Goal: Task Accomplishment & Management: Manage account settings

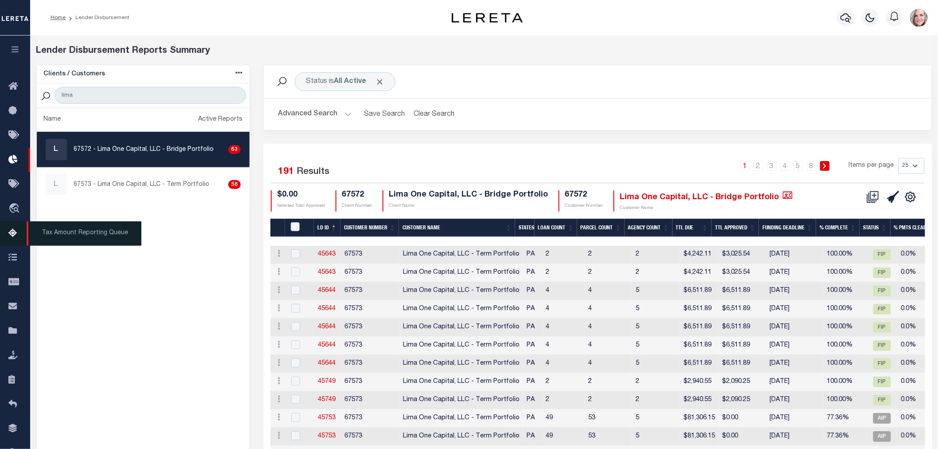
click at [38, 231] on span "Tax Amount Reporting Queue" at bounding box center [84, 233] width 115 height 24
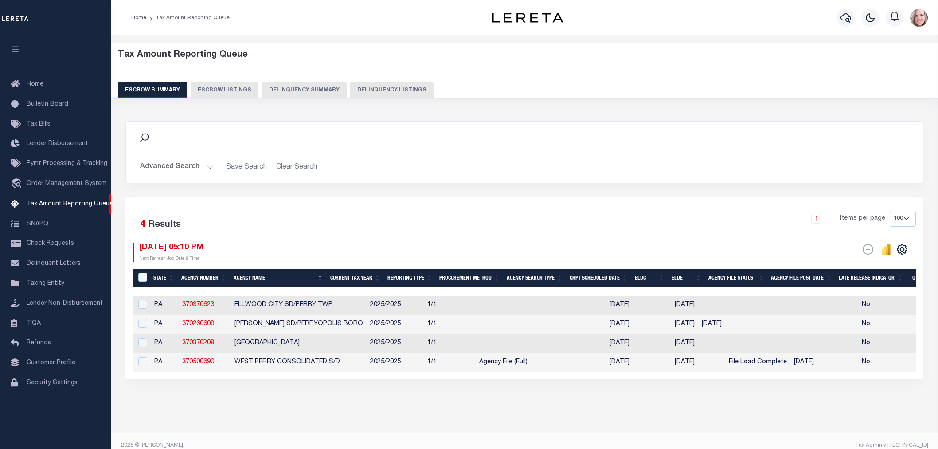
select select "PA"
select select "100"
click at [192, 169] on button "Advanced Search" at bounding box center [177, 166] width 74 height 17
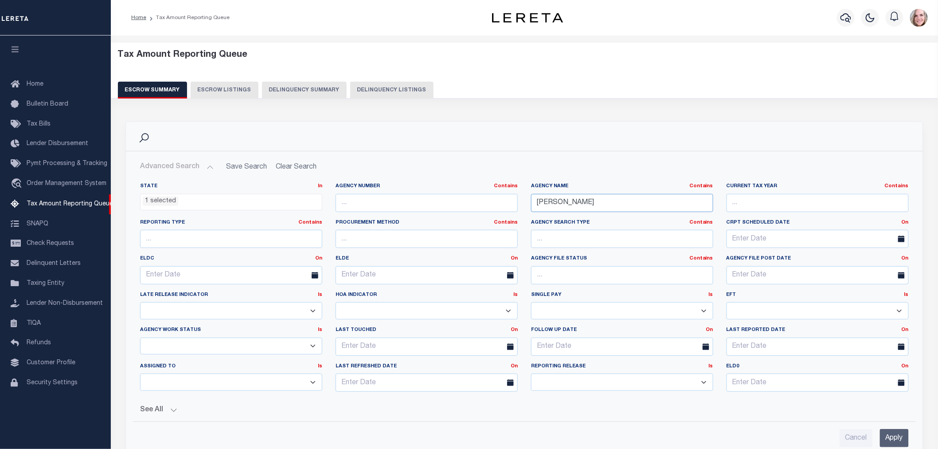
click at [605, 201] on input "[PERSON_NAME]" at bounding box center [622, 203] width 182 height 18
click at [602, 201] on input "[PERSON_NAME]" at bounding box center [622, 203] width 182 height 18
click at [600, 202] on input "[PERSON_NAME]" at bounding box center [622, 203] width 182 height 18
type input "west mifflin"
drag, startPoint x: 875, startPoint y: 430, endPoint x: 884, endPoint y: 429, distance: 9.0
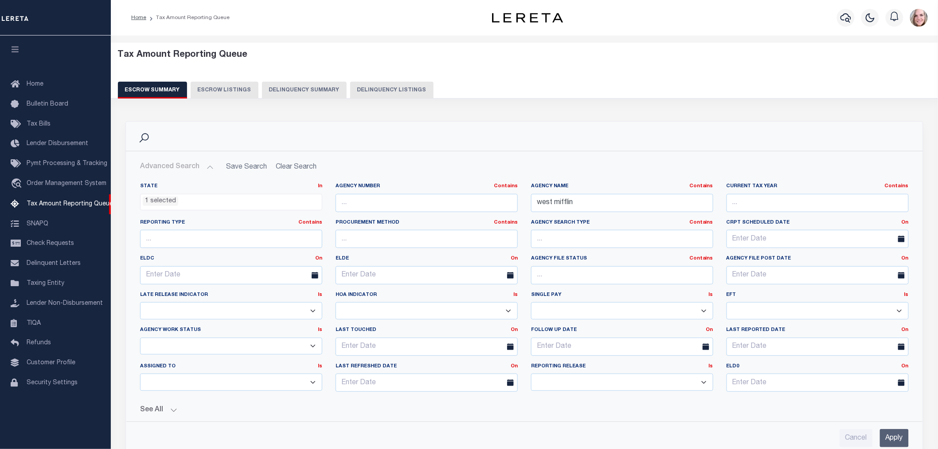
click at [879, 430] on div "Cancel Apply" at bounding box center [524, 438] width 769 height 18
click at [887, 430] on input "Apply" at bounding box center [894, 438] width 29 height 18
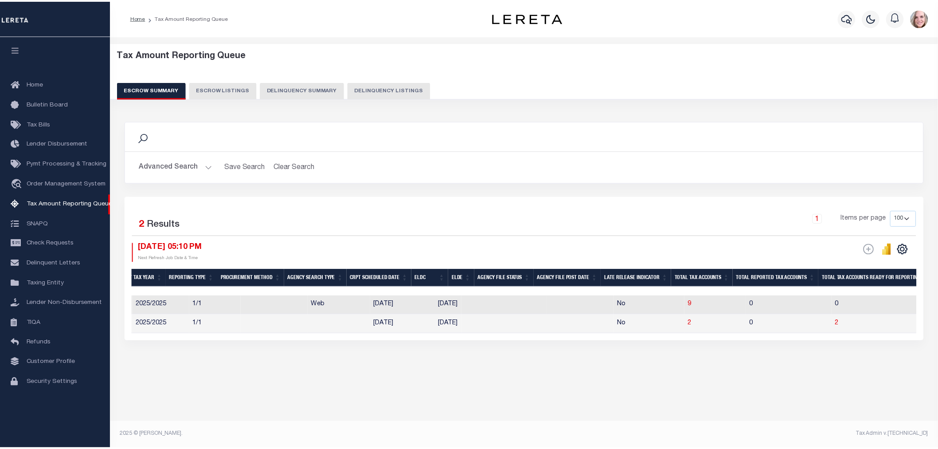
scroll to position [0, 400]
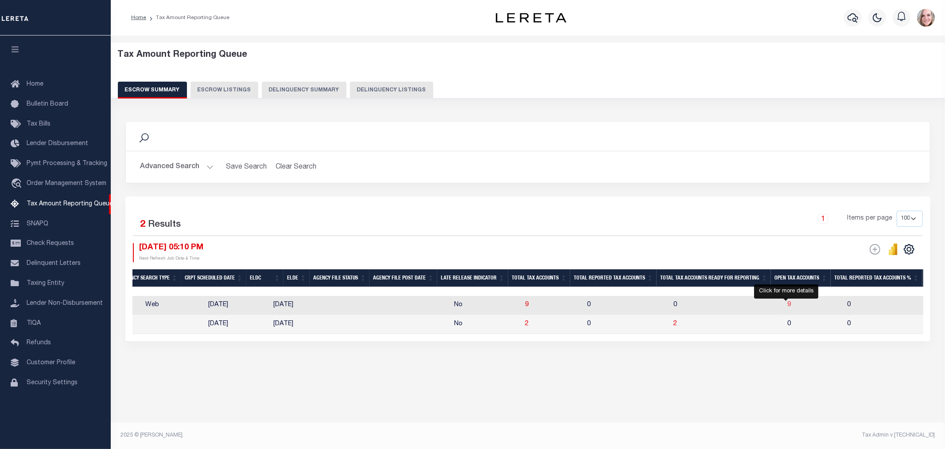
click at [788, 304] on span "9" at bounding box center [790, 304] width 4 height 6
select select "100"
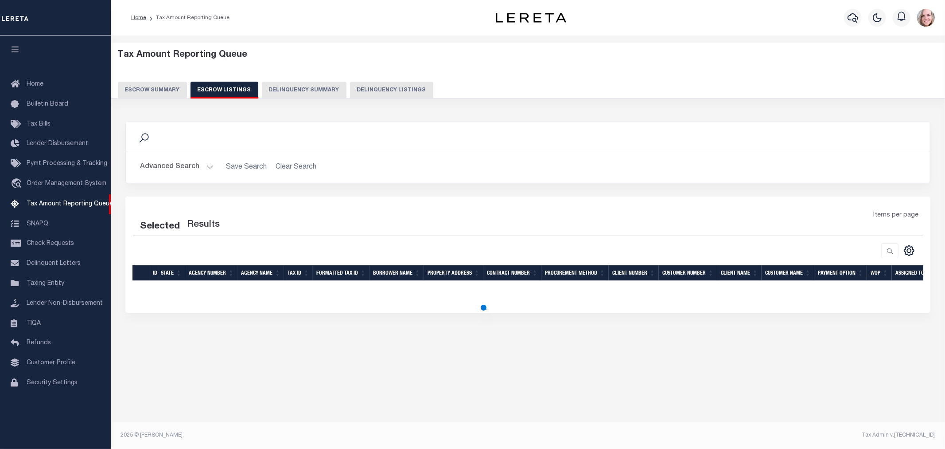
select select "100"
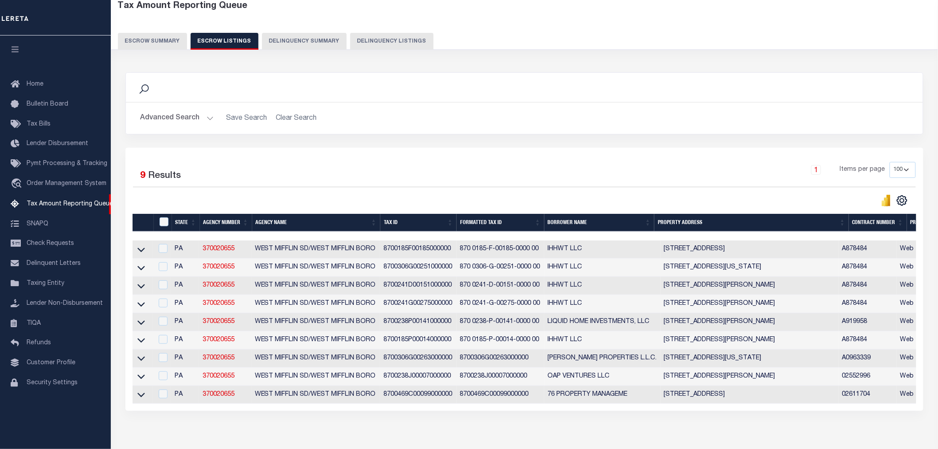
scroll to position [49, 0]
click at [143, 326] on icon at bounding box center [141, 321] width 8 height 9
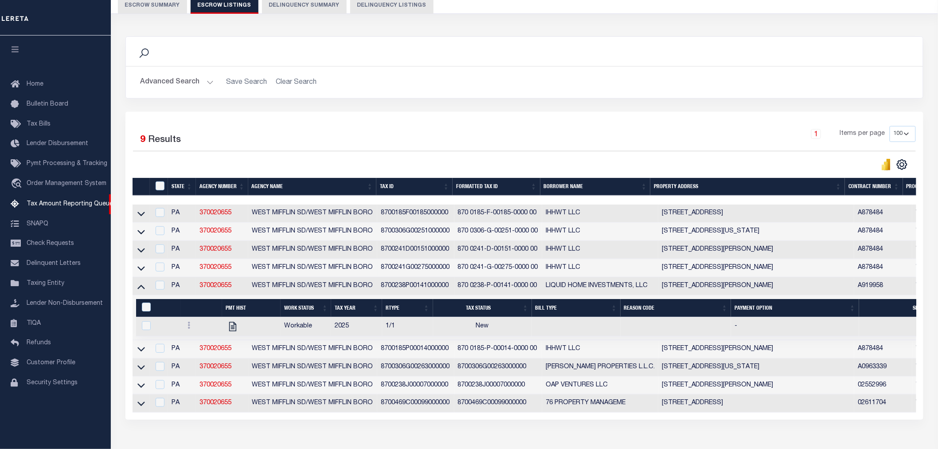
scroll to position [98, 0]
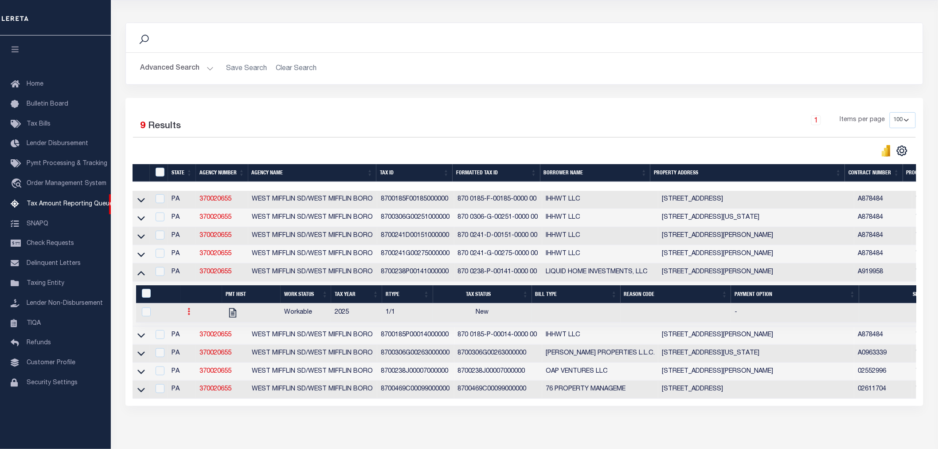
click at [188, 313] on icon at bounding box center [189, 311] width 3 height 7
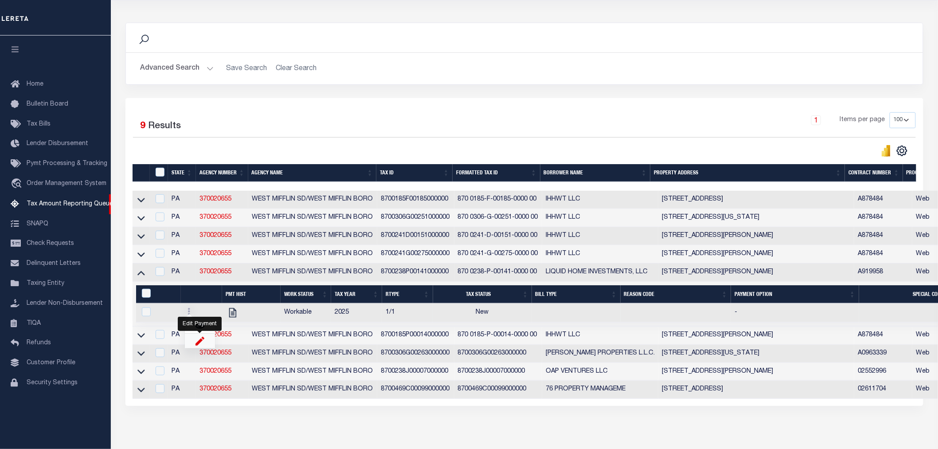
click at [196, 344] on img "" at bounding box center [199, 340] width 9 height 9
checkbox input "true"
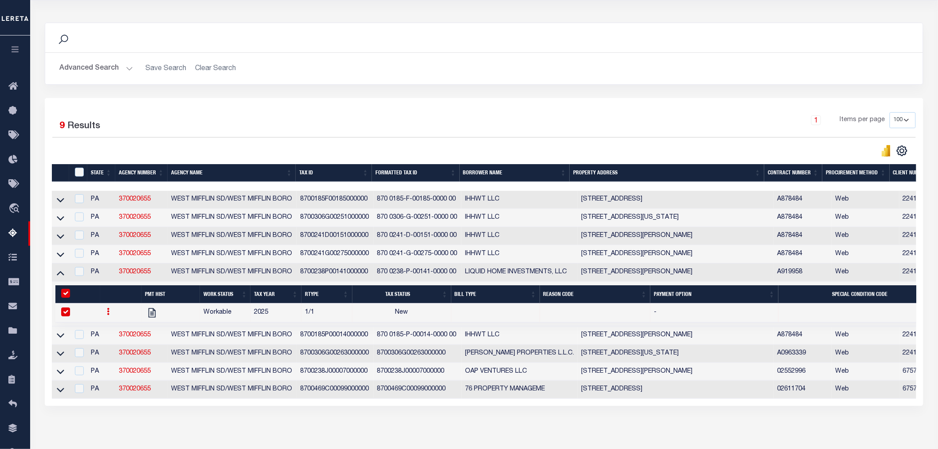
select select "NW2"
select select
type input "[DATE]"
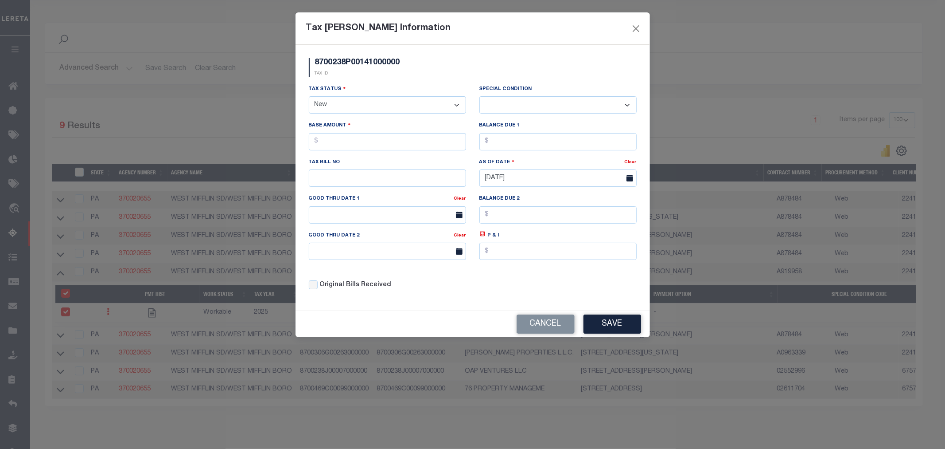
click at [371, 107] on select "- Select Status - Open Due/Unpaid Paid Incomplete No Tax Due Internal Refund Pr…" at bounding box center [387, 104] width 157 height 17
select select "DUE"
click at [309, 97] on select "- Select Status - Open Due/Unpaid Paid Incomplete No Tax Due Internal Refund Pr…" at bounding box center [387, 104] width 157 height 17
select select "0"
click at [352, 144] on input "text" at bounding box center [387, 141] width 157 height 17
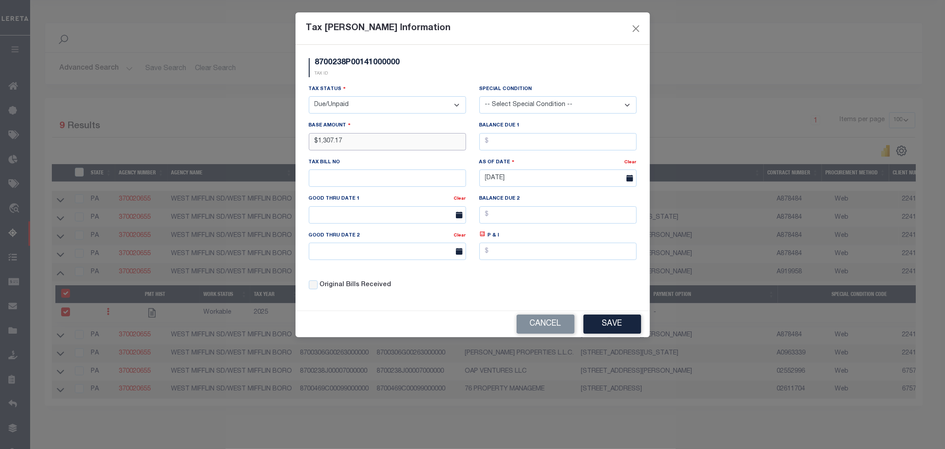
type input "$1,307.17"
type input "238P141"
click at [378, 214] on input "text" at bounding box center [387, 214] width 157 height 17
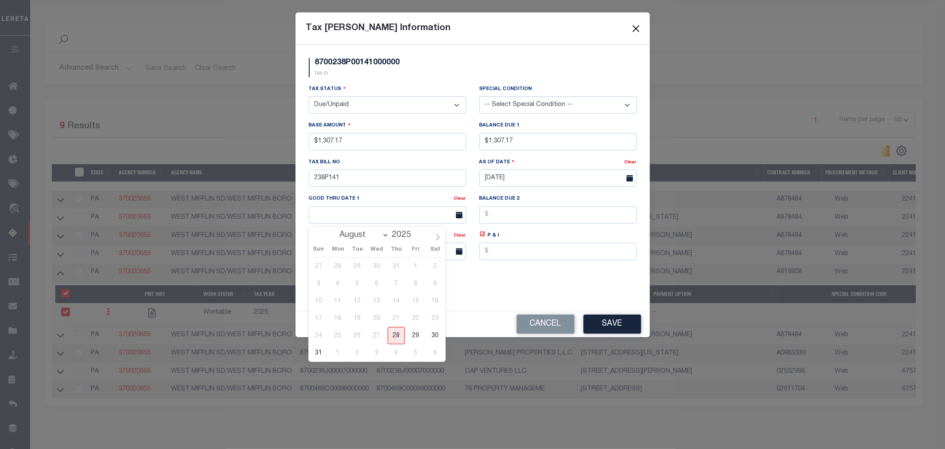
click at [418, 337] on span "29" at bounding box center [415, 335] width 17 height 17
type input "[DATE]"
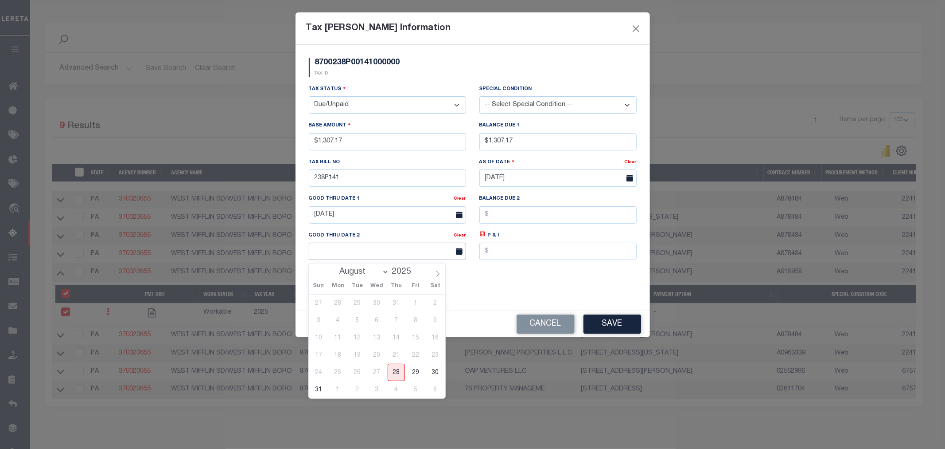
click at [380, 249] on input "text" at bounding box center [387, 250] width 157 height 17
click at [436, 276] on icon at bounding box center [438, 273] width 6 height 6
select select "9"
click at [414, 373] on span "31" at bounding box center [415, 371] width 17 height 17
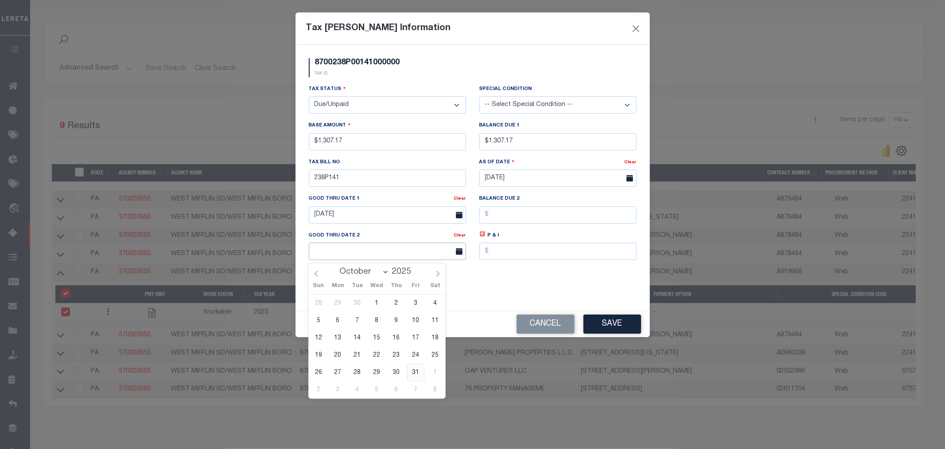
type input "[DATE]"
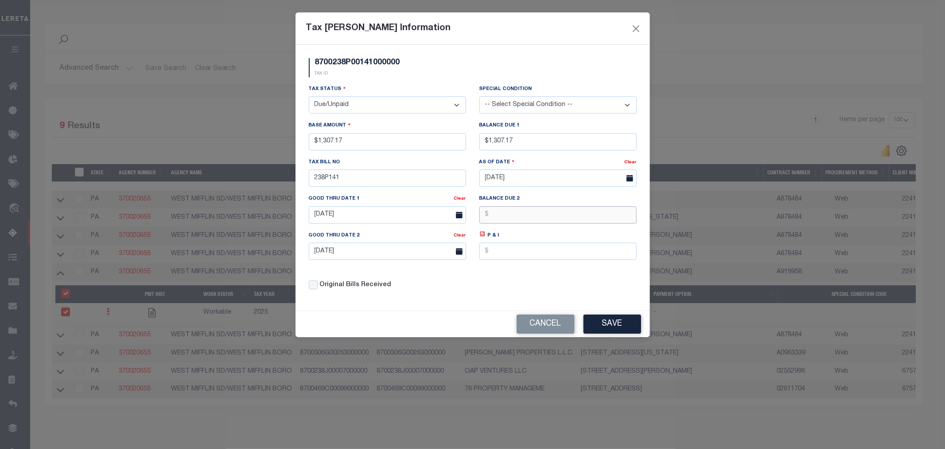
click at [510, 219] on input "text" at bounding box center [558, 214] width 157 height 17
type input "$1,333.85"
click at [627, 337] on div "Cancel Save" at bounding box center [473, 324] width 355 height 26
click at [613, 325] on button "Save" at bounding box center [613, 323] width 58 height 19
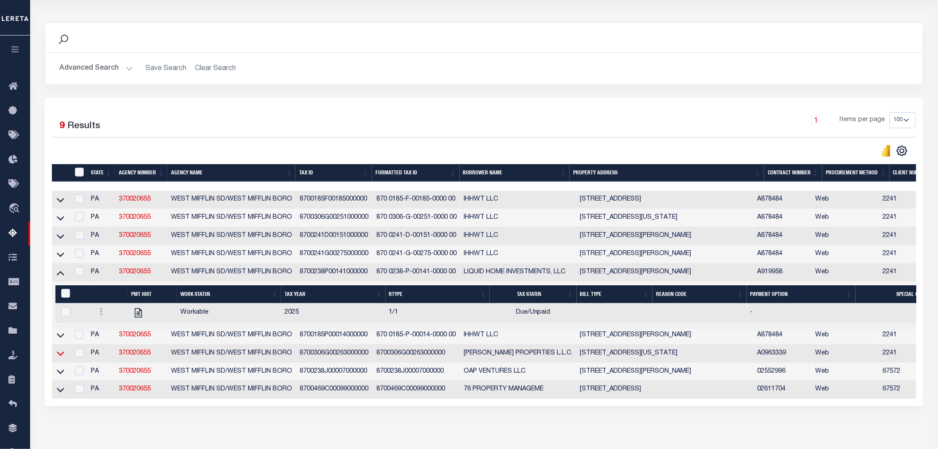
click at [60, 357] on icon at bounding box center [61, 352] width 8 height 9
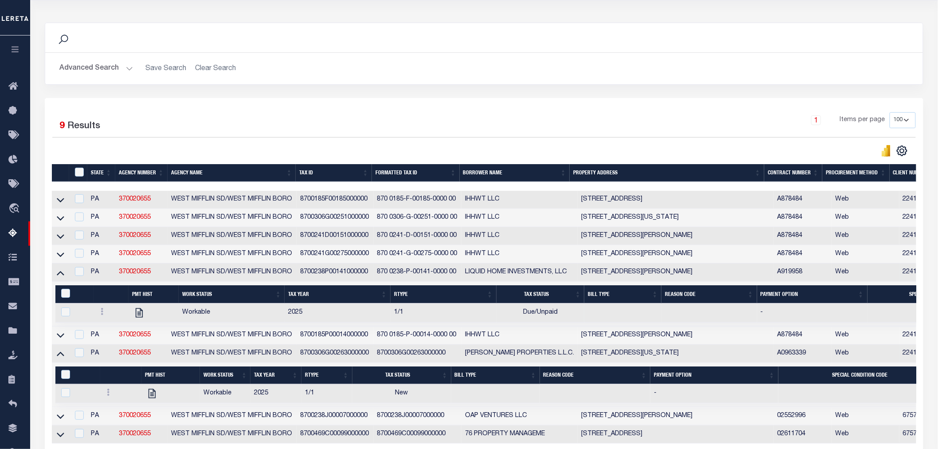
scroll to position [190, 0]
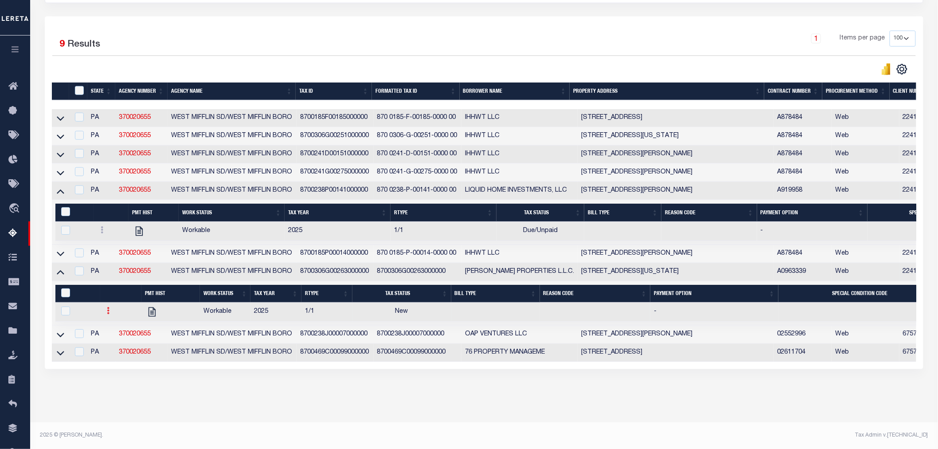
click at [109, 307] on icon at bounding box center [108, 310] width 3 height 7
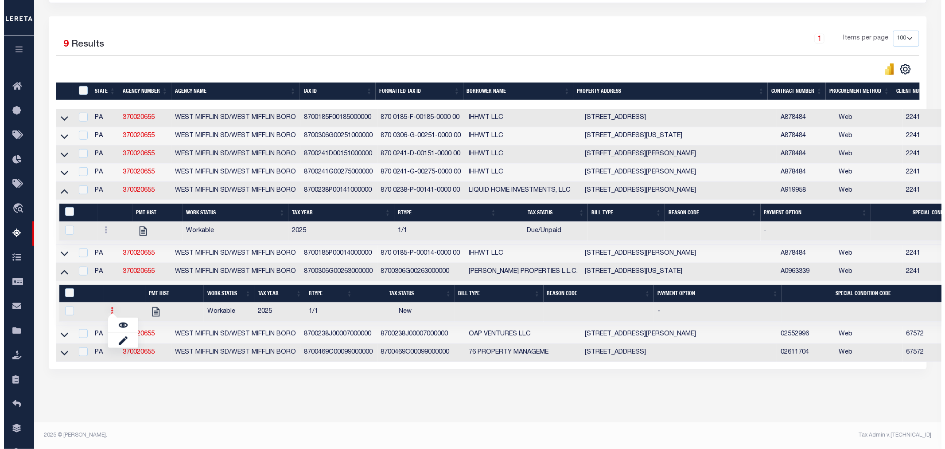
scroll to position [184, 0]
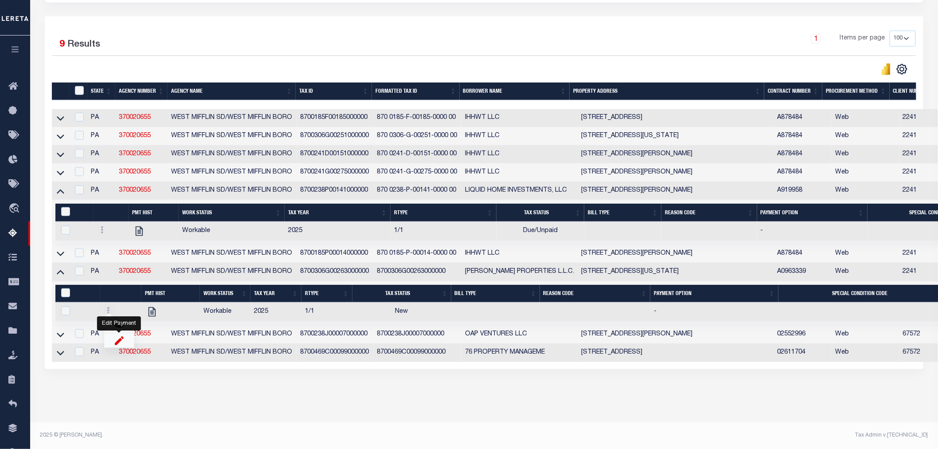
click at [117, 344] on img "" at bounding box center [119, 340] width 9 height 9
checkbox input "true"
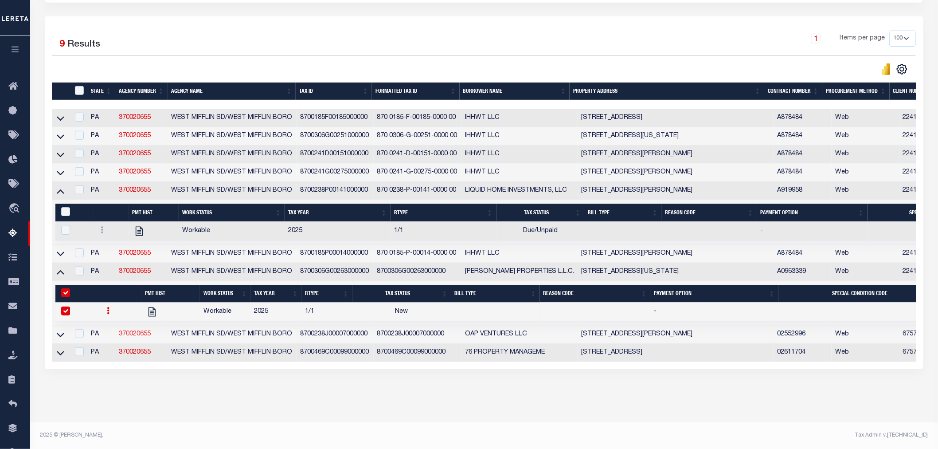
select select
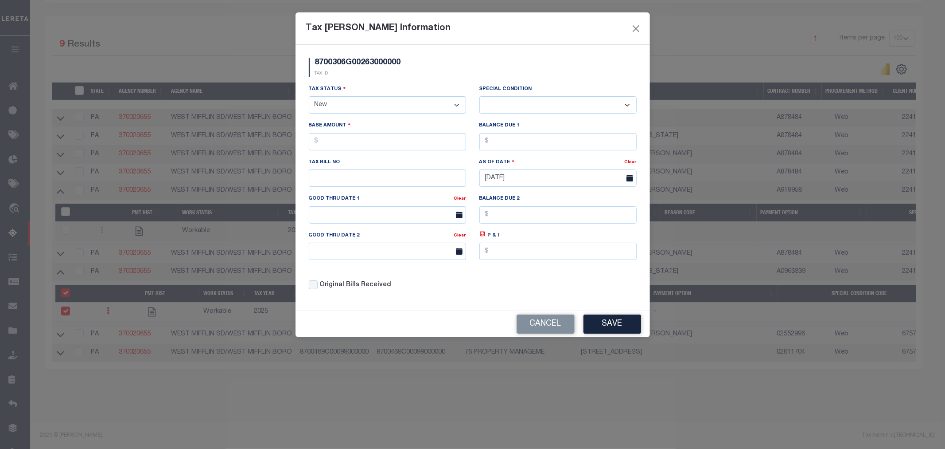
click at [364, 105] on select "- Select Status - Open Due/Unpaid Paid Incomplete No Tax Due Internal Refund Pr…" at bounding box center [387, 104] width 157 height 17
select select "DUE"
click at [309, 97] on select "- Select Status - Open Due/Unpaid Paid Incomplete No Tax Due Internal Refund Pr…" at bounding box center [387, 104] width 157 height 17
select select "0"
click at [358, 143] on input "text" at bounding box center [387, 141] width 157 height 17
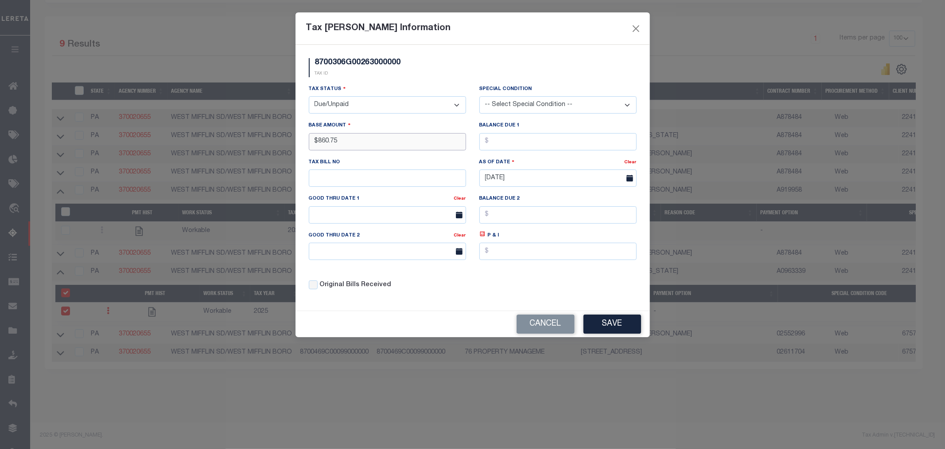
type input "$860.75"
click at [344, 183] on input "text" at bounding box center [387, 177] width 157 height 17
type input "306G263"
click at [389, 219] on input "text" at bounding box center [387, 214] width 157 height 17
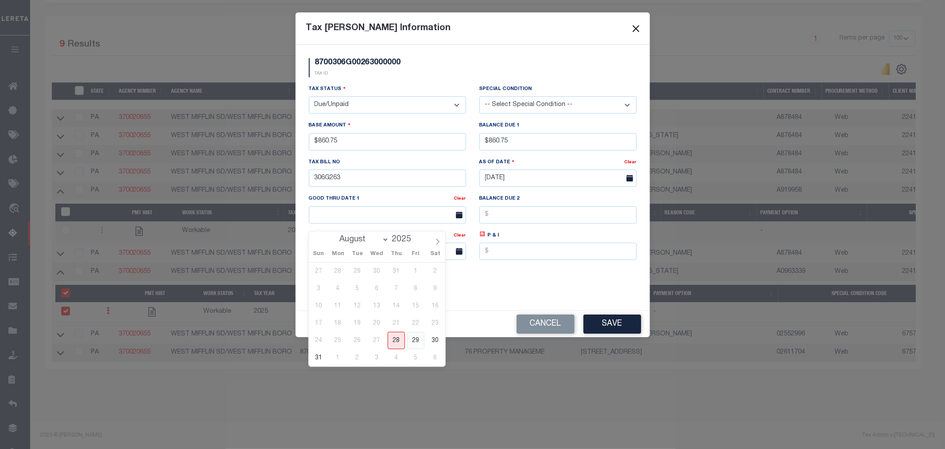
click at [417, 339] on span "29" at bounding box center [415, 340] width 17 height 17
type input "[DATE]"
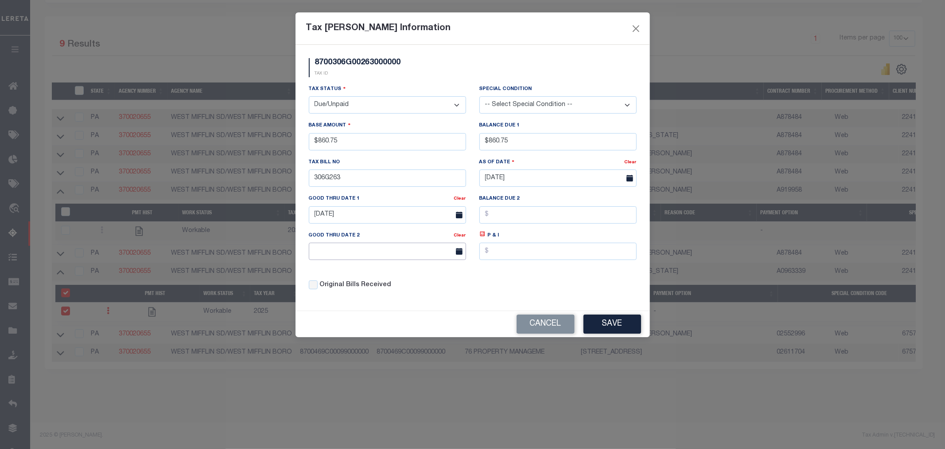
click at [390, 254] on input "text" at bounding box center [387, 250] width 157 height 17
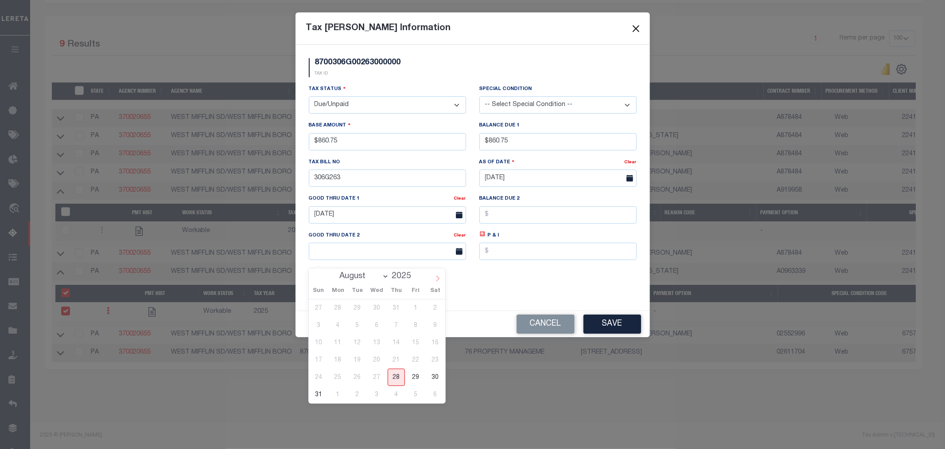
click at [438, 275] on icon at bounding box center [438, 278] width 6 height 6
click at [438, 275] on icon at bounding box center [437, 278] width 3 height 6
select select "9"
click at [413, 373] on span "31" at bounding box center [415, 376] width 17 height 17
type input "[DATE]"
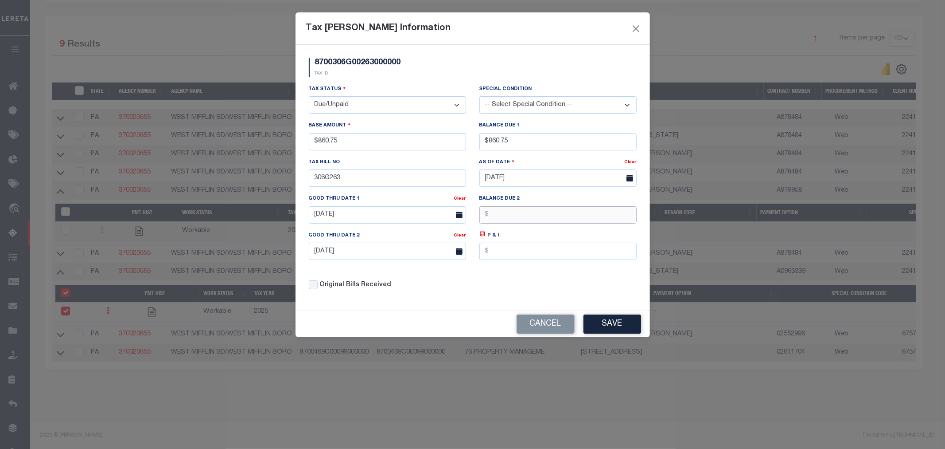
click at [508, 211] on input "text" at bounding box center [558, 214] width 157 height 17
type input "$878.32"
click at [617, 315] on div "Cancel Save" at bounding box center [473, 324] width 355 height 26
click at [621, 327] on button "Save" at bounding box center [613, 323] width 58 height 19
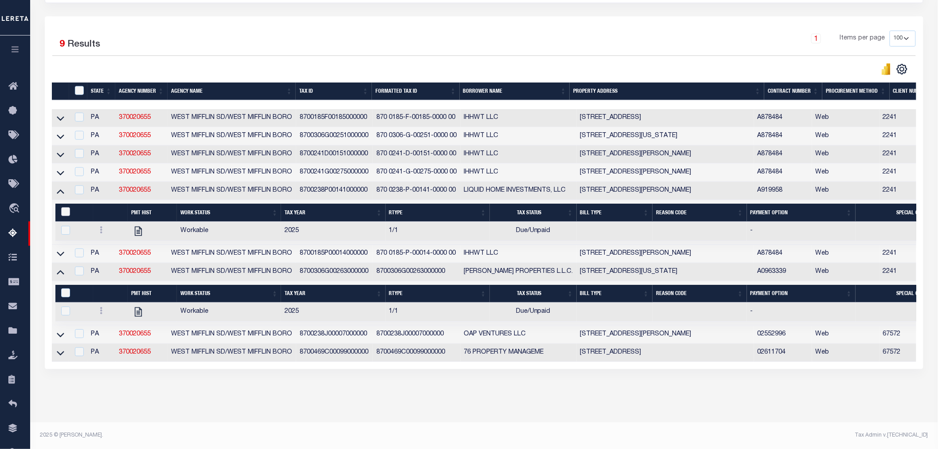
click at [69, 211] on input "&nbsp;" at bounding box center [65, 211] width 9 height 9
checkbox input "true"
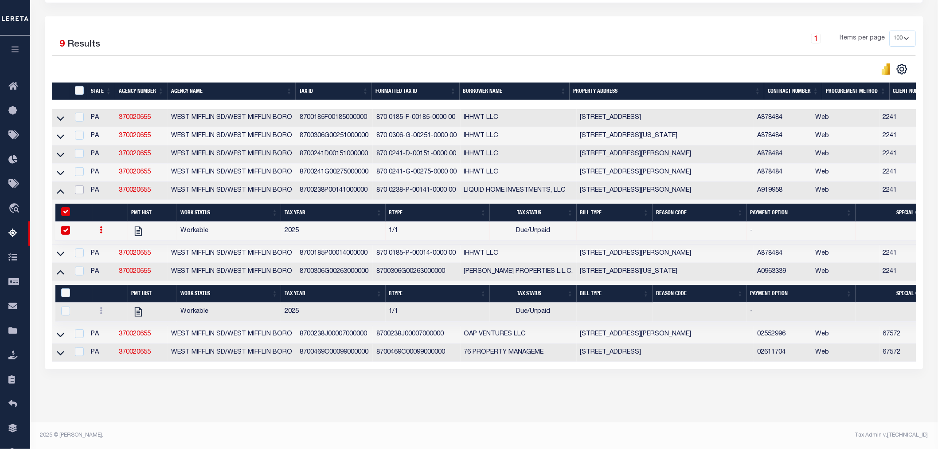
click at [81, 187] on input "checkbox" at bounding box center [79, 189] width 9 height 9
checkbox input "true"
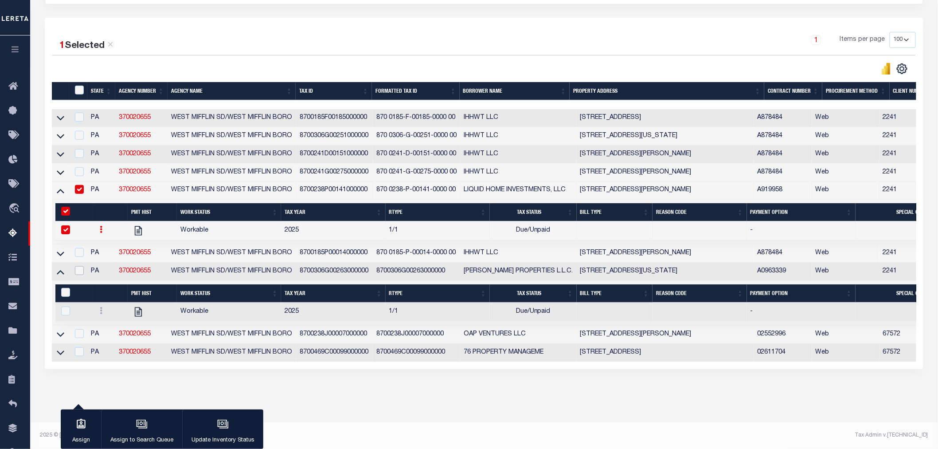
click at [82, 266] on input "checkbox" at bounding box center [79, 270] width 9 height 9
checkbox input "true"
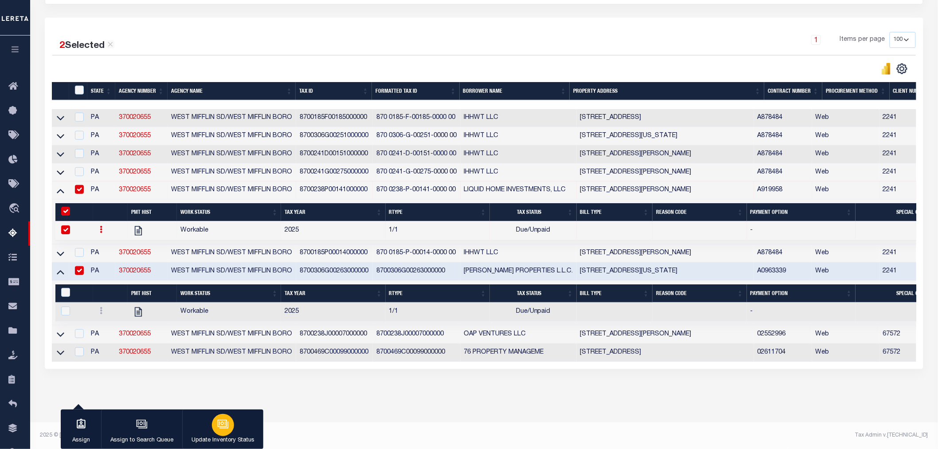
click at [237, 432] on button "Update Inventory Status" at bounding box center [222, 429] width 81 height 40
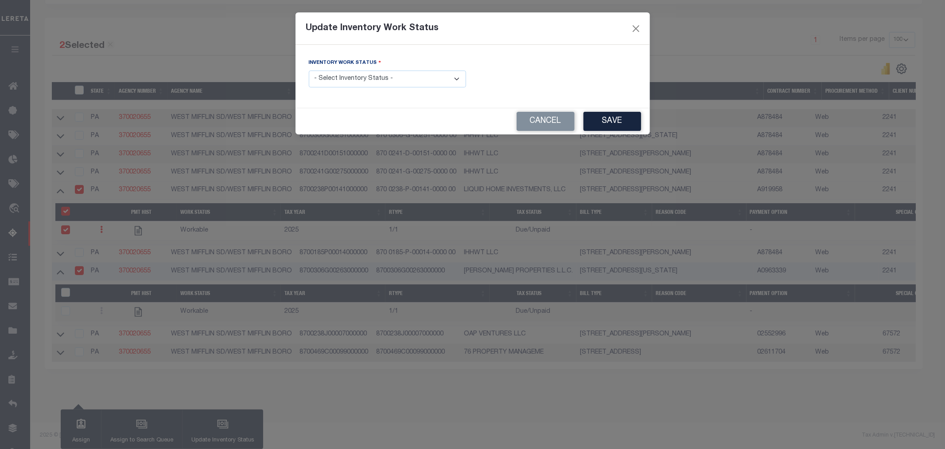
click at [348, 79] on select "- Select Inventory Status - Manual - Exception Pended - Awaiting Search Late Ad…" at bounding box center [387, 78] width 157 height 17
select select "4"
click at [309, 71] on select "- Select Inventory Status - Manual - Exception Pended - Awaiting Search Late Ad…" at bounding box center [387, 78] width 157 height 17
click at [604, 121] on button "Save" at bounding box center [613, 121] width 58 height 19
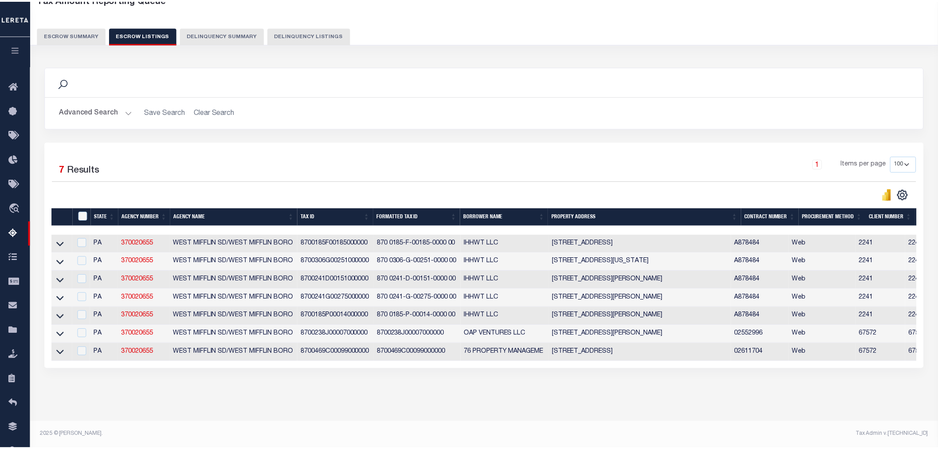
scroll to position [63, 0]
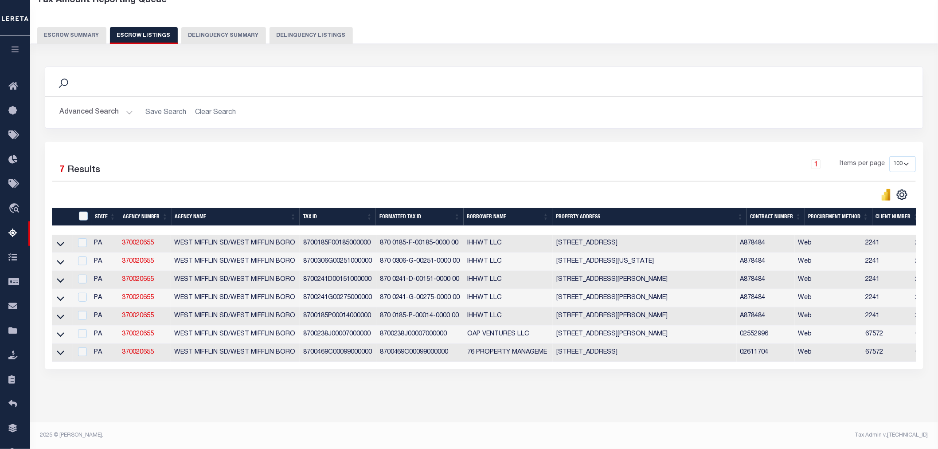
click at [86, 104] on button "Advanced Search" at bounding box center [96, 112] width 74 height 17
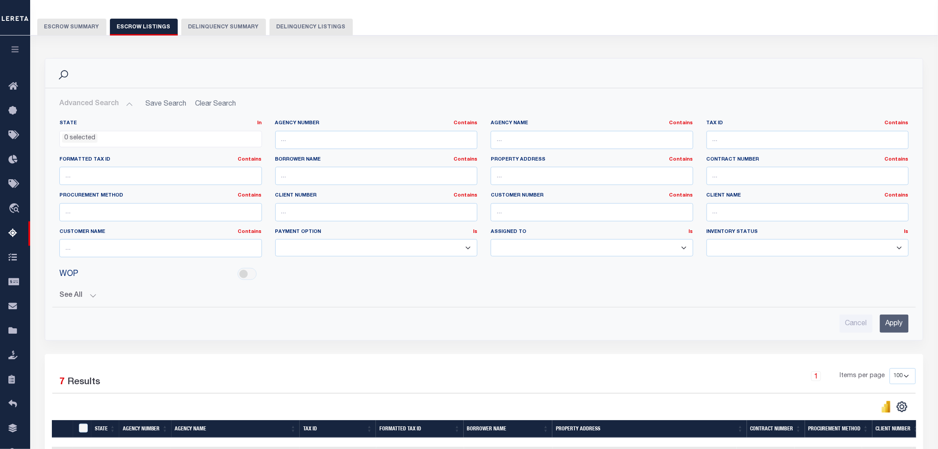
click at [73, 24] on button "Escrow Summary" at bounding box center [71, 27] width 69 height 17
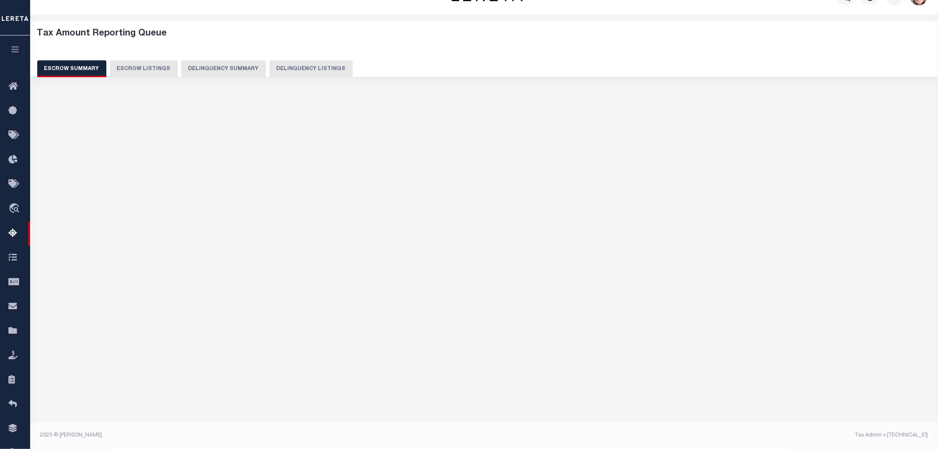
scroll to position [21, 0]
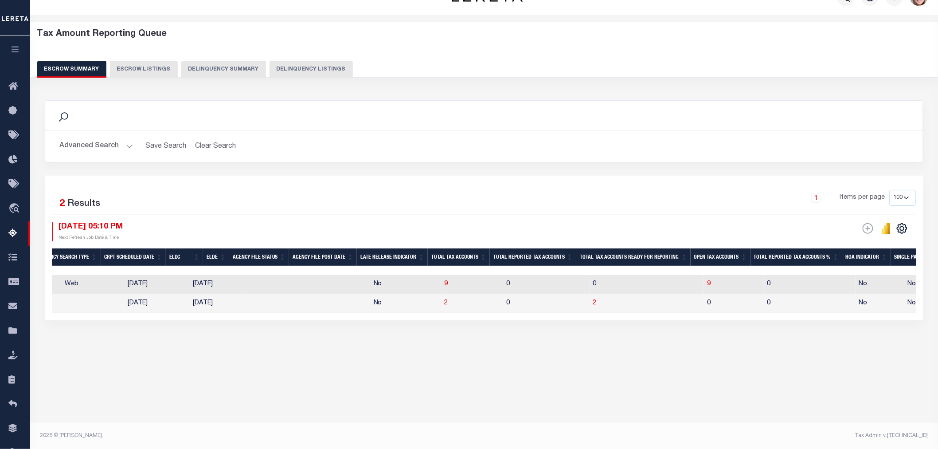
click at [108, 144] on button "Advanced Search" at bounding box center [96, 145] width 74 height 17
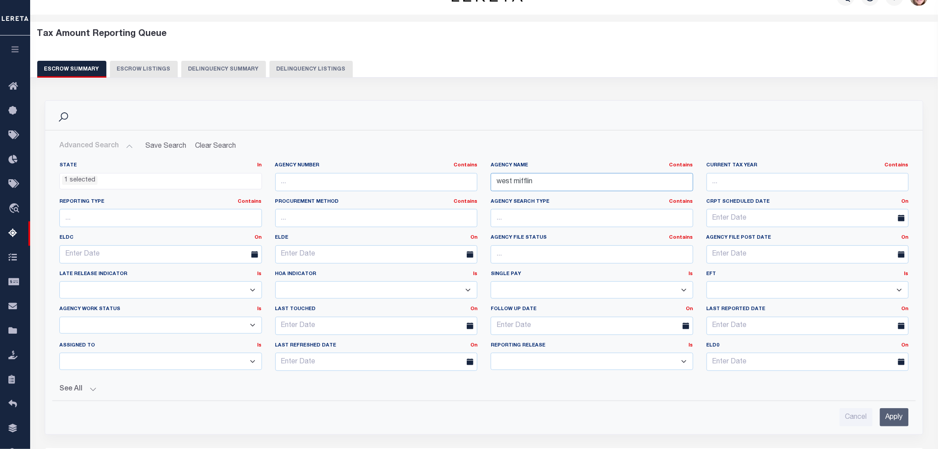
click at [552, 184] on input "west mifflin" at bounding box center [592, 182] width 203 height 18
click at [551, 184] on input "west mifflin" at bounding box center [592, 182] width 203 height 18
click at [549, 185] on input "west mifflin" at bounding box center [592, 182] width 203 height 18
click at [548, 185] on input "west mifflin" at bounding box center [592, 182] width 203 height 18
click at [547, 185] on input "west mifflin" at bounding box center [592, 182] width 203 height 18
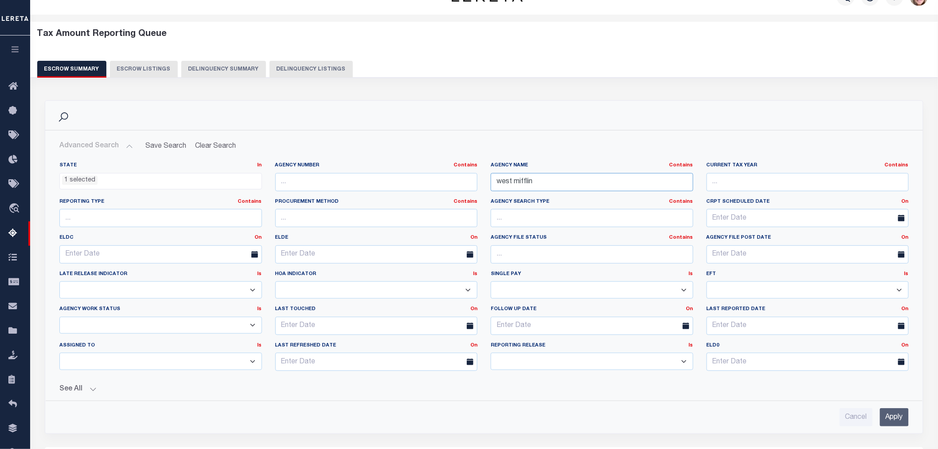
click at [547, 185] on input "west mifflin" at bounding box center [592, 182] width 203 height 18
click at [548, 185] on input "west mifflin" at bounding box center [592, 182] width 203 height 18
click at [564, 176] on input "PALASAIDES" at bounding box center [592, 182] width 203 height 18
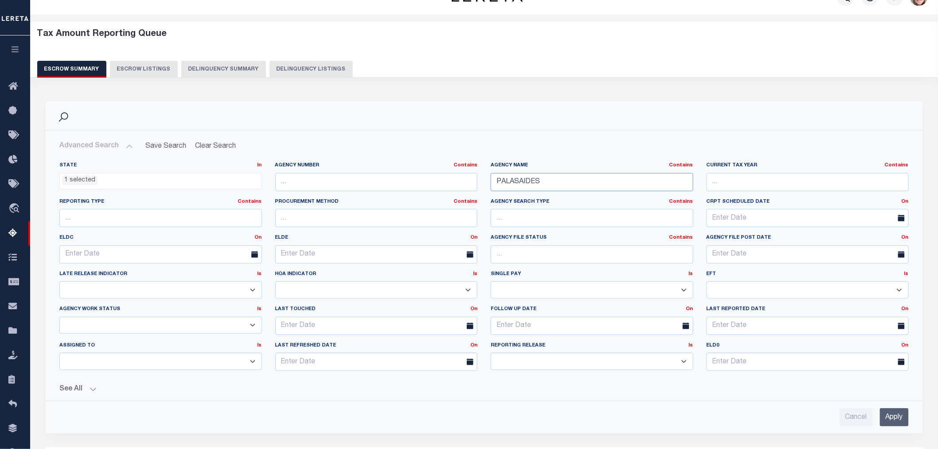
click at [564, 176] on input "PALASAIDES" at bounding box center [592, 182] width 203 height 18
type input "PALISADES"
click at [906, 412] on input "Apply" at bounding box center [894, 417] width 29 height 18
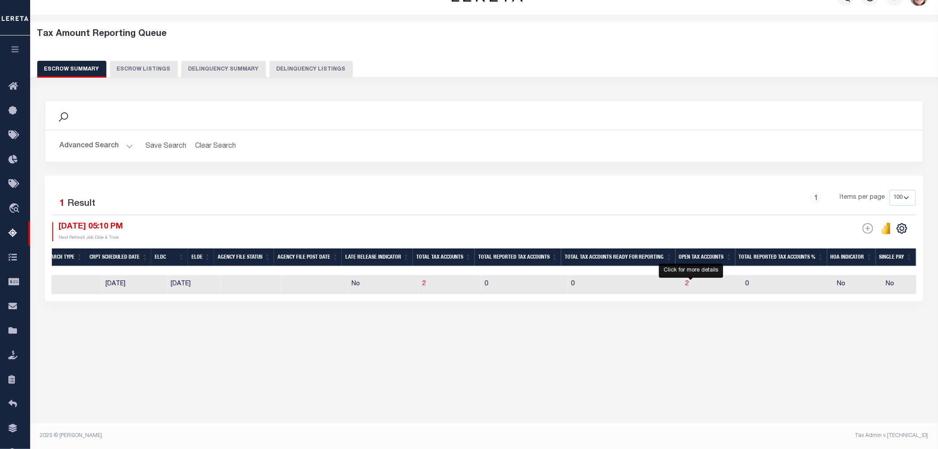
drag, startPoint x: 691, startPoint y: 282, endPoint x: 501, endPoint y: 298, distance: 191.3
click at [689, 282] on span "2" at bounding box center [688, 284] width 4 height 6
select select "100"
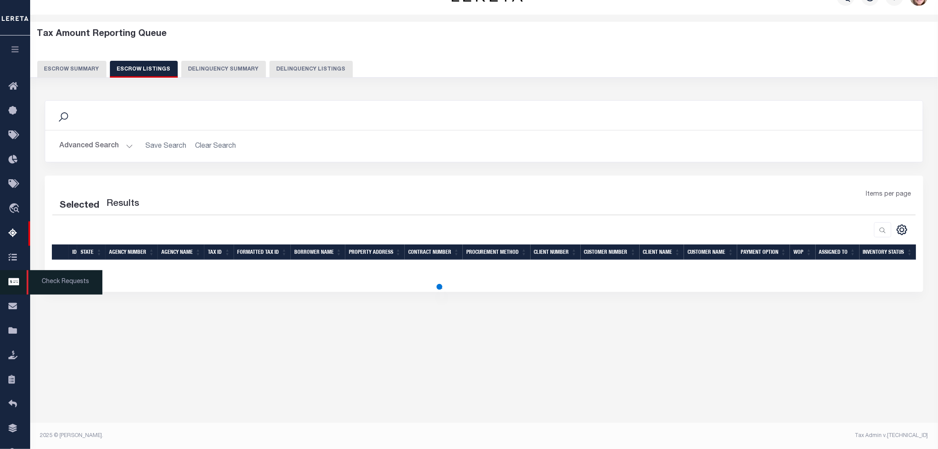
select select "100"
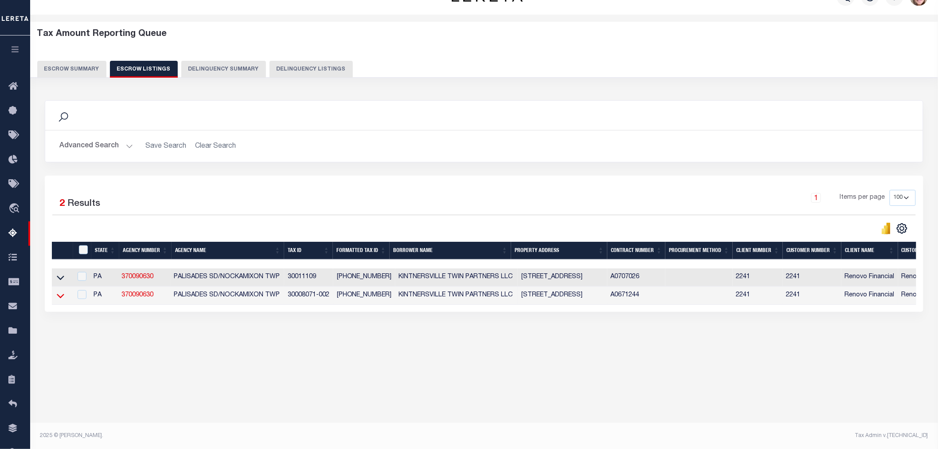
click at [62, 296] on icon at bounding box center [61, 295] width 8 height 9
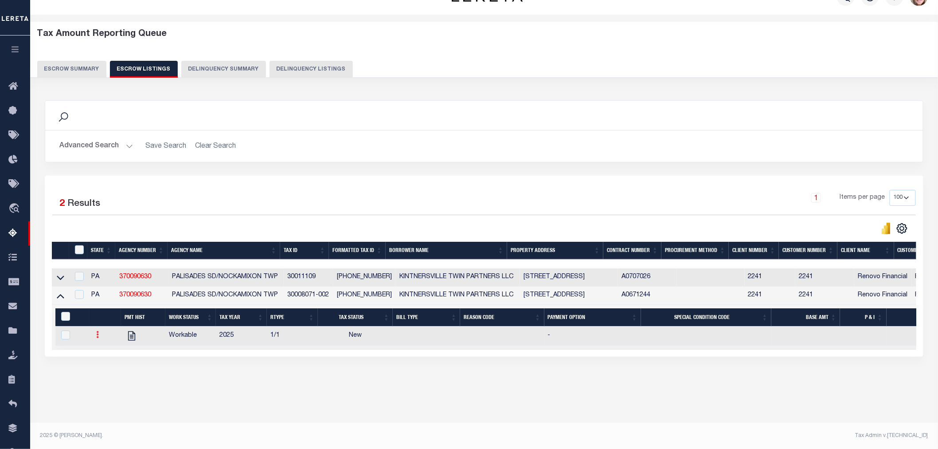
click at [98, 338] on icon at bounding box center [98, 334] width 3 height 7
click at [114, 365] on link "" at bounding box center [109, 363] width 30 height 15
checkbox input "true"
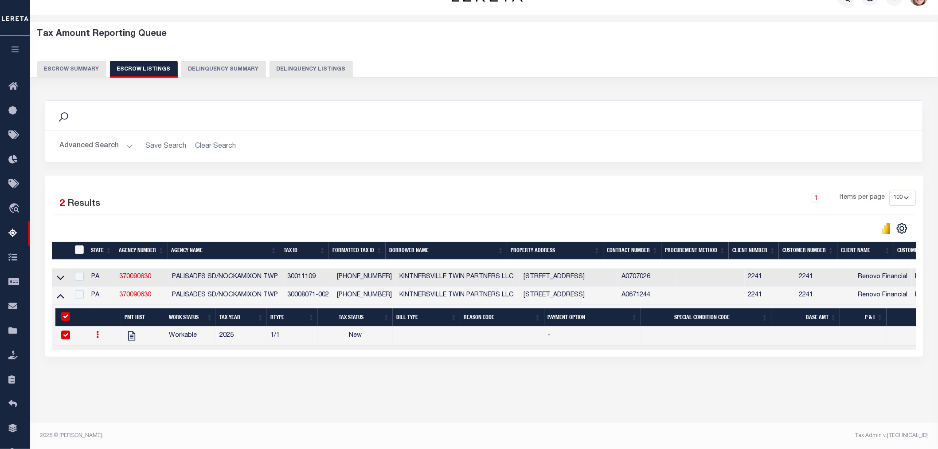
select select
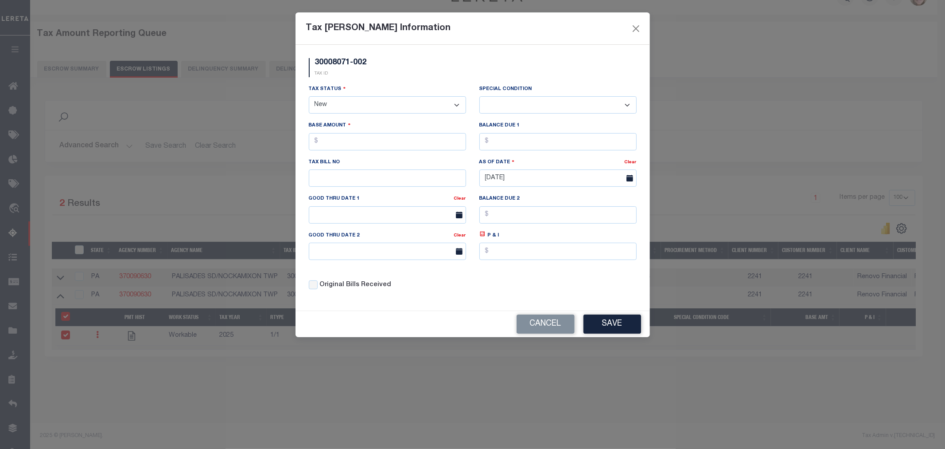
click at [355, 105] on select "- Select Status - Open Due/Unpaid Paid Incomplete No Tax Due Internal Refund Pr…" at bounding box center [387, 104] width 157 height 17
select select "DUE"
click at [309, 97] on select "- Select Status - Open Due/Unpaid Paid Incomplete No Tax Due Internal Refund Pr…" at bounding box center [387, 104] width 157 height 17
select select "0"
click at [388, 145] on input "text" at bounding box center [387, 141] width 157 height 17
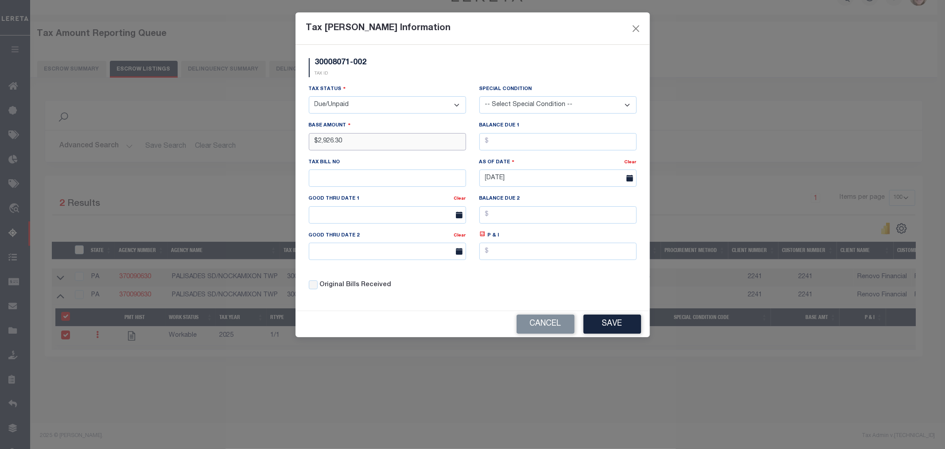
type input "$2,926.30"
click at [355, 176] on input "text" at bounding box center [387, 177] width 157 height 17
type input "3"
type input "30008071002"
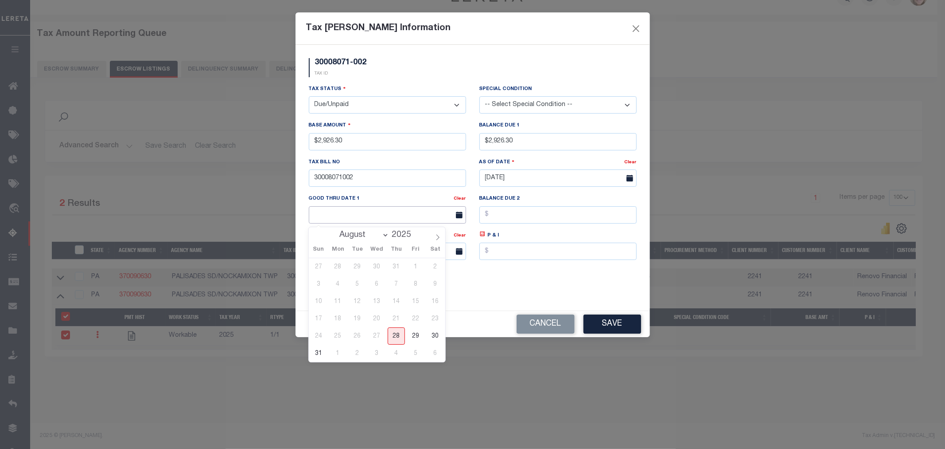
click at [349, 211] on input "text" at bounding box center [387, 214] width 157 height 17
click at [417, 336] on span "29" at bounding box center [415, 335] width 17 height 17
type input "[DATE]"
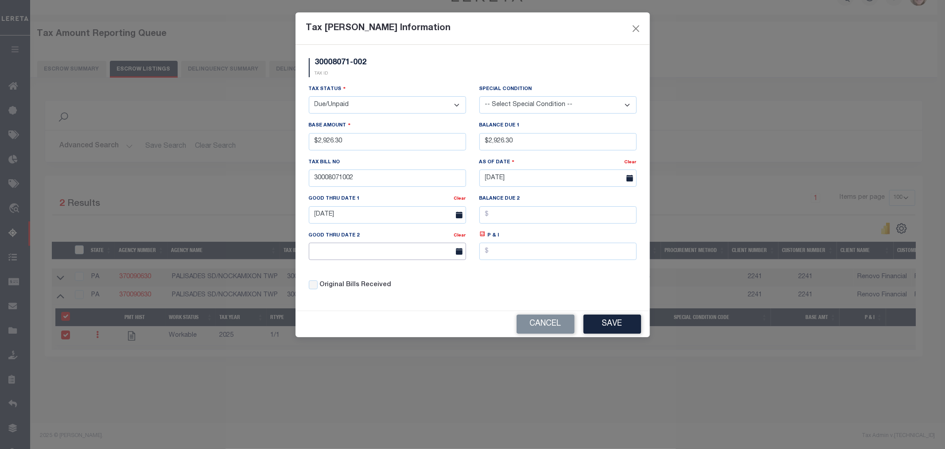
click at [400, 261] on body "Home Tax Amount Reporting Queue Profile" at bounding box center [472, 214] width 945 height 470
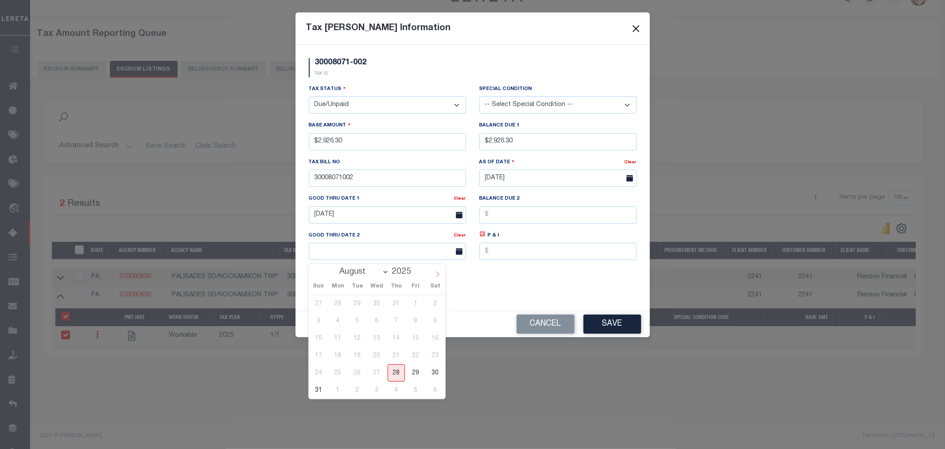
click at [433, 273] on span at bounding box center [437, 271] width 15 height 15
select select "9"
click at [416, 371] on span "31" at bounding box center [415, 372] width 17 height 17
type input "[DATE]"
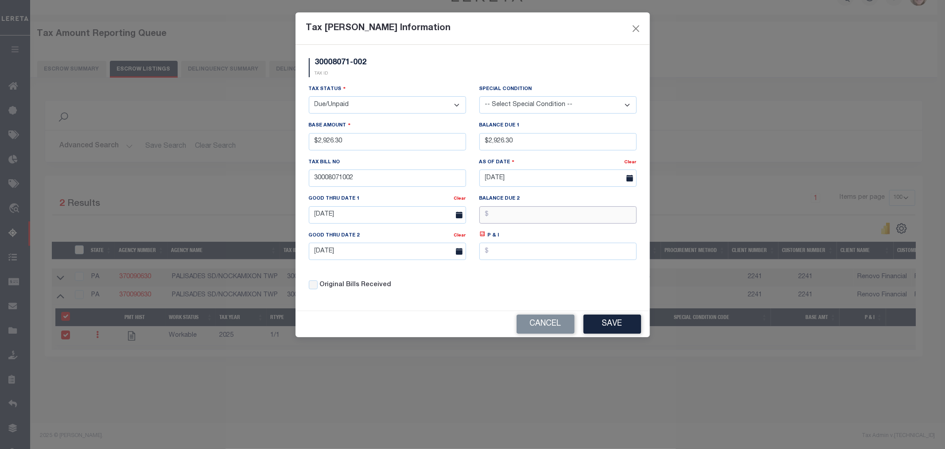
click at [510, 215] on input "text" at bounding box center [558, 214] width 157 height 17
type input "$2,986.02"
click at [609, 321] on button "Save" at bounding box center [613, 323] width 58 height 19
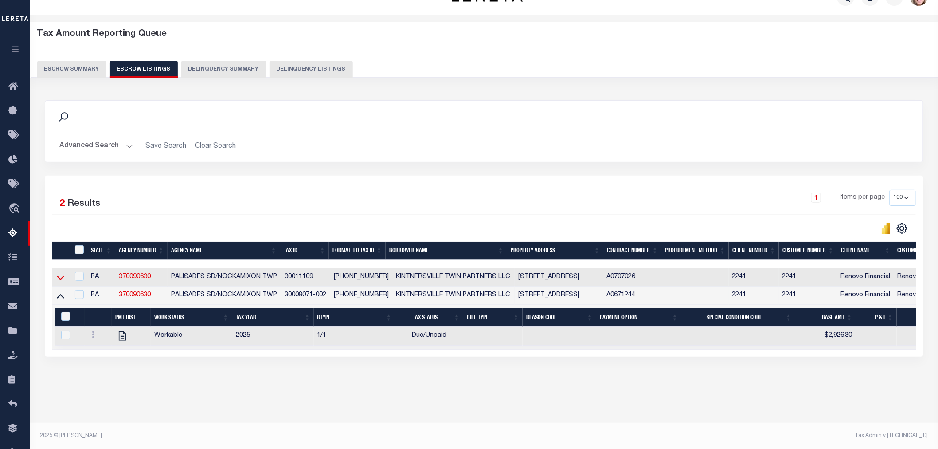
click at [58, 279] on icon at bounding box center [61, 278] width 8 height 4
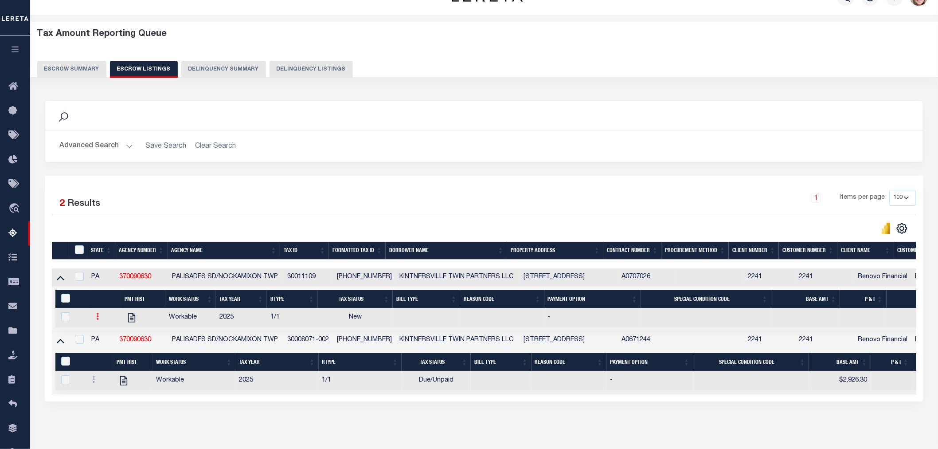
click at [97, 318] on icon at bounding box center [98, 315] width 3 height 7
click at [111, 347] on img "" at bounding box center [108, 345] width 9 height 9
checkbox input "true"
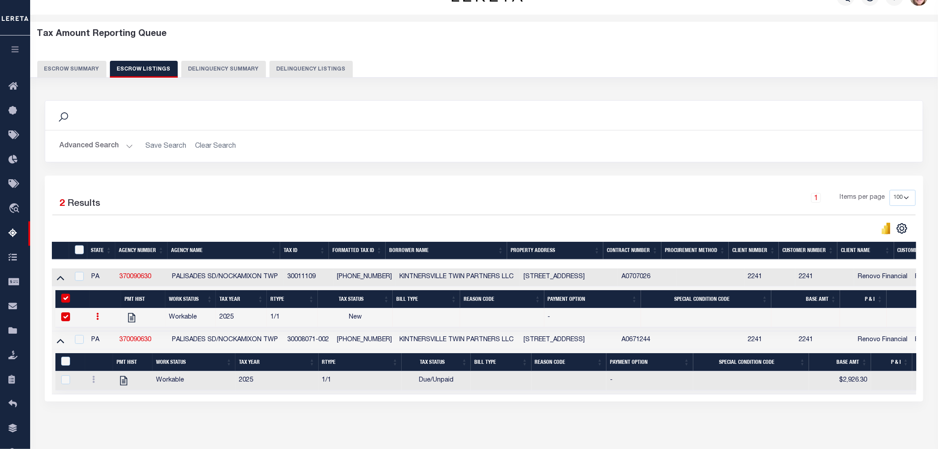
select select
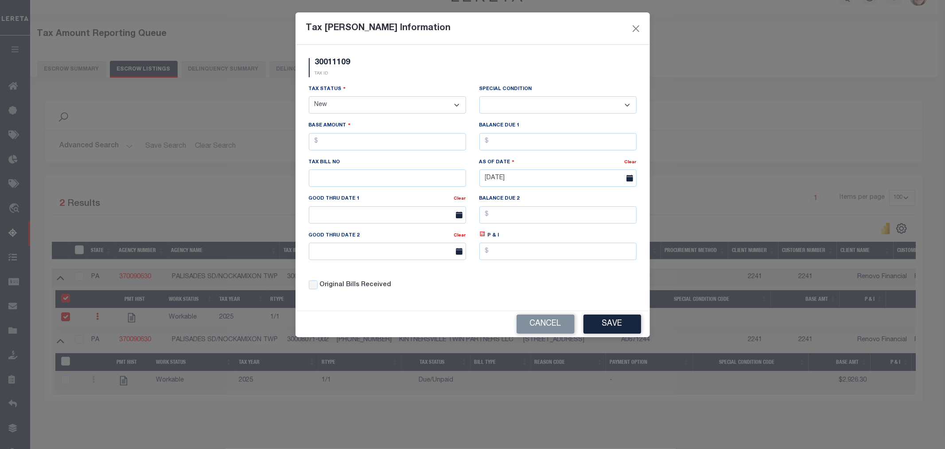
drag, startPoint x: 398, startPoint y: 105, endPoint x: 395, endPoint y: 112, distance: 7.7
click at [398, 105] on select "- Select Status - Open Due/Unpaid Paid Incomplete No Tax Due Internal Refund Pr…" at bounding box center [387, 104] width 157 height 17
select select "DUE"
click at [309, 97] on select "- Select Status - Open Due/Unpaid Paid Incomplete No Tax Due Internal Refund Pr…" at bounding box center [387, 104] width 157 height 17
select select "0"
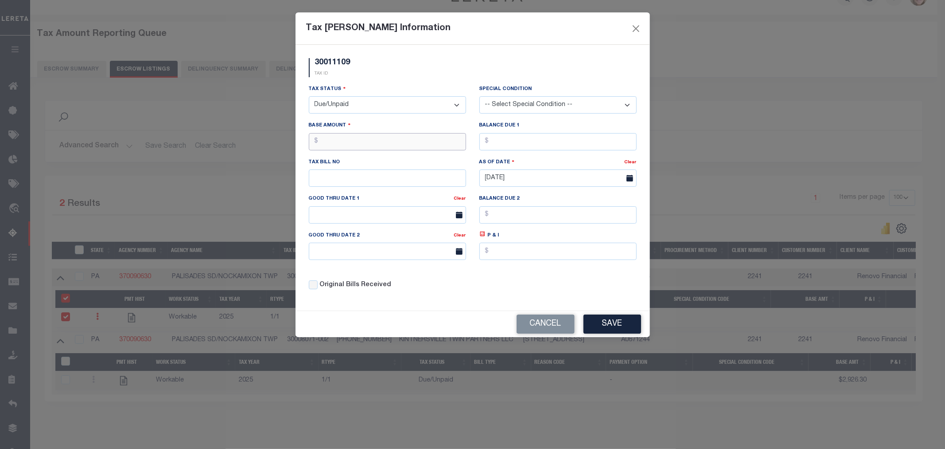
click at [371, 144] on input "text" at bounding box center [387, 141] width 157 height 17
type input "$3,432.50"
click at [492, 147] on input "text" at bounding box center [558, 141] width 157 height 17
type input "$3,432.50"
click at [515, 219] on input "text" at bounding box center [558, 214] width 157 height 17
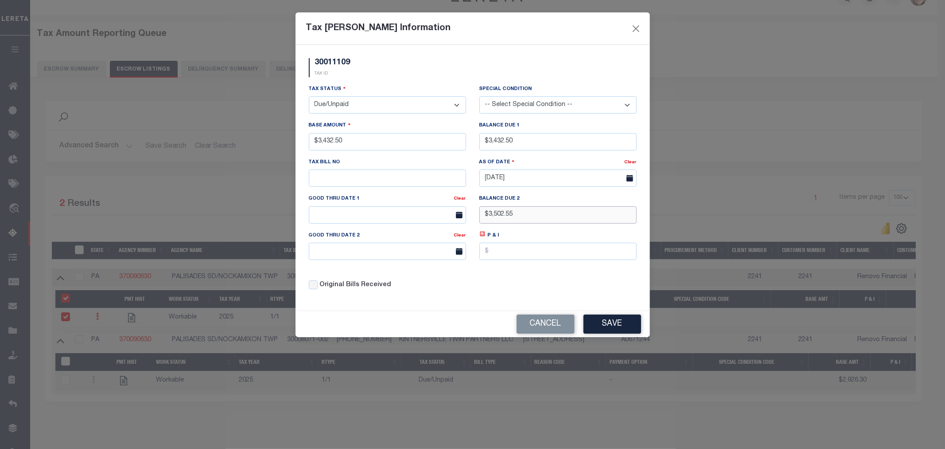
type input "$3,502.55"
click at [393, 168] on div "Tax Bill No" at bounding box center [387, 171] width 157 height 29
click at [393, 176] on input "text" at bounding box center [387, 177] width 157 height 17
type input "30011109"
click at [379, 206] on div "Good Thru Date 1" at bounding box center [381, 200] width 145 height 12
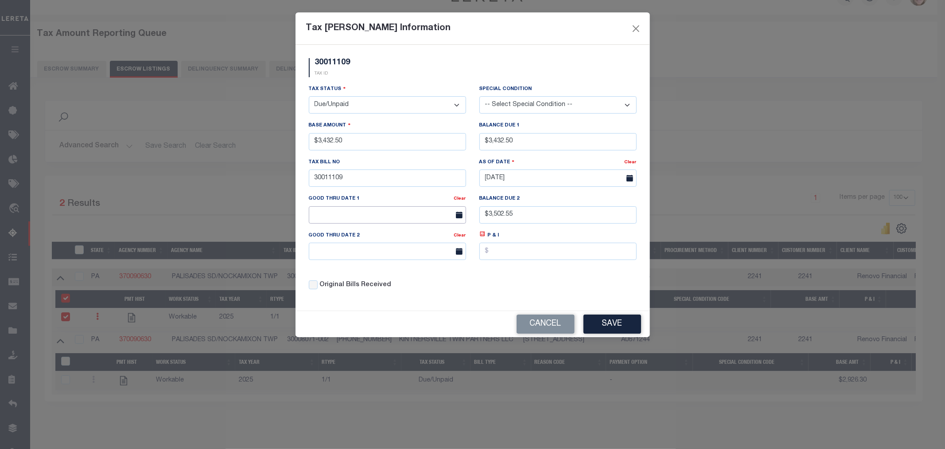
click at [382, 215] on input "text" at bounding box center [387, 214] width 157 height 17
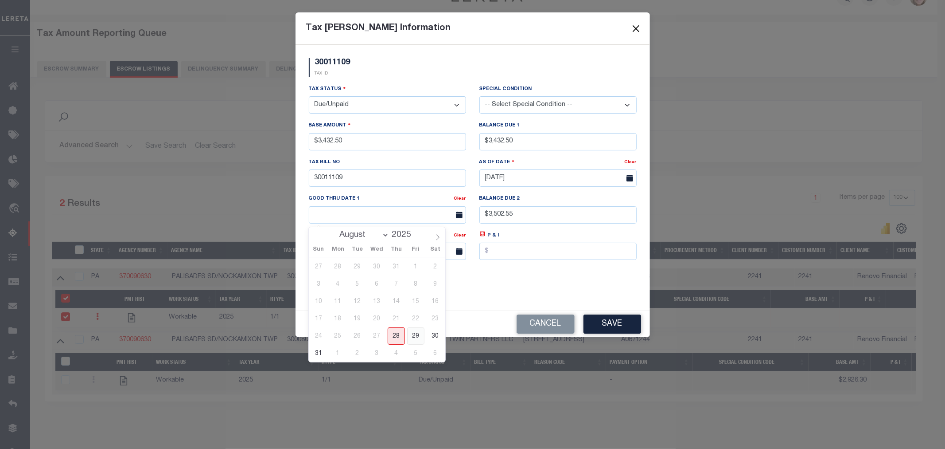
click at [417, 333] on span "29" at bounding box center [415, 335] width 17 height 17
type input "[DATE]"
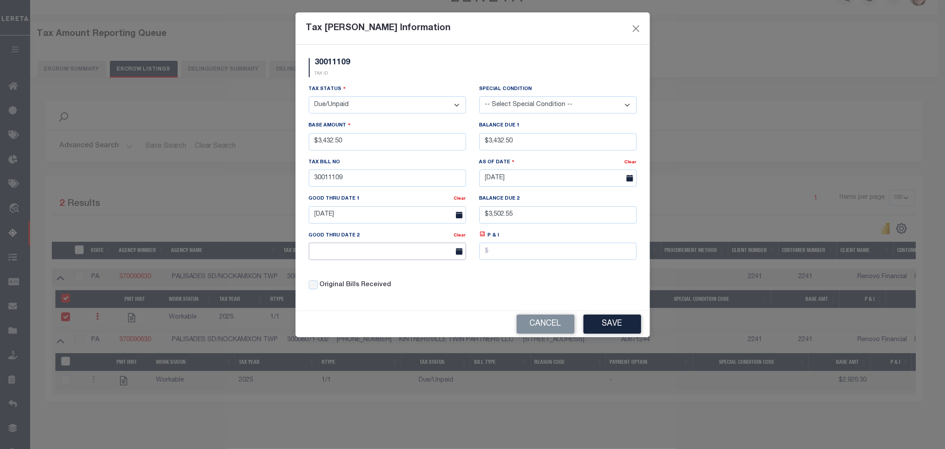
click at [379, 250] on input "text" at bounding box center [387, 250] width 157 height 17
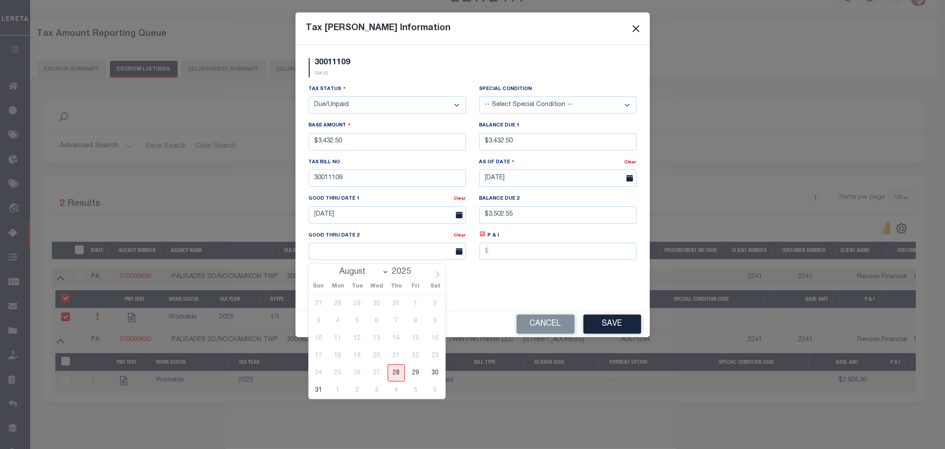
click at [435, 273] on icon at bounding box center [438, 274] width 6 height 6
select select "9"
click at [414, 373] on span "31" at bounding box center [415, 372] width 17 height 17
type input "[DATE]"
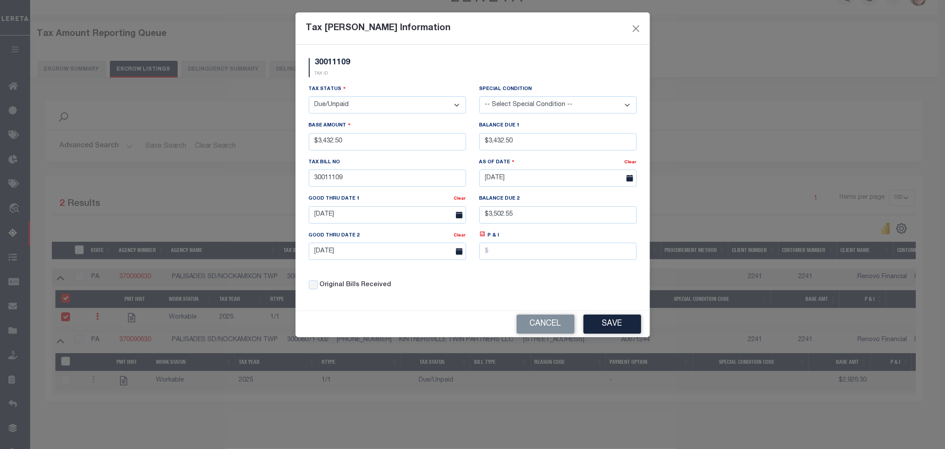
click at [629, 318] on button "Save" at bounding box center [613, 323] width 58 height 19
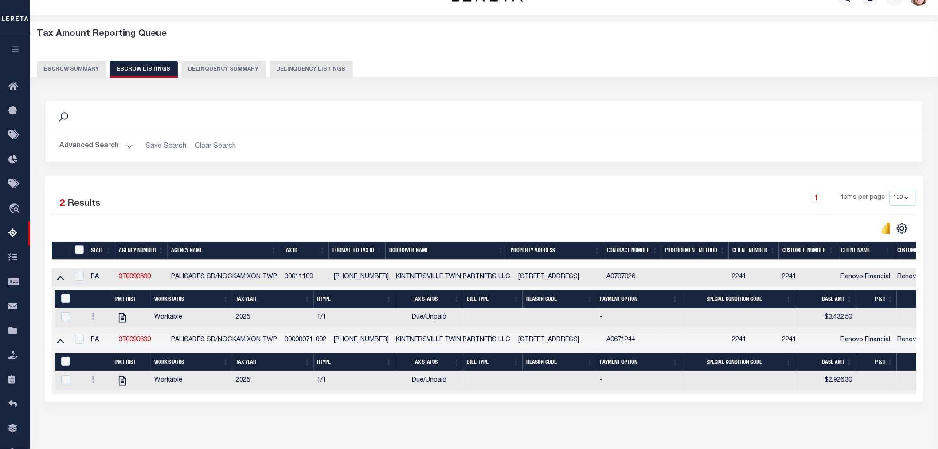
click at [75, 247] on input "ID" at bounding box center [79, 249] width 9 height 9
checkbox input "true"
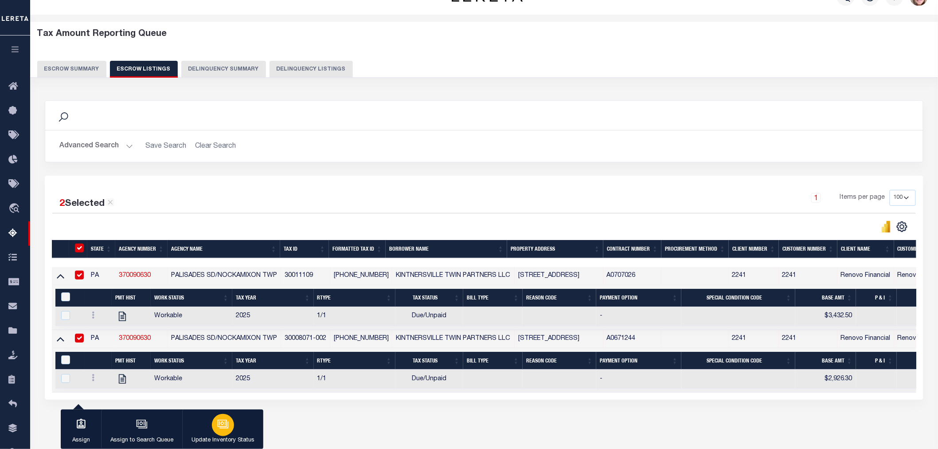
click at [226, 436] on p "Update Inventory Status" at bounding box center [222, 440] width 63 height 9
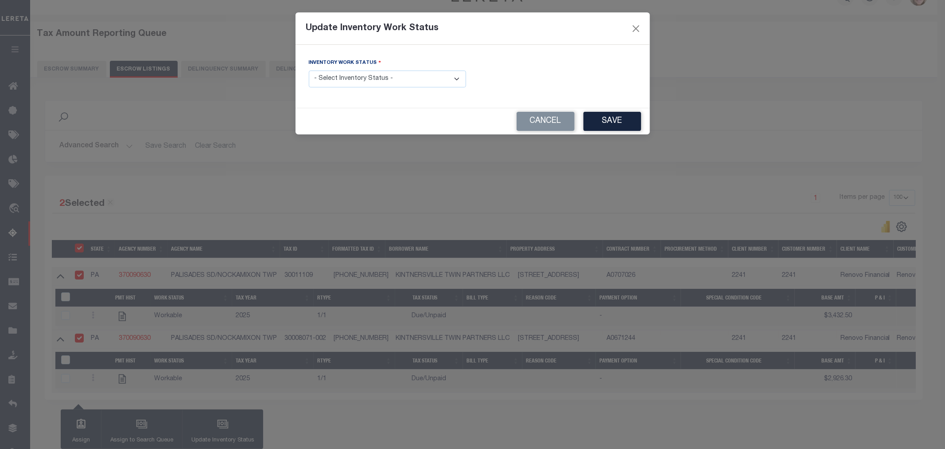
click at [370, 73] on select "- Select Inventory Status - Manual - Exception Pended - Awaiting Search Late Ad…" at bounding box center [387, 78] width 157 height 17
select select "4"
click at [309, 71] on select "- Select Inventory Status - Manual - Exception Pended - Awaiting Search Late Ad…" at bounding box center [387, 78] width 157 height 17
click at [617, 120] on button "Save" at bounding box center [613, 121] width 58 height 19
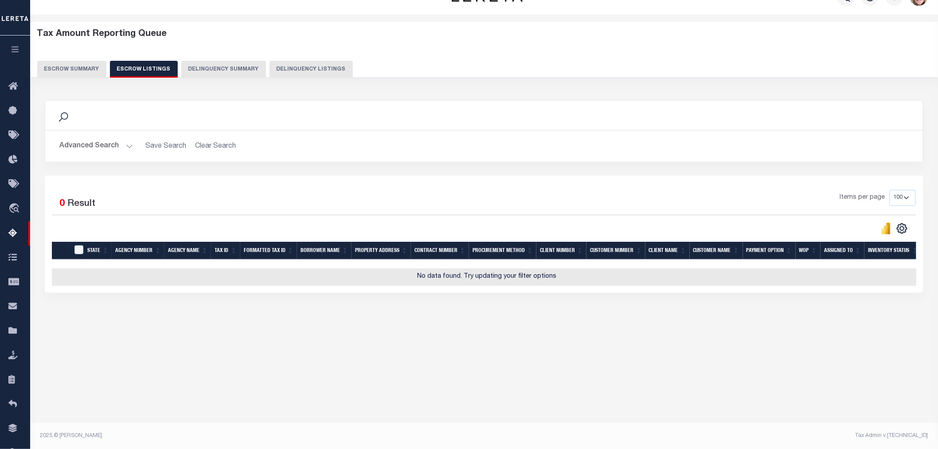
click at [71, 67] on button "Escrow Summary" at bounding box center [71, 69] width 69 height 17
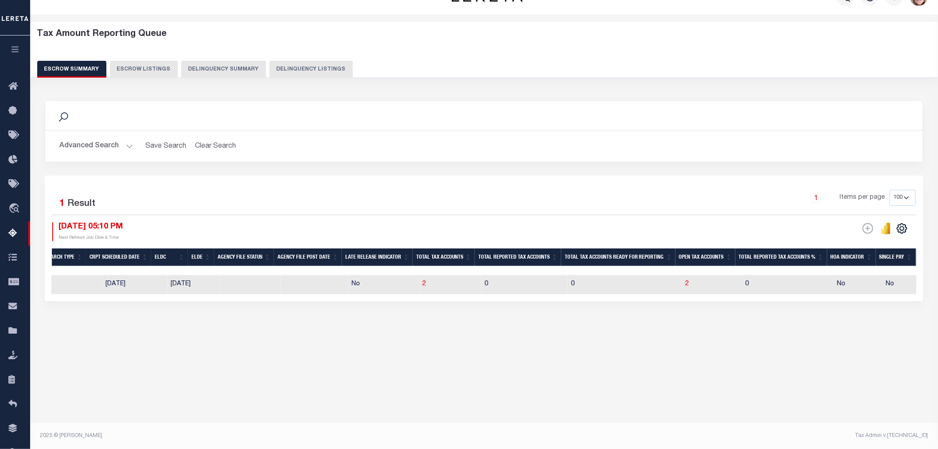
click at [109, 141] on button "Advanced Search" at bounding box center [96, 145] width 74 height 17
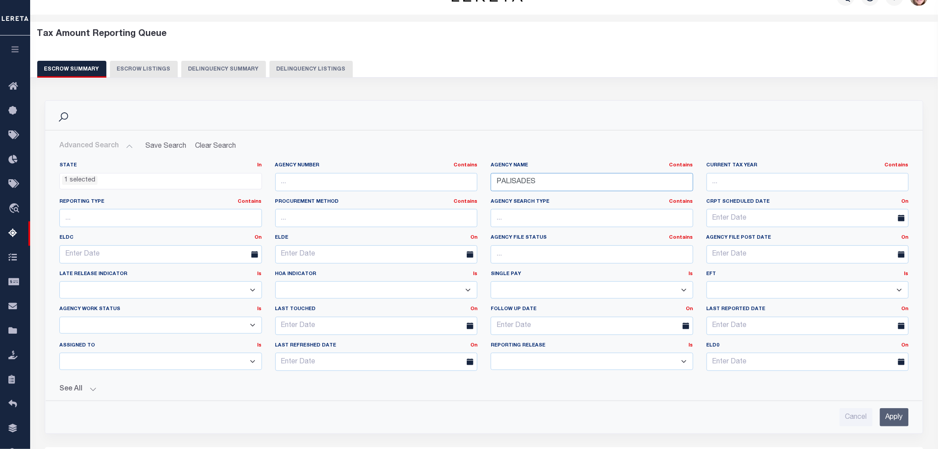
drag, startPoint x: 579, startPoint y: 178, endPoint x: 574, endPoint y: 188, distance: 11.9
click at [580, 180] on input "PALISADES" at bounding box center [592, 182] width 203 height 18
click at [573, 188] on input "PALISADES" at bounding box center [592, 182] width 203 height 18
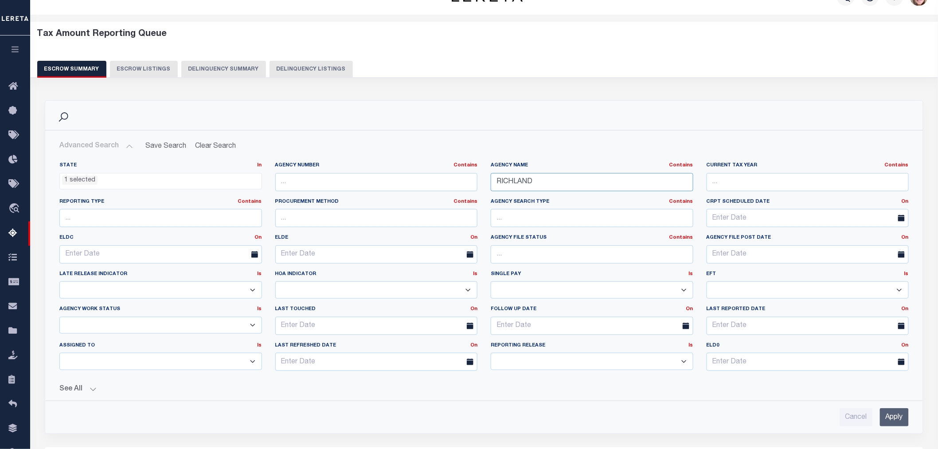
type input "RICHLAND"
click at [906, 415] on input "Apply" at bounding box center [894, 417] width 29 height 18
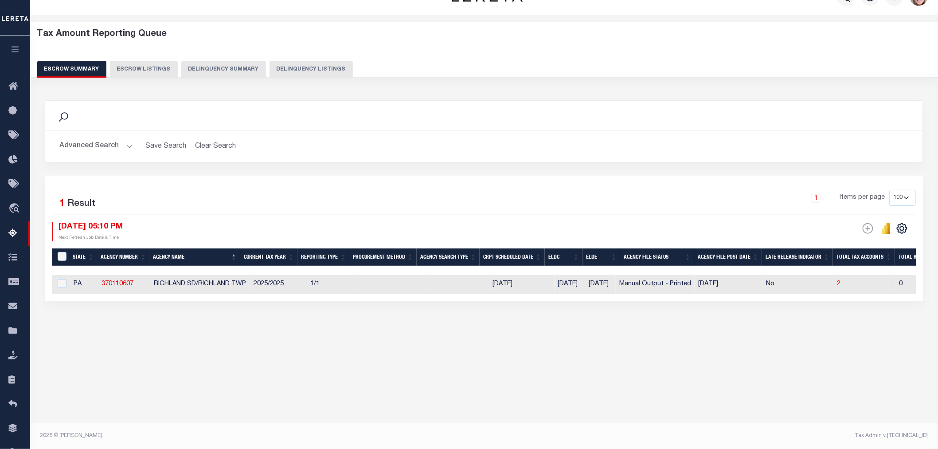
scroll to position [0, 623]
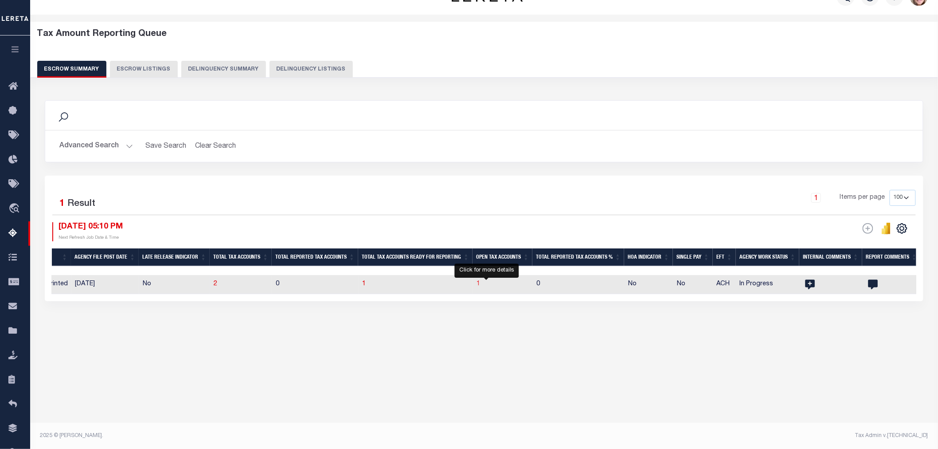
click at [480, 283] on span "1" at bounding box center [478, 284] width 4 height 6
select select "100"
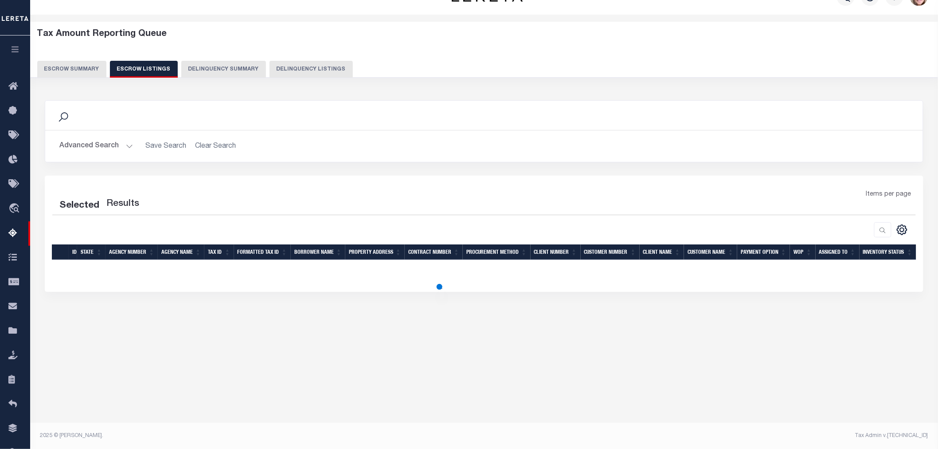
select select "100"
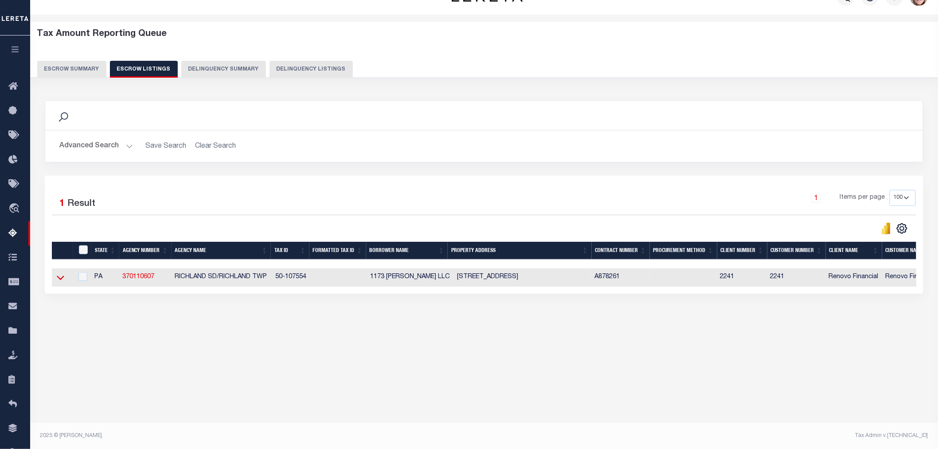
click at [57, 276] on icon at bounding box center [61, 277] width 8 height 9
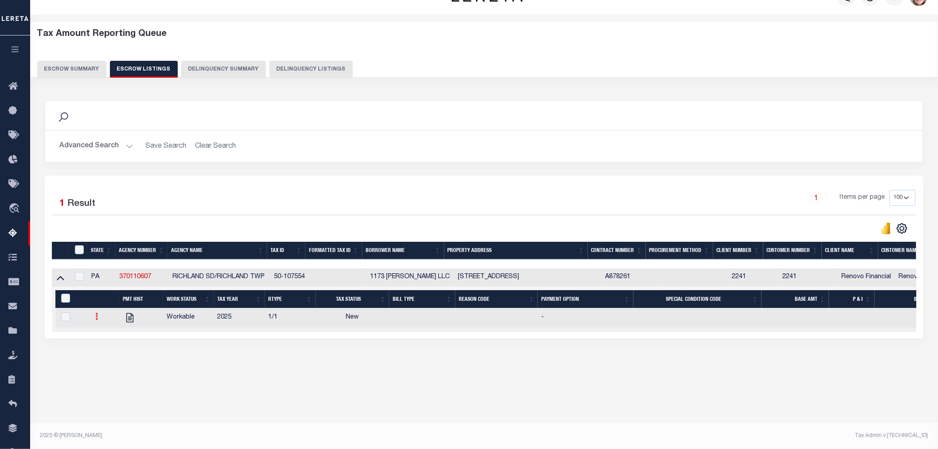
click at [96, 316] on icon at bounding box center [96, 315] width 3 height 7
click at [116, 347] on link "" at bounding box center [107, 345] width 30 height 15
checkbox input "true"
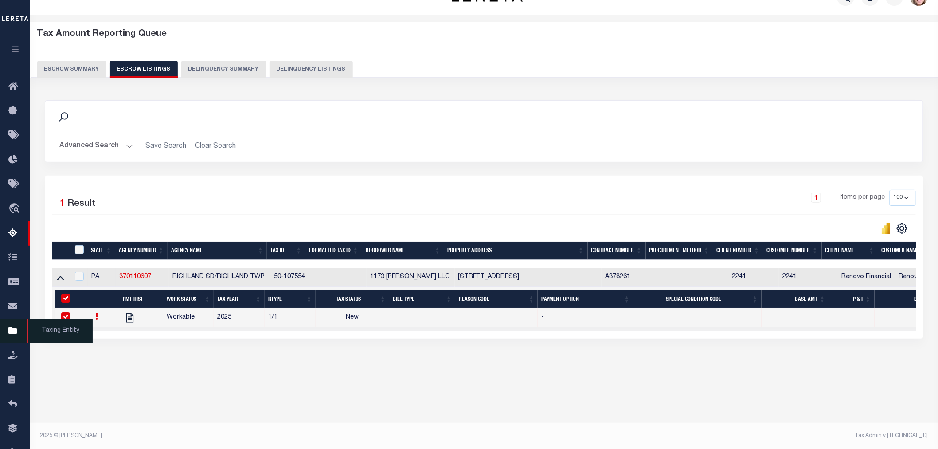
select select
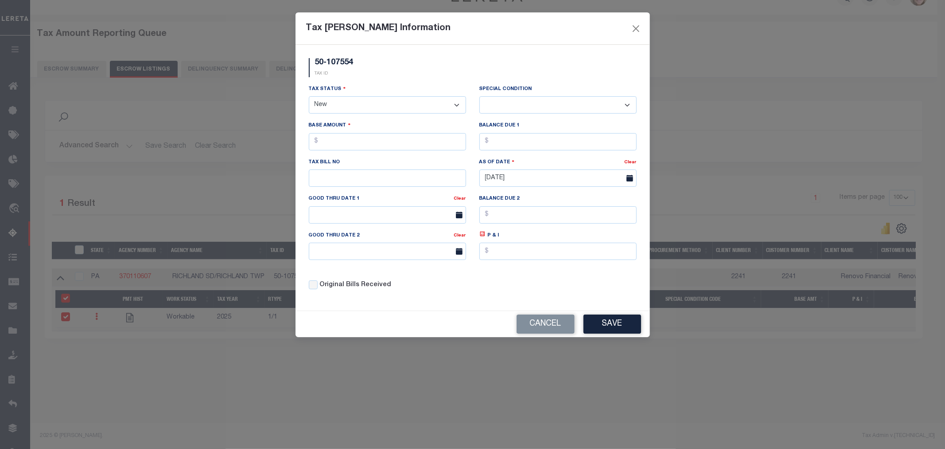
click at [365, 106] on select "- Select Status - Open Due/Unpaid Paid Incomplete No Tax Due Internal Refund Pr…" at bounding box center [387, 104] width 157 height 17
select select "DUE"
click at [309, 97] on select "- Select Status - Open Due/Unpaid Paid Incomplete No Tax Due Internal Refund Pr…" at bounding box center [387, 104] width 157 height 17
select select "0"
click at [360, 144] on input "text" at bounding box center [387, 141] width 157 height 17
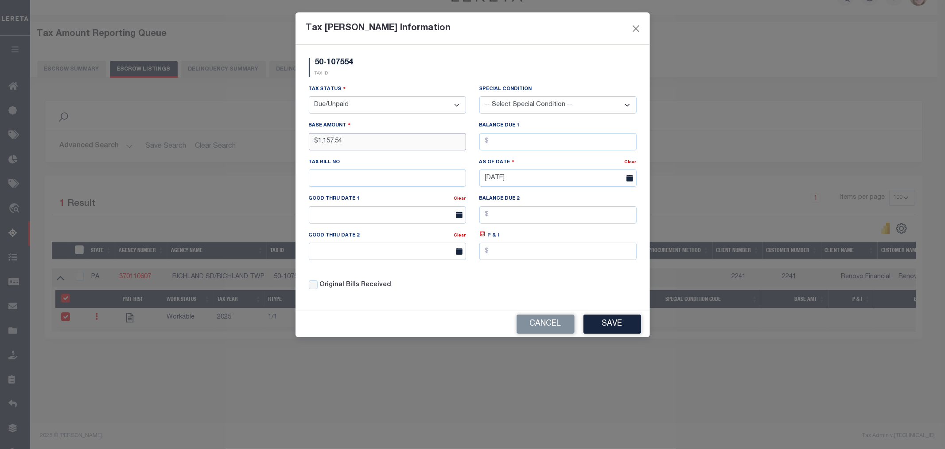
type input "$1,157.54"
click at [387, 218] on input "text" at bounding box center [387, 214] width 157 height 17
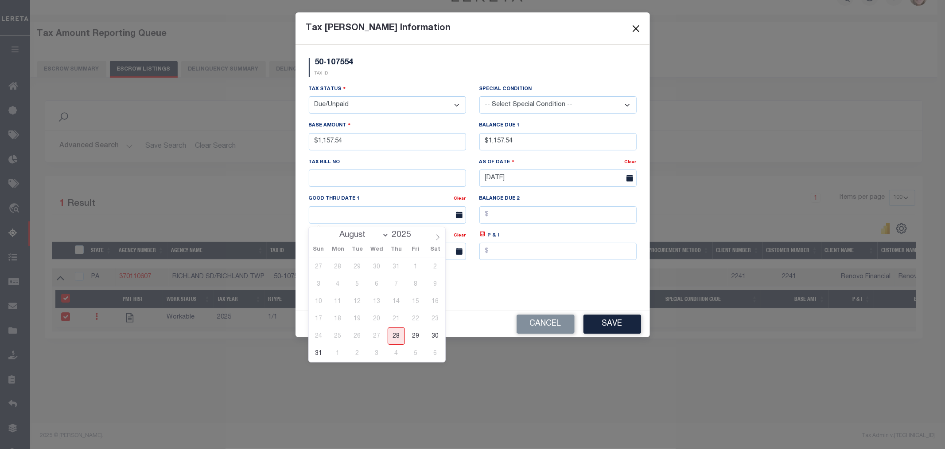
click at [415, 336] on span "29" at bounding box center [415, 335] width 17 height 17
type input "[DATE]"
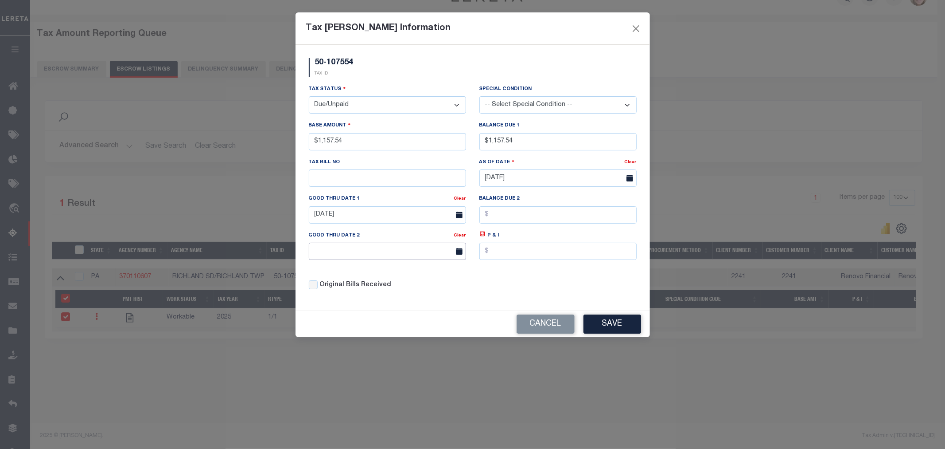
click at [386, 253] on input "text" at bounding box center [387, 250] width 157 height 17
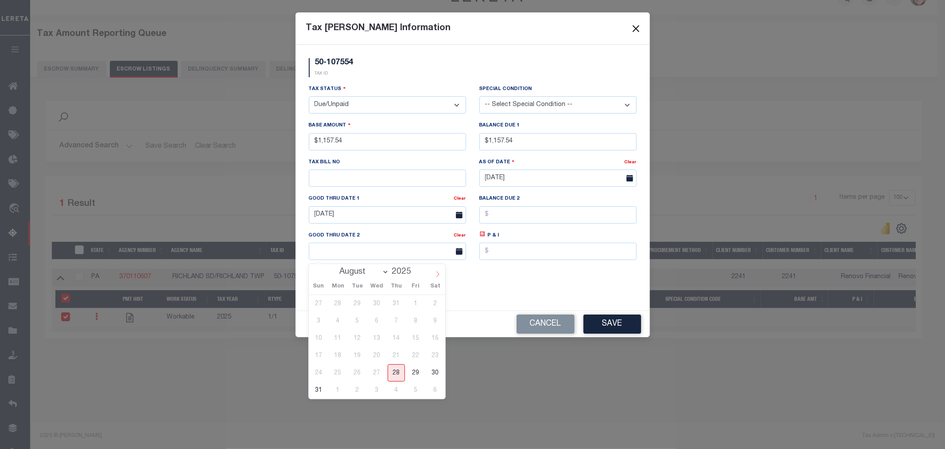
click at [435, 276] on icon at bounding box center [438, 274] width 6 height 6
select select "9"
click at [414, 371] on span "31" at bounding box center [415, 372] width 17 height 17
type input "[DATE]"
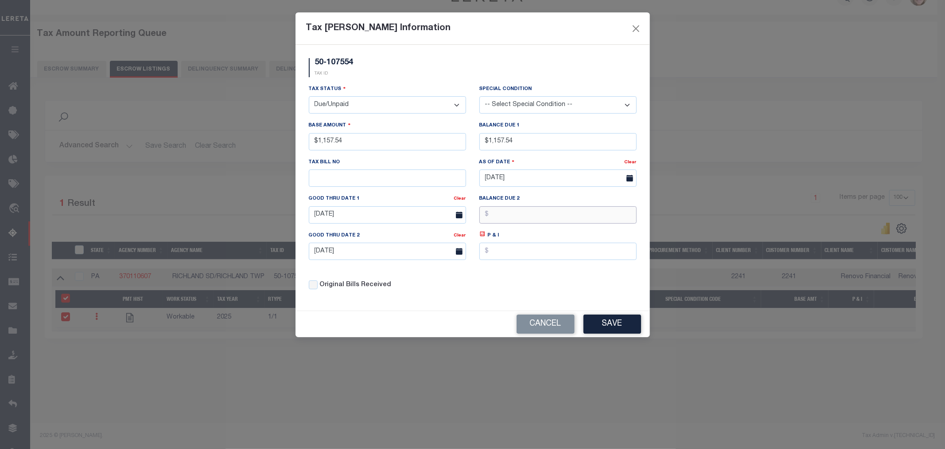
click at [512, 220] on input "text" at bounding box center [558, 214] width 157 height 17
type input "$1,181.16"
click at [541, 292] on div "Tax Status - Select Status - Open Due/Unpaid Paid Incomplete No Tax Due Interna…" at bounding box center [472, 190] width 341 height 213
click at [592, 319] on button "Save" at bounding box center [613, 323] width 58 height 19
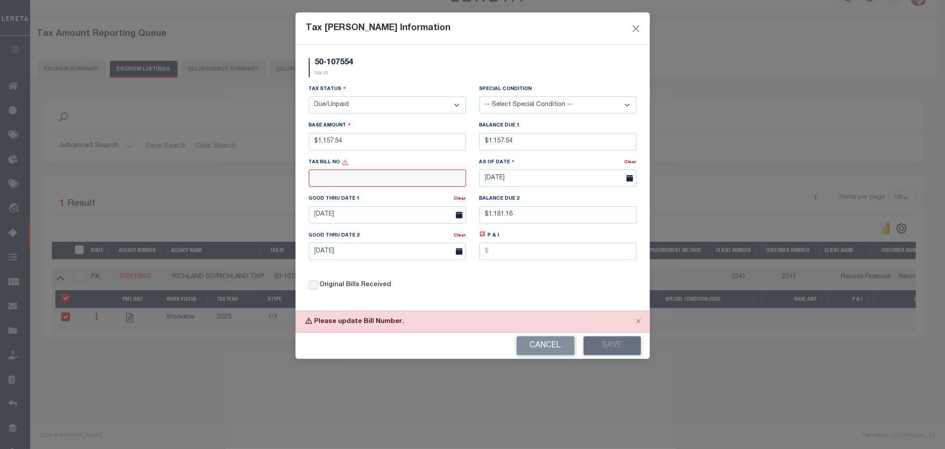
click at [336, 182] on input "text" at bounding box center [387, 177] width 157 height 17
type input "5469"
click at [615, 350] on button "Save" at bounding box center [613, 345] width 58 height 19
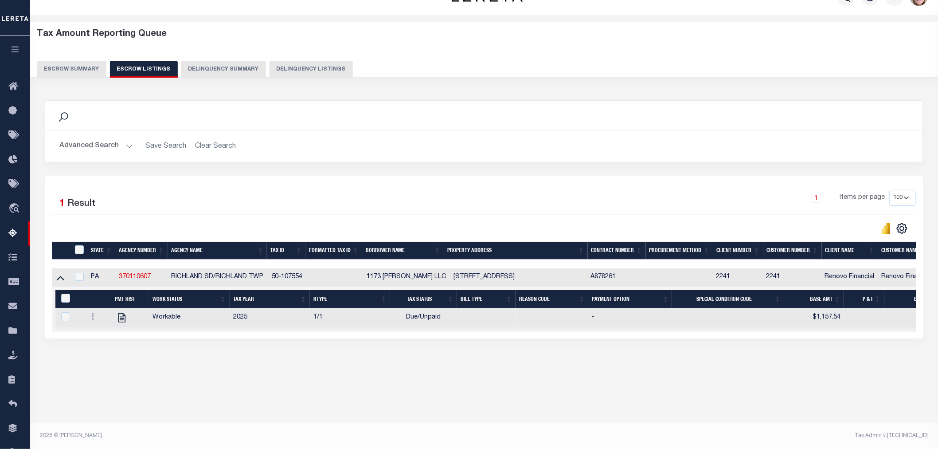
click at [59, 72] on button "Escrow Summary" at bounding box center [71, 69] width 69 height 17
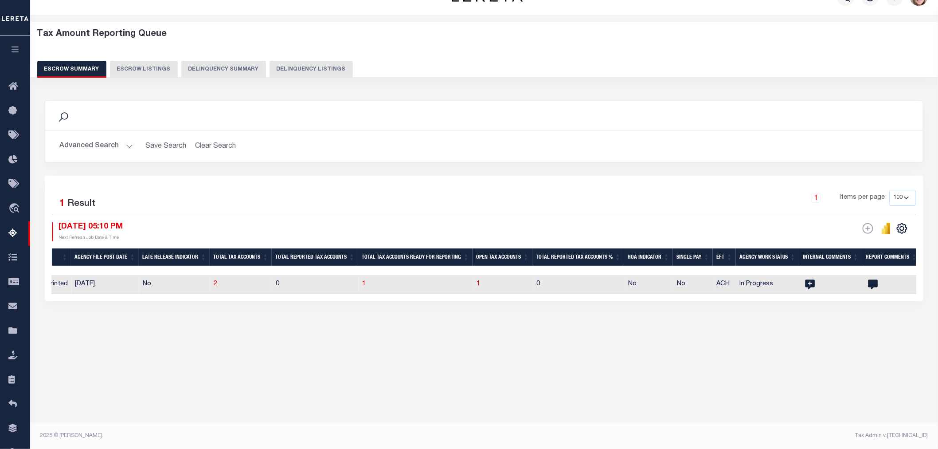
click at [85, 143] on button "Advanced Search" at bounding box center [96, 145] width 74 height 17
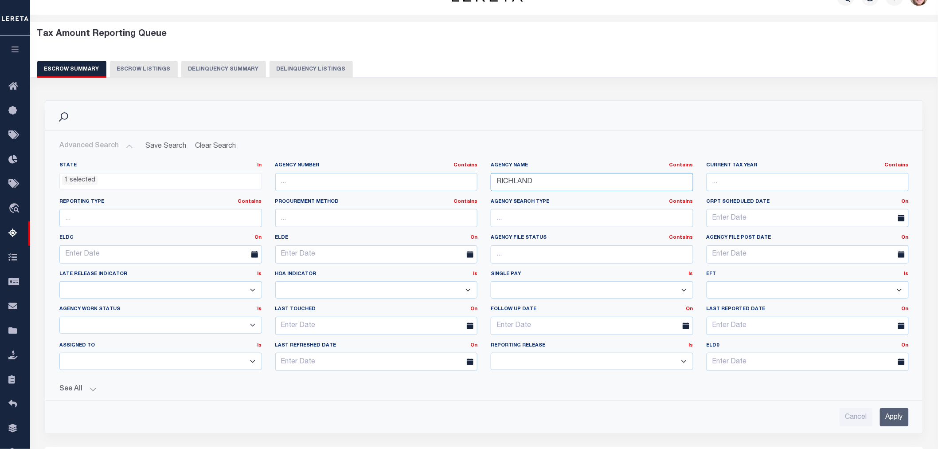
click at [582, 184] on input "RICHLAND" at bounding box center [592, 182] width 203 height 18
click at [885, 418] on input "Apply" at bounding box center [894, 417] width 29 height 18
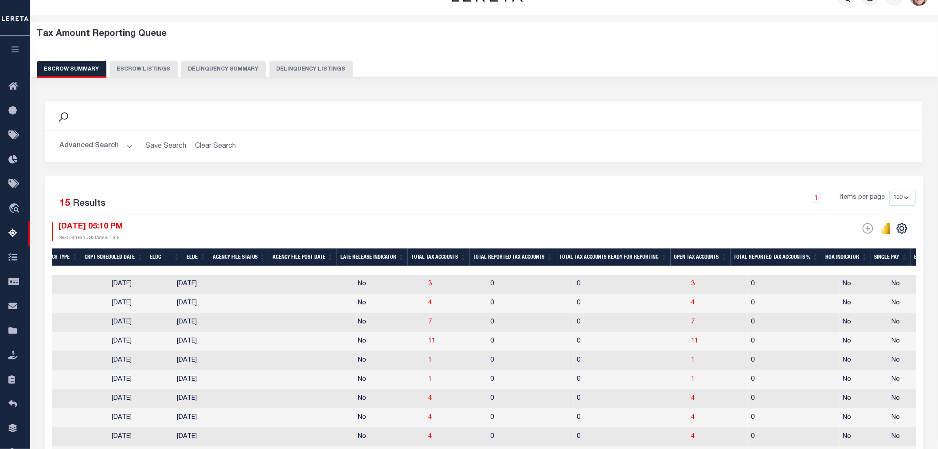
scroll to position [0, 0]
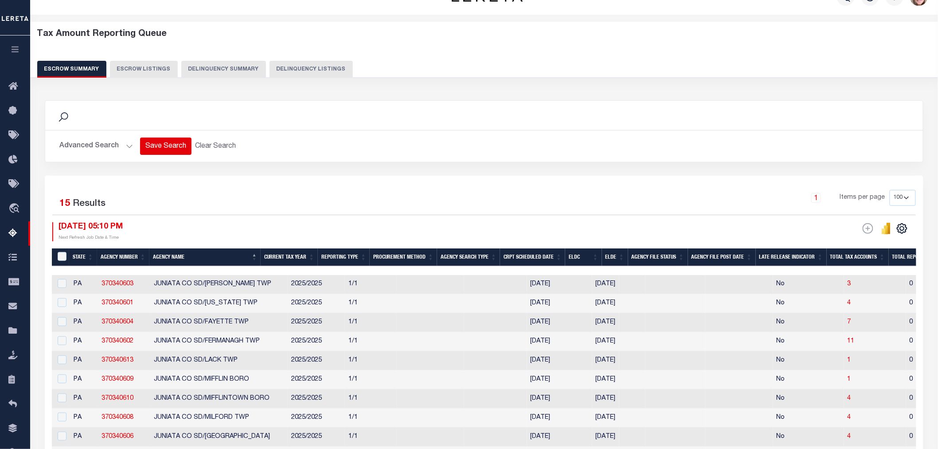
drag, startPoint x: 99, startPoint y: 150, endPoint x: 157, endPoint y: 143, distance: 58.4
click at [99, 150] on button "Advanced Search" at bounding box center [96, 145] width 74 height 17
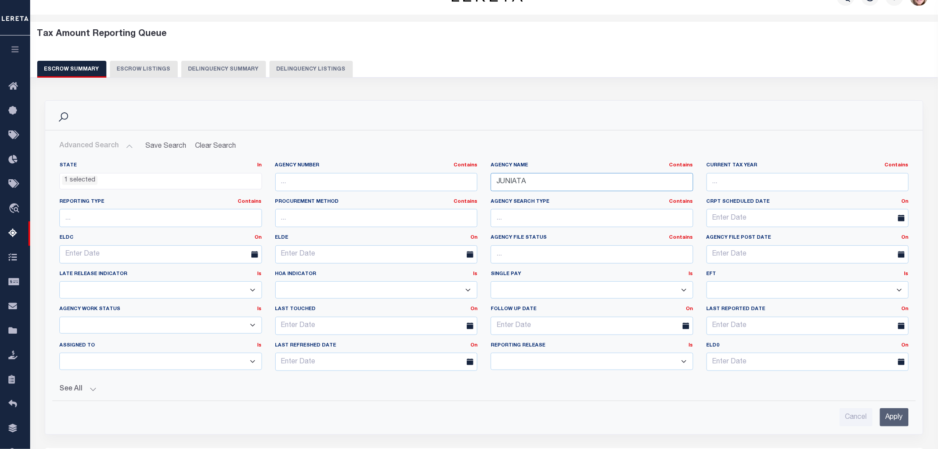
click at [547, 182] on input "JUNIATA" at bounding box center [592, 182] width 203 height 18
type input "JUNIATA CO SD/[US_STATE]"
click at [893, 419] on input "Apply" at bounding box center [894, 417] width 29 height 18
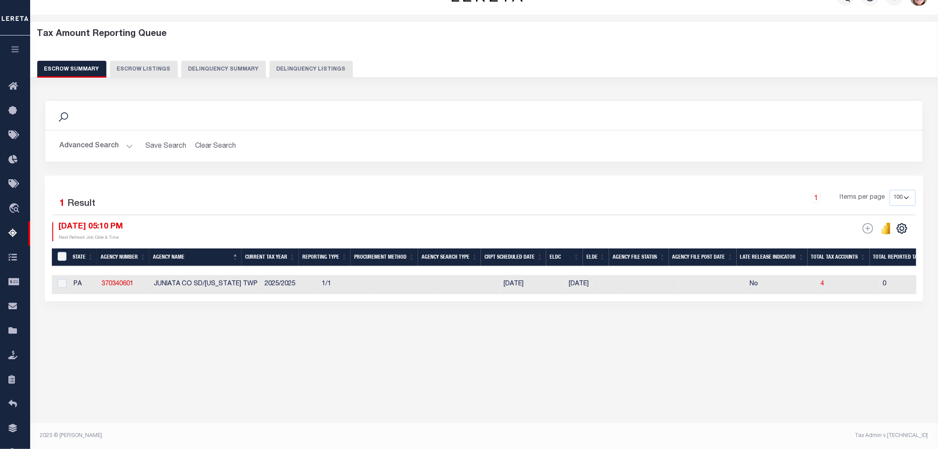
drag, startPoint x: 293, startPoint y: 299, endPoint x: 603, endPoint y: 300, distance: 310.3
click at [550, 301] on div "Selected 1 Result 1 Items per page 10 25 50 100 500 [DATE] 05:10 PM ESCROW Web …" at bounding box center [484, 238] width 879 height 125
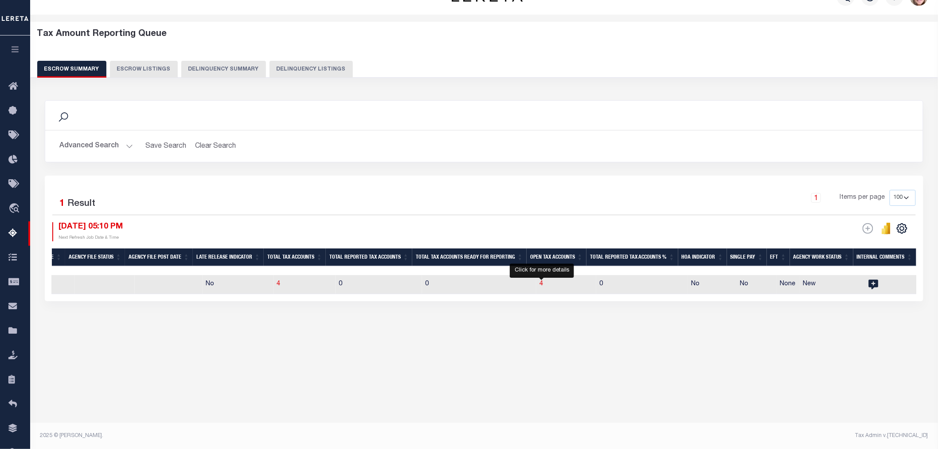
drag, startPoint x: 541, startPoint y: 285, endPoint x: 488, endPoint y: 334, distance: 73.1
click at [541, 285] on span "4" at bounding box center [542, 284] width 4 height 6
select select "100"
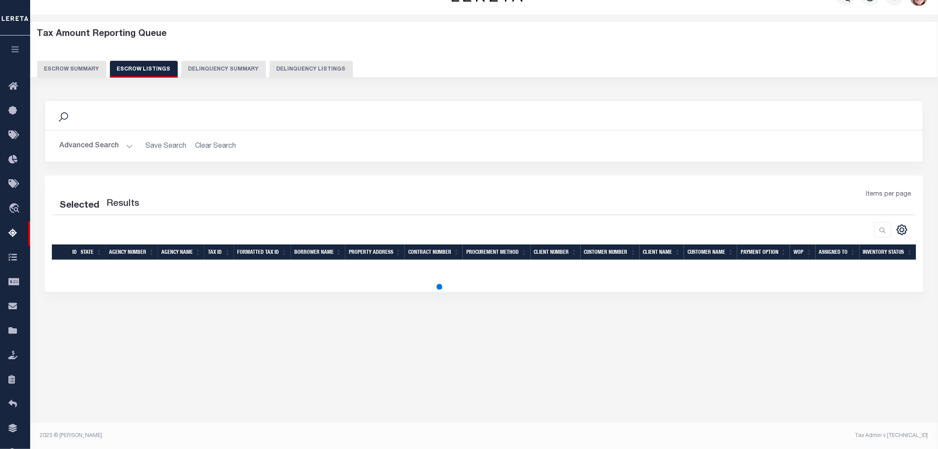
select select "100"
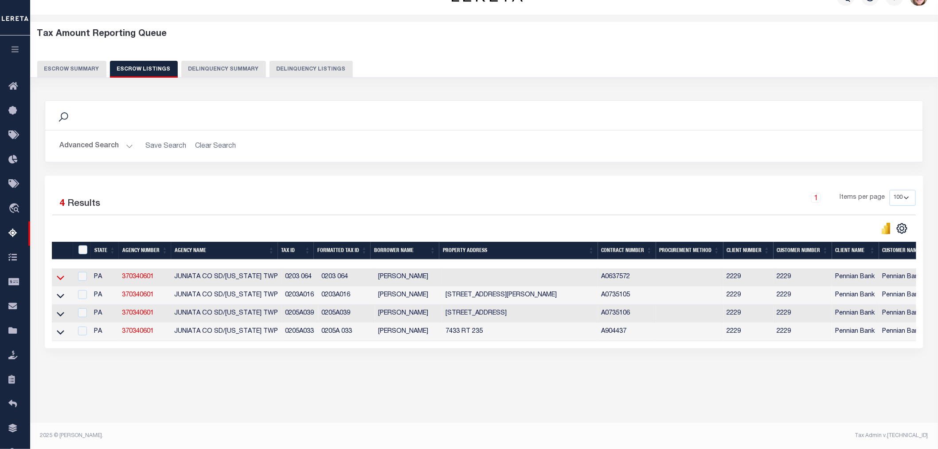
click at [63, 278] on icon at bounding box center [61, 278] width 8 height 4
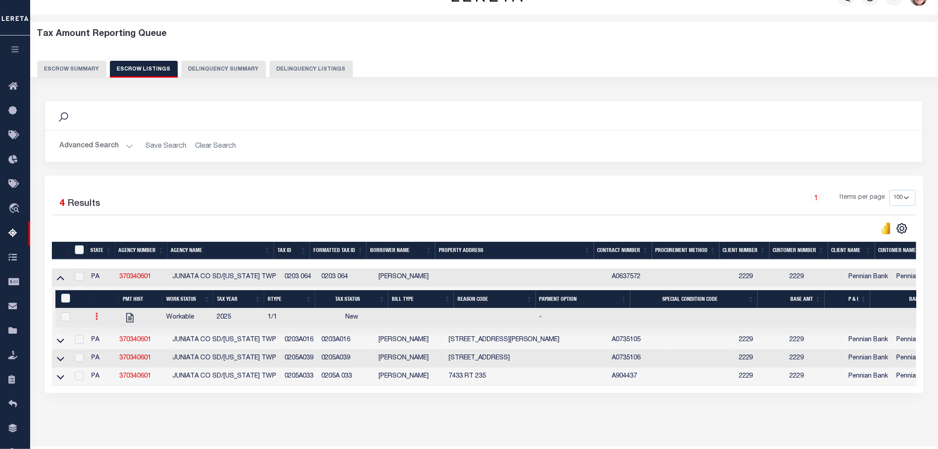
click at [98, 317] on link at bounding box center [97, 317] width 10 height 7
click at [112, 346] on img "" at bounding box center [107, 345] width 9 height 9
checkbox input "true"
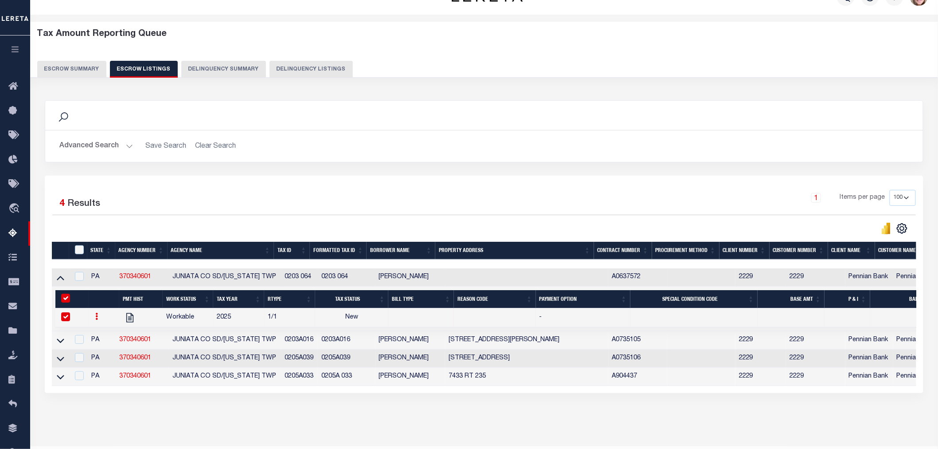
select select
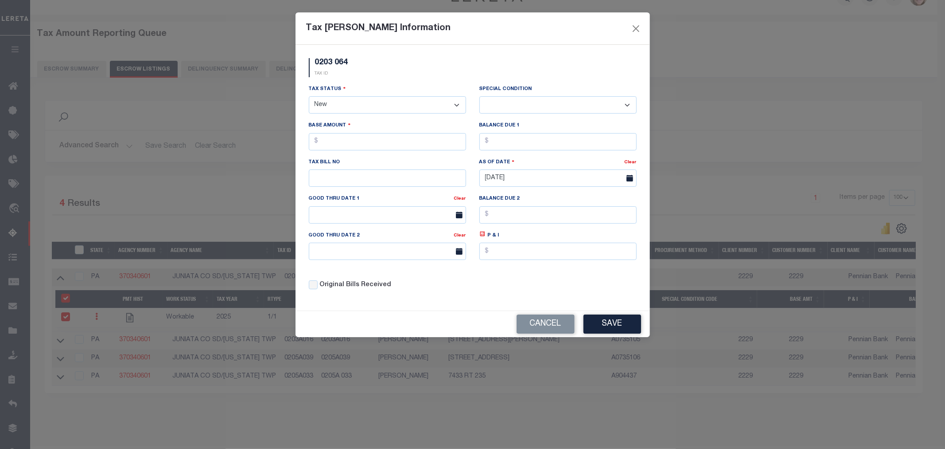
click at [355, 105] on select "- Select Status - Open Due/Unpaid Paid Incomplete No Tax Due Internal Refund Pr…" at bounding box center [387, 104] width 157 height 17
select select "PYD"
click at [309, 97] on select "- Select Status - Open Due/Unpaid Paid Incomplete No Tax Due Internal Refund Pr…" at bounding box center [387, 104] width 157 height 17
select select "0"
click at [355, 144] on input "text" at bounding box center [387, 141] width 157 height 17
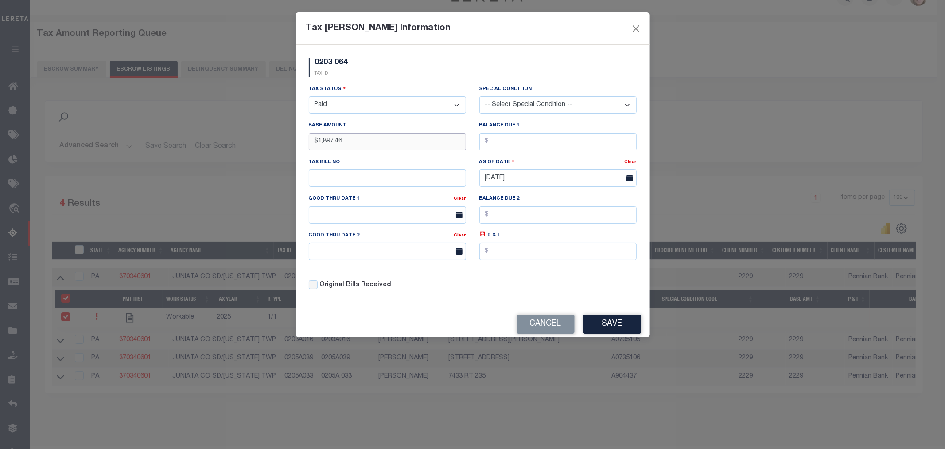
type input "$1,897.46"
click at [502, 146] on input "text" at bounding box center [558, 141] width 157 height 17
type input "$0.00"
click at [366, 181] on input "text" at bounding box center [387, 177] width 157 height 17
drag, startPoint x: 476, startPoint y: 280, endPoint x: 554, endPoint y: 320, distance: 87.6
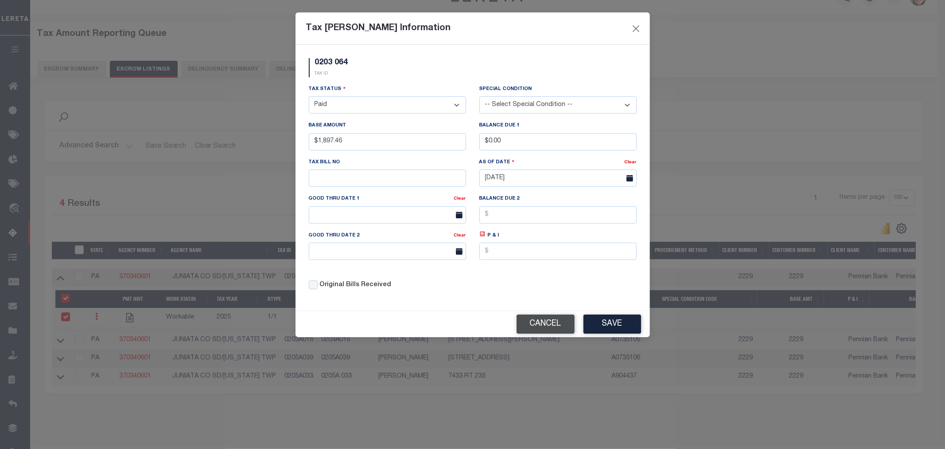
click at [476, 280] on div "Tax Status - Select Status - Open Due/Unpaid Paid Incomplete No Tax Due Interna…" at bounding box center [472, 190] width 341 height 213
click at [605, 330] on button "Save" at bounding box center [613, 323] width 58 height 19
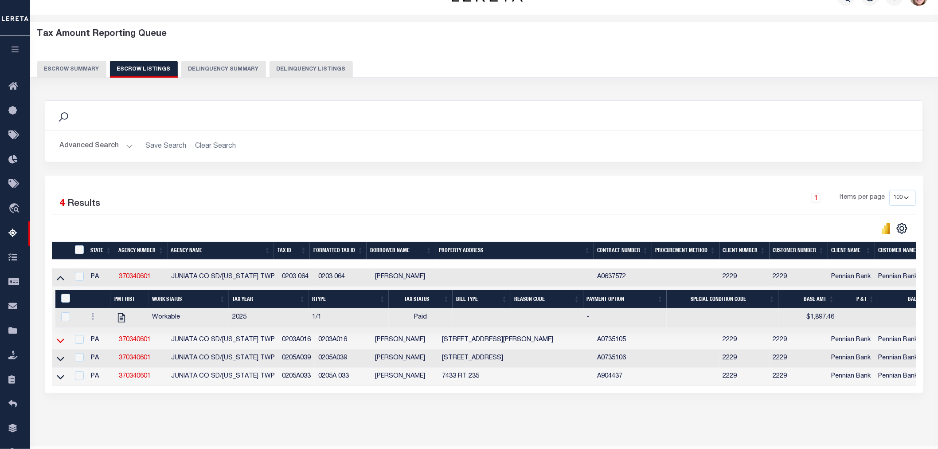
click at [62, 341] on icon at bounding box center [61, 340] width 8 height 9
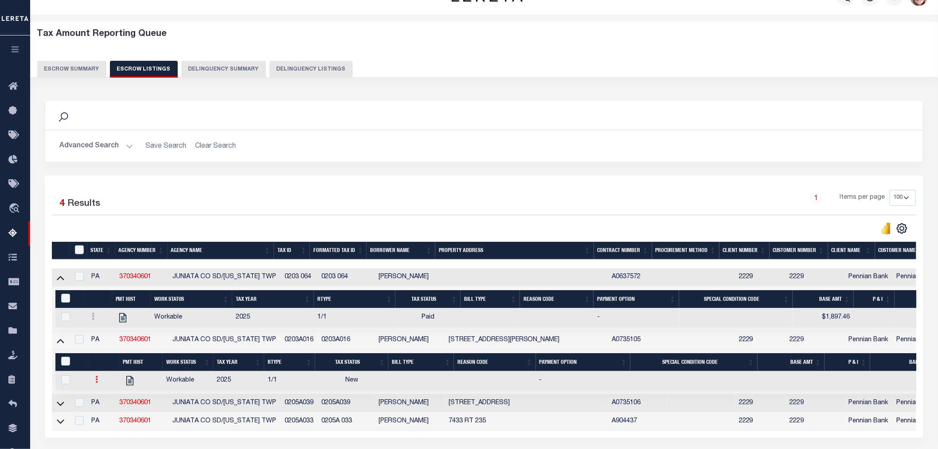
click at [98, 383] on icon at bounding box center [97, 378] width 3 height 7
click at [103, 408] on img "" at bounding box center [107, 408] width 9 height 9
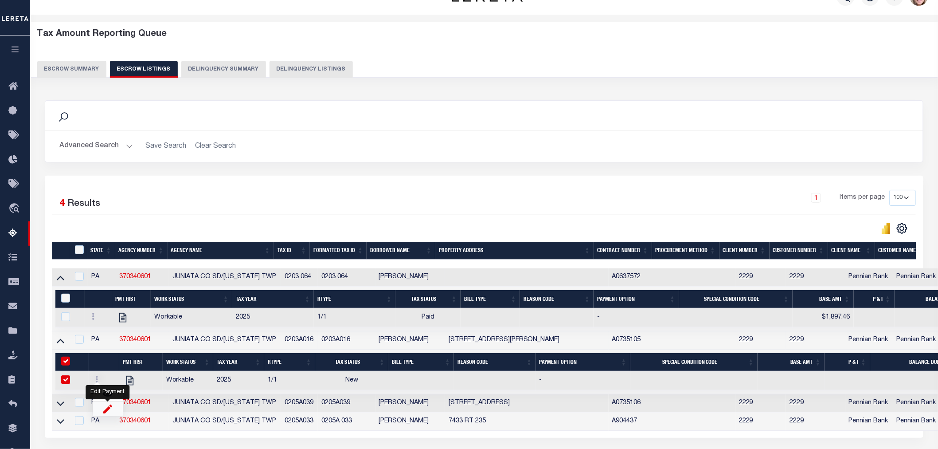
checkbox input "true"
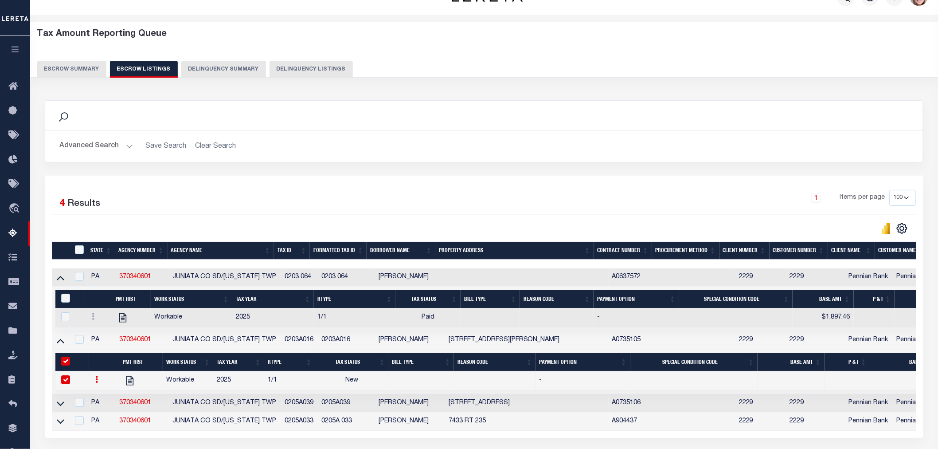
select select
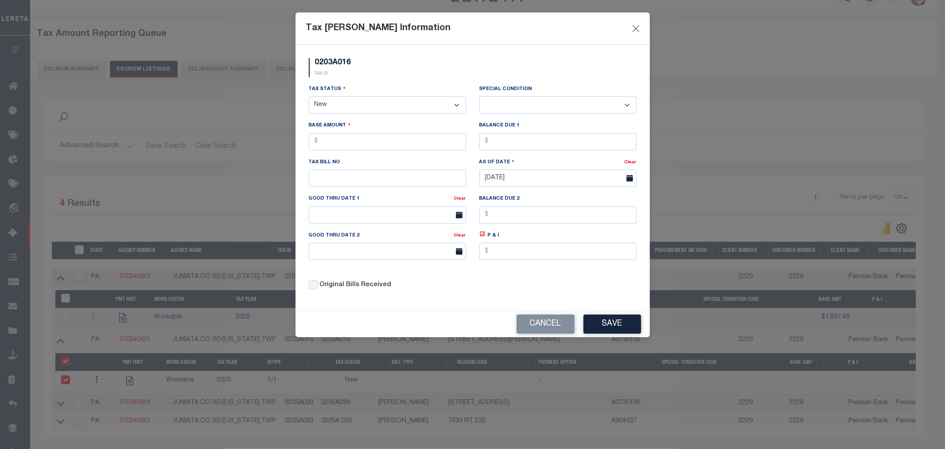
click at [333, 101] on select "- Select Status - Open Due/Unpaid Paid Incomplete No Tax Due Internal Refund Pr…" at bounding box center [387, 104] width 157 height 17
select select "OP2"
click at [309, 97] on select "- Select Status - Open Due/Unpaid Paid Incomplete No Tax Due Internal Refund Pr…" at bounding box center [387, 104] width 157 height 17
select select "0"
click at [332, 111] on select "- Select Status - Open Due/Unpaid Paid Incomplete No Tax Due Internal Refund Pr…" at bounding box center [387, 104] width 157 height 17
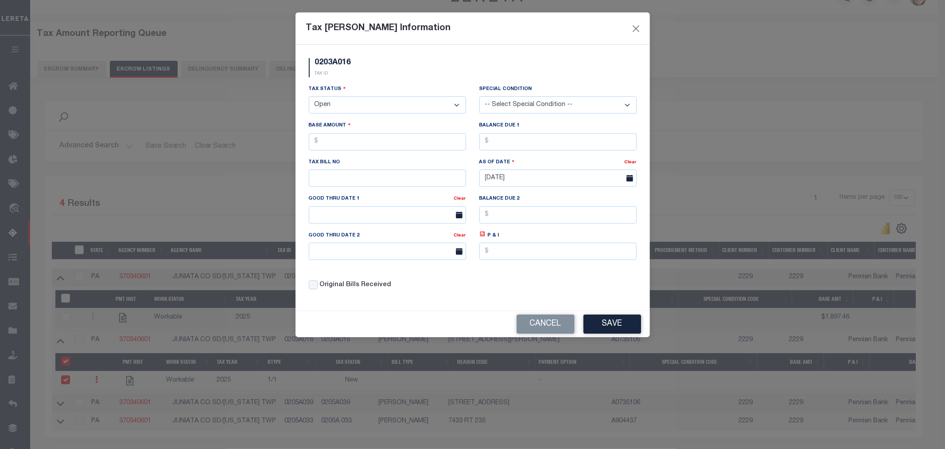
select select "DUE"
click at [309, 97] on select "- Select Status - Open Due/Unpaid Paid Incomplete No Tax Due Internal Refund Pr…" at bounding box center [387, 104] width 157 height 17
click at [341, 142] on input "text" at bounding box center [387, 141] width 157 height 17
type input "$1,205.71"
click at [507, 144] on input "text" at bounding box center [558, 141] width 157 height 17
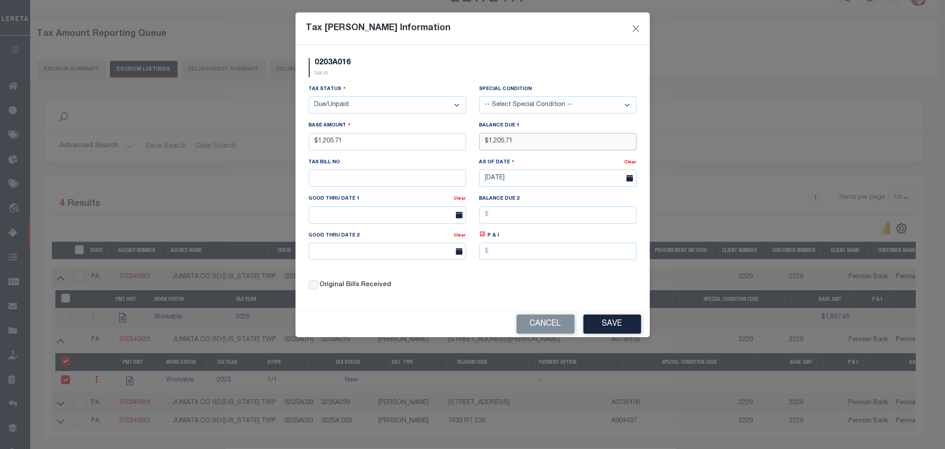
type input "$1,205.71"
click at [320, 182] on input "text" at bounding box center [387, 177] width 157 height 17
type input "1393"
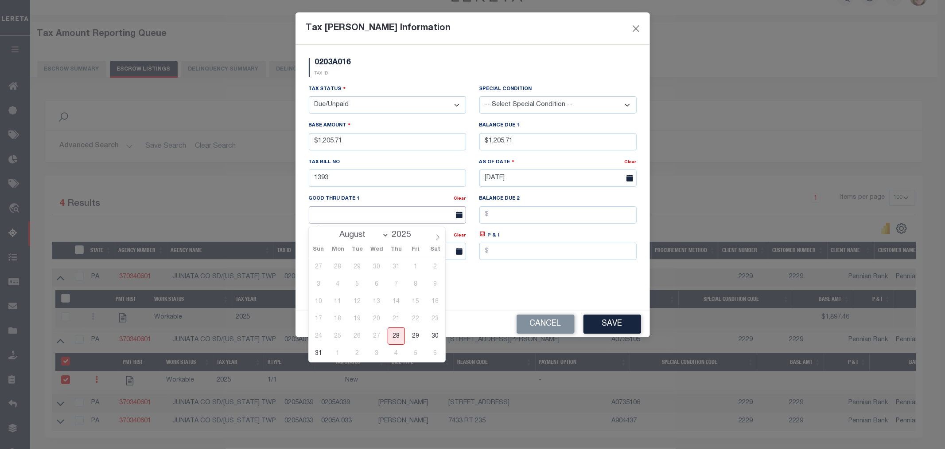
click at [316, 213] on input "text" at bounding box center [387, 214] width 157 height 17
click at [417, 335] on span "29" at bounding box center [415, 335] width 17 height 17
type input "[DATE]"
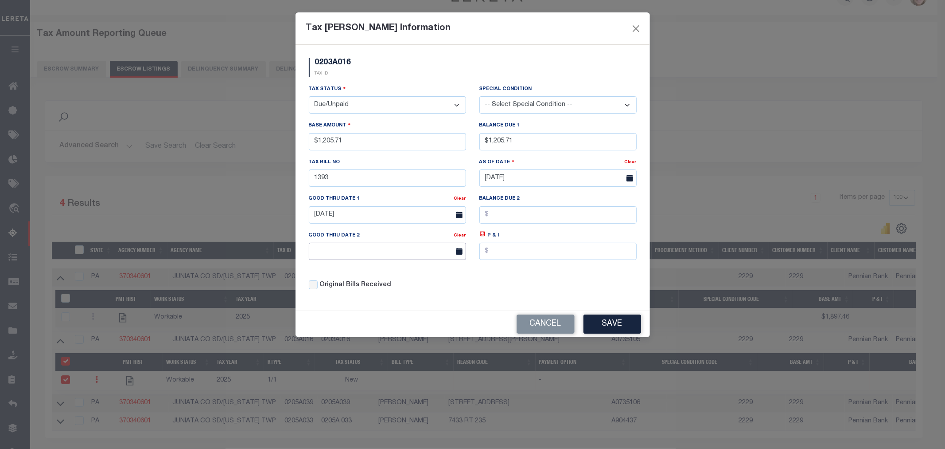
click at [373, 257] on body "Home Tax Amount Reporting Queue Profile" at bounding box center [472, 248] width 945 height 538
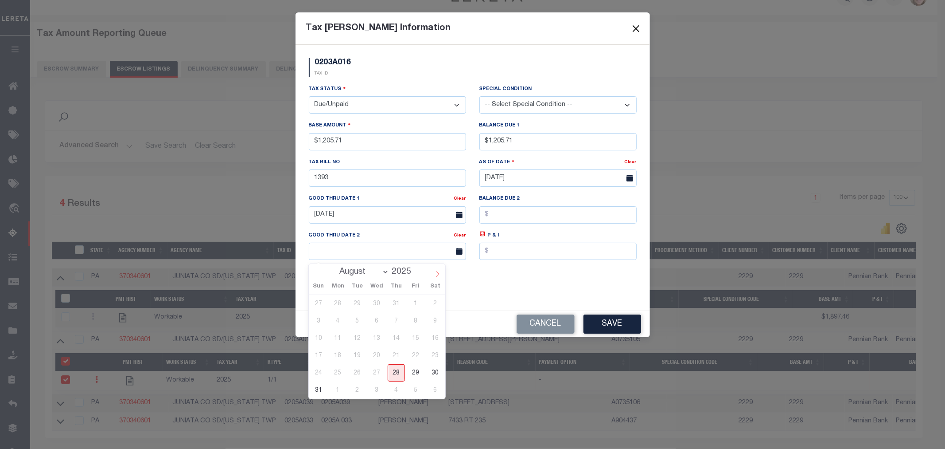
click at [436, 273] on icon at bounding box center [438, 274] width 6 height 6
click at [439, 275] on icon at bounding box center [437, 274] width 3 height 6
select select "9"
click at [420, 371] on span "31" at bounding box center [415, 372] width 17 height 17
type input "[DATE]"
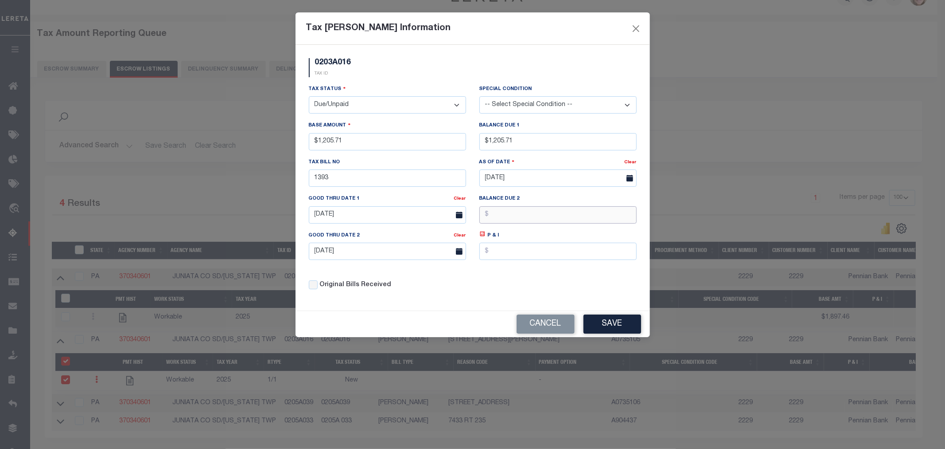
click at [506, 215] on input "text" at bounding box center [558, 214] width 157 height 17
type input "$1,230.32"
click at [499, 259] on input "text" at bounding box center [558, 250] width 157 height 17
click at [623, 326] on button "Save" at bounding box center [613, 323] width 58 height 19
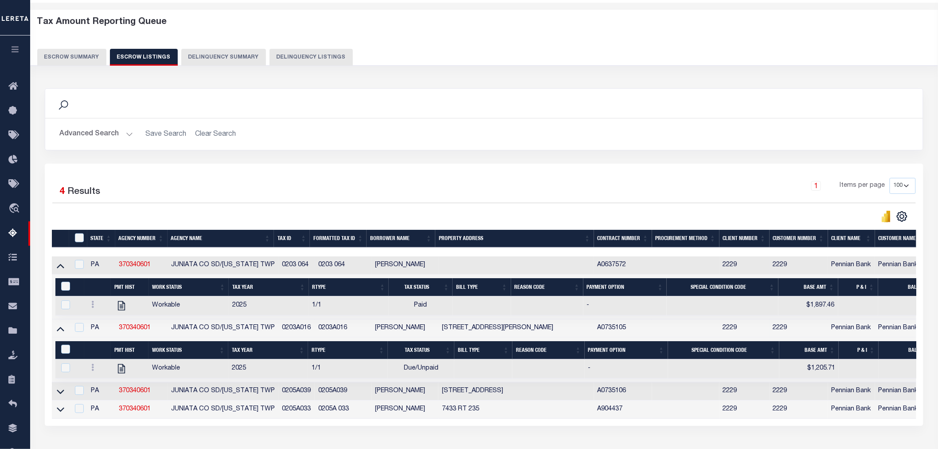
scroll to position [98, 0]
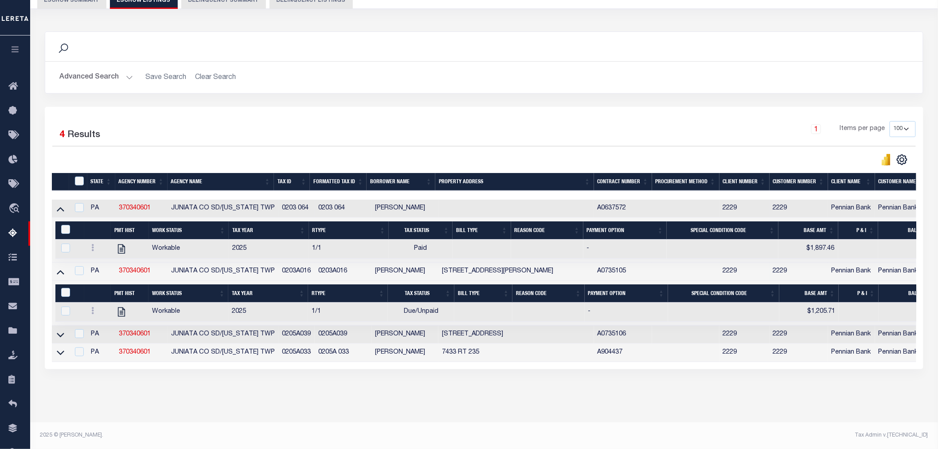
drag, startPoint x: 63, startPoint y: 326, endPoint x: 111, endPoint y: 274, distance: 70.9
click at [63, 330] on icon at bounding box center [61, 334] width 8 height 9
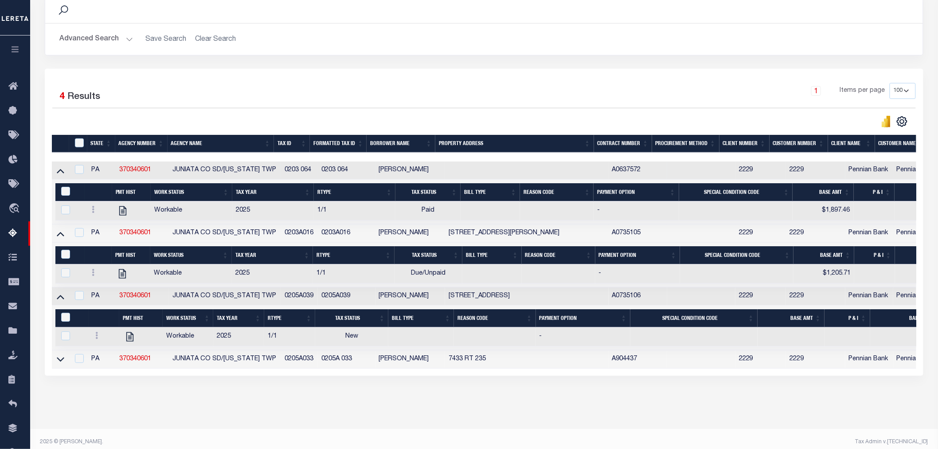
scroll to position [143, 0]
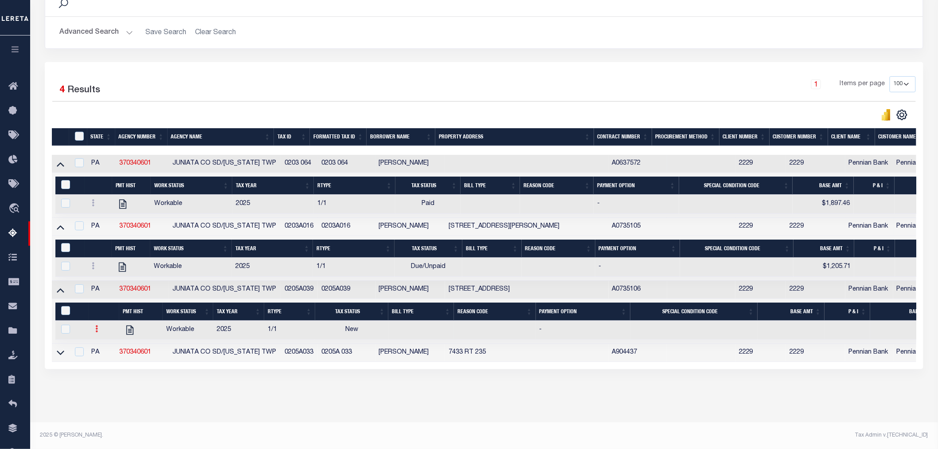
click at [98, 325] on icon at bounding box center [97, 328] width 3 height 7
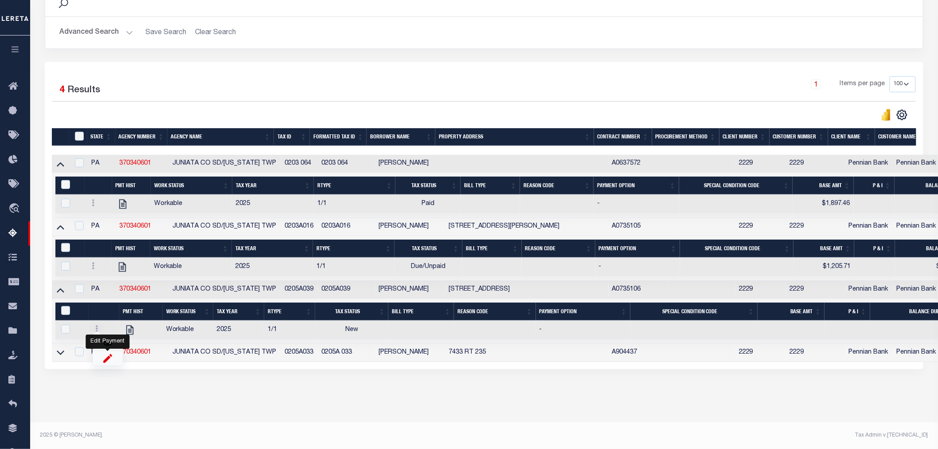
click at [111, 361] on img "" at bounding box center [107, 357] width 9 height 9
checkbox input "true"
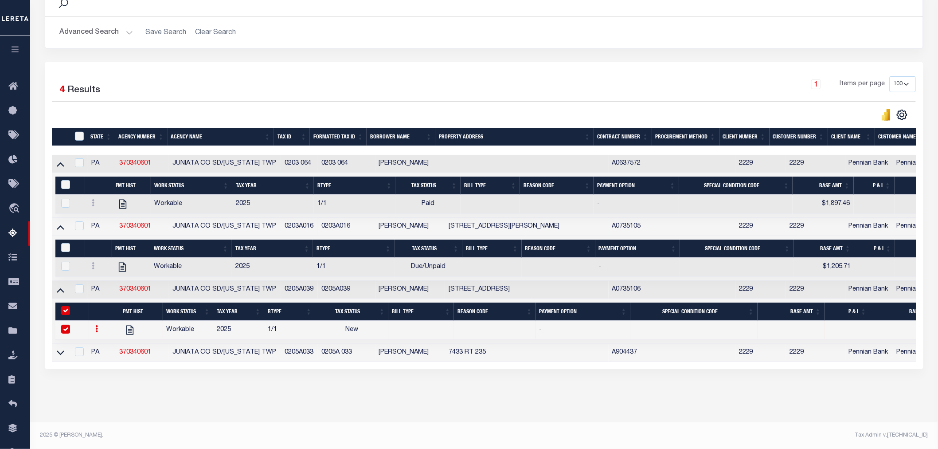
select select
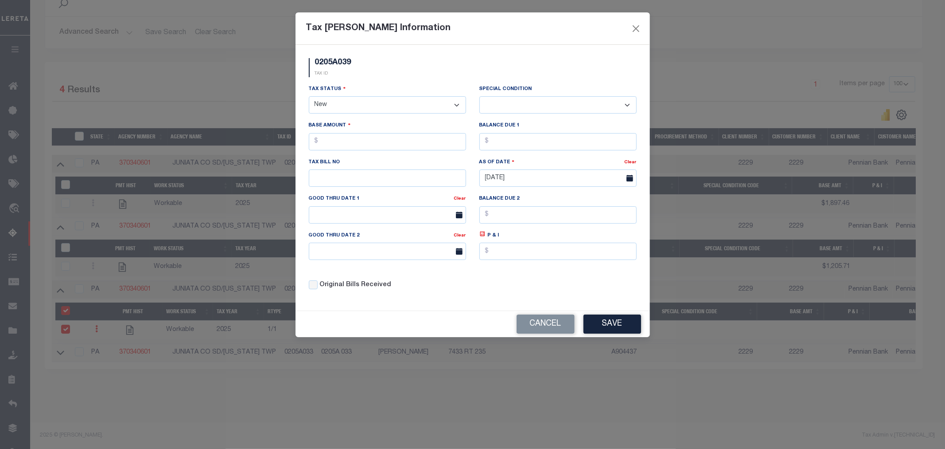
click at [358, 100] on select "- Select Status - Open Due/Unpaid Paid Incomplete No Tax Due Internal Refund Pr…" at bounding box center [387, 104] width 157 height 17
select select "DUE"
click at [309, 97] on select "- Select Status - Open Due/Unpaid Paid Incomplete No Tax Due Internal Refund Pr…" at bounding box center [387, 104] width 157 height 17
select select "0"
click at [342, 144] on input "text" at bounding box center [387, 141] width 157 height 17
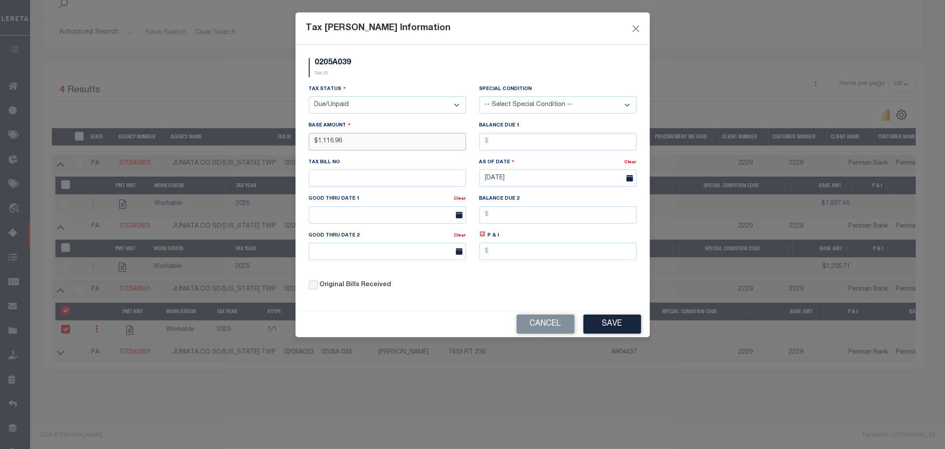
type input "$1,116.96"
click at [593, 138] on input "text" at bounding box center [558, 141] width 157 height 17
type input "$1,116.96"
click at [401, 182] on input "text" at bounding box center [387, 177] width 157 height 17
type input "1007"
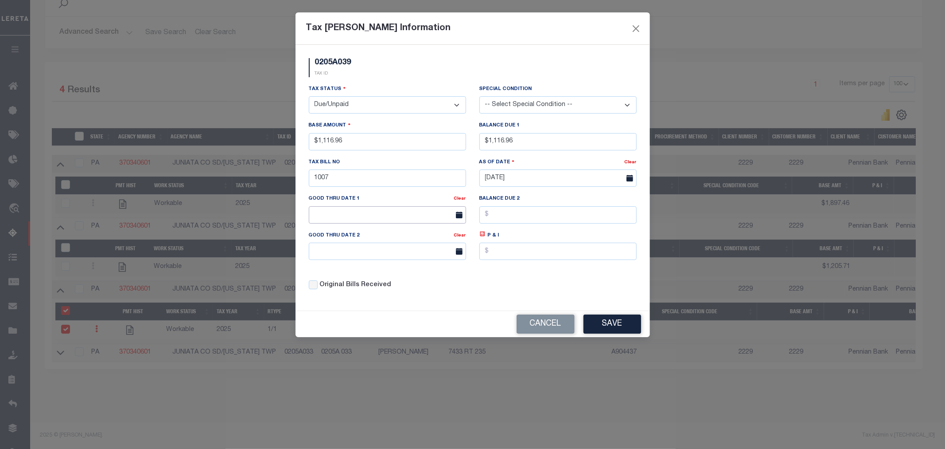
click at [391, 215] on input "text" at bounding box center [387, 214] width 157 height 17
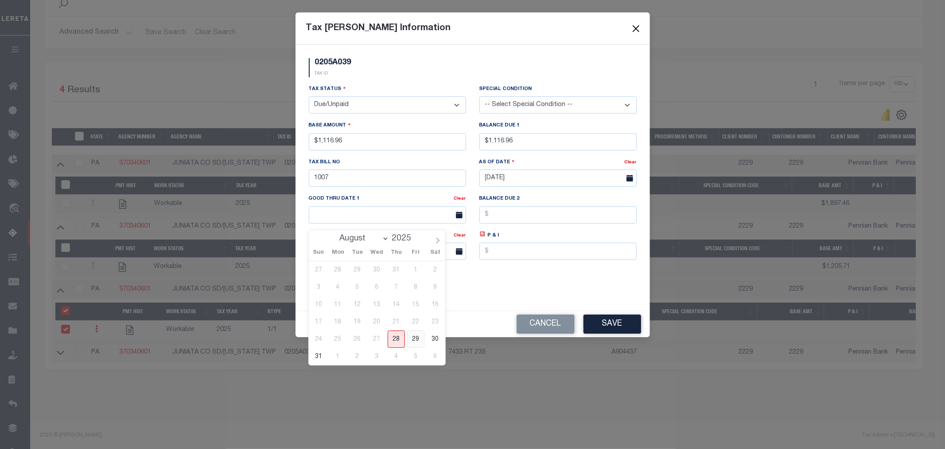
click at [417, 340] on span "29" at bounding box center [415, 338] width 17 height 17
type input "[DATE]"
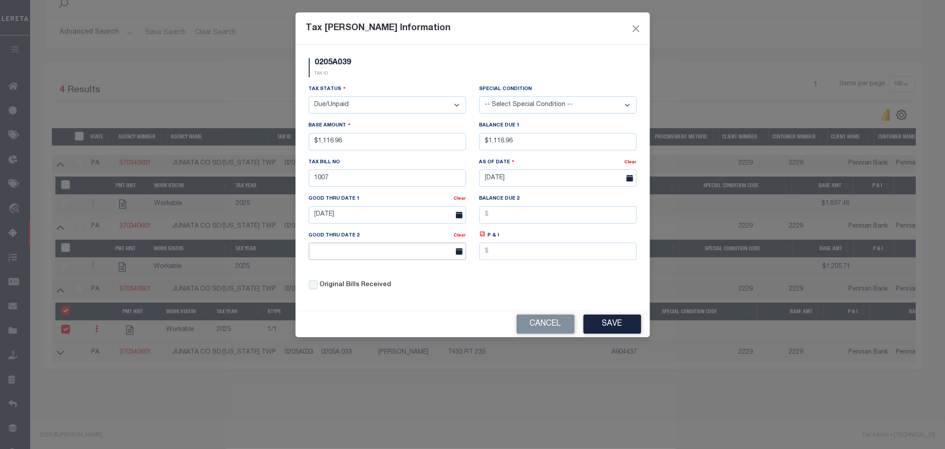
click at [384, 249] on input "text" at bounding box center [387, 250] width 157 height 17
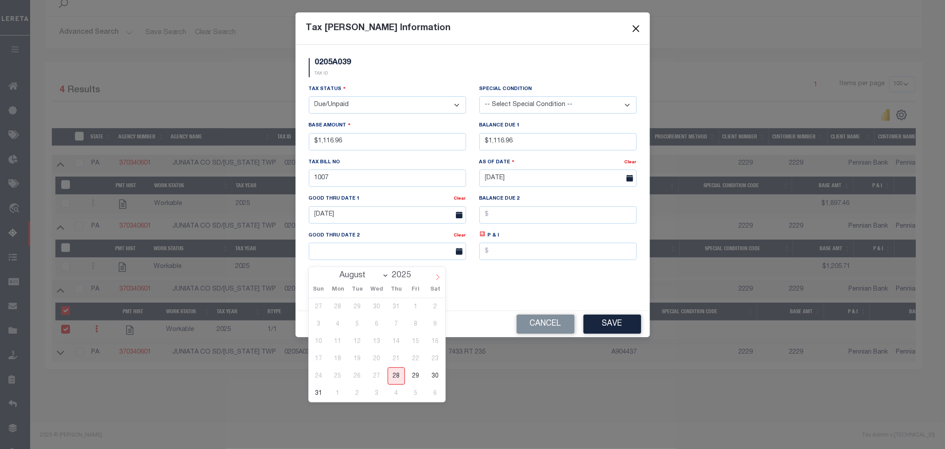
click at [440, 277] on span at bounding box center [437, 274] width 15 height 15
select select "9"
click at [420, 378] on span "31" at bounding box center [415, 375] width 17 height 17
type input "[DATE]"
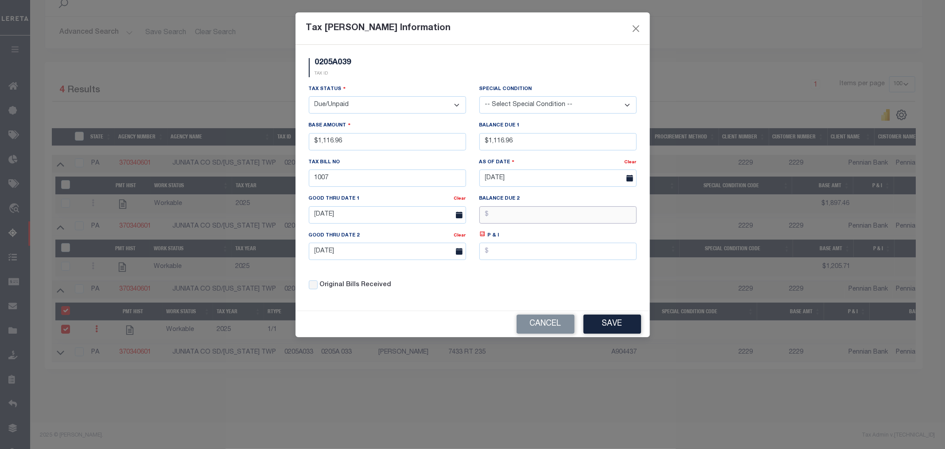
click at [522, 220] on input "text" at bounding box center [558, 214] width 157 height 17
type input "$1,139.76"
click at [597, 322] on button "Save" at bounding box center [613, 323] width 58 height 19
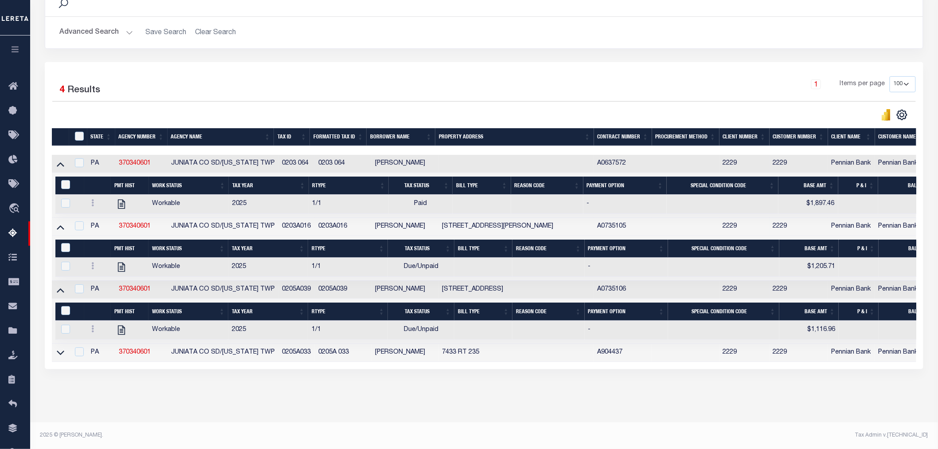
scroll to position [143, 0]
click at [63, 348] on icon at bounding box center [61, 352] width 8 height 9
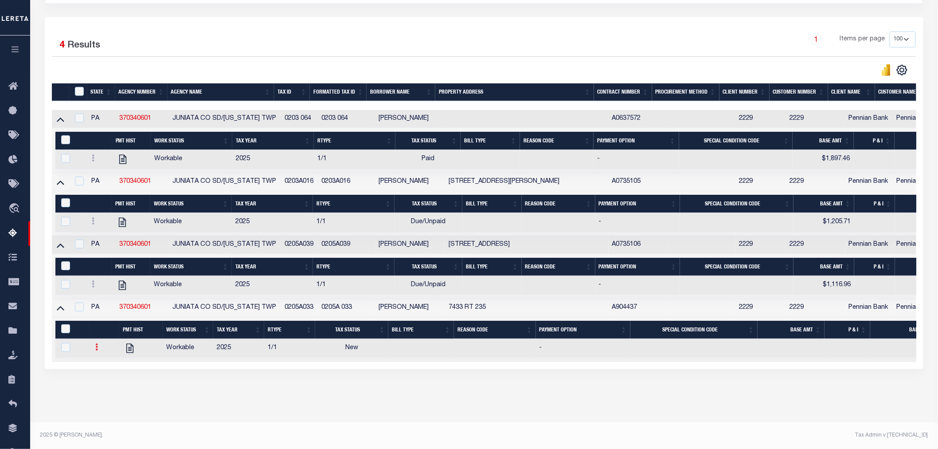
click at [99, 344] on link at bounding box center [97, 347] width 10 height 7
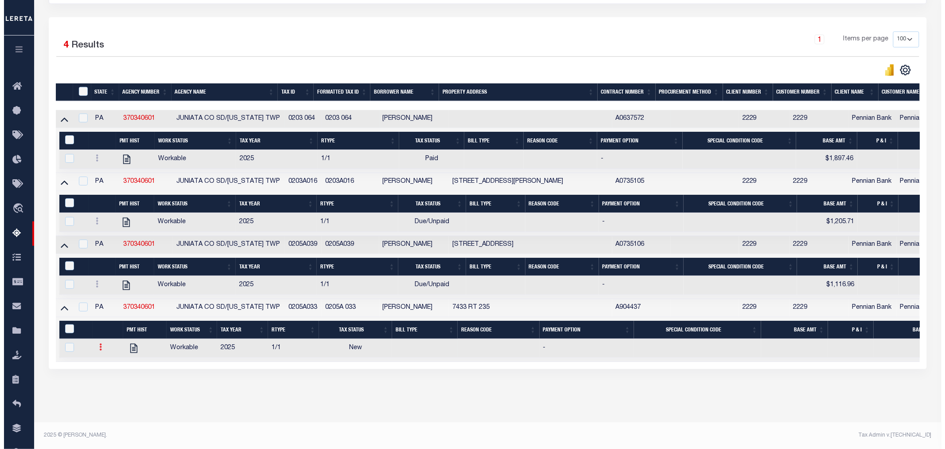
scroll to position [183, 0]
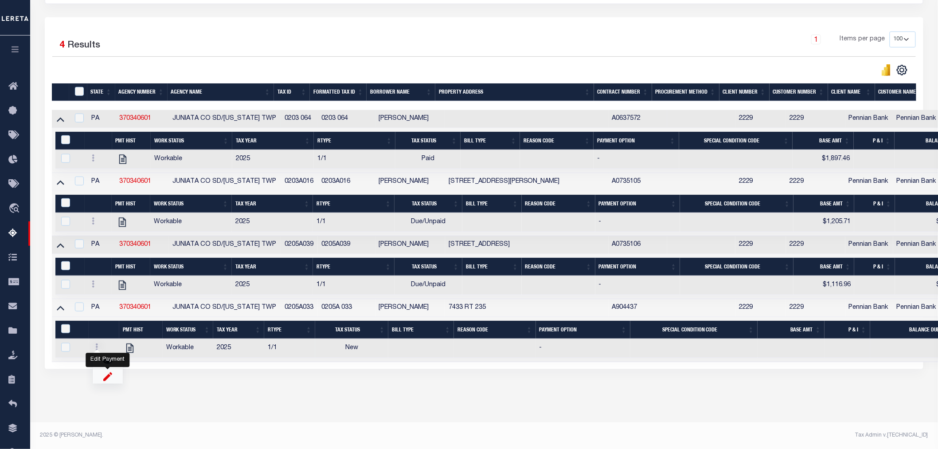
click at [110, 375] on img "" at bounding box center [107, 375] width 9 height 9
checkbox input "true"
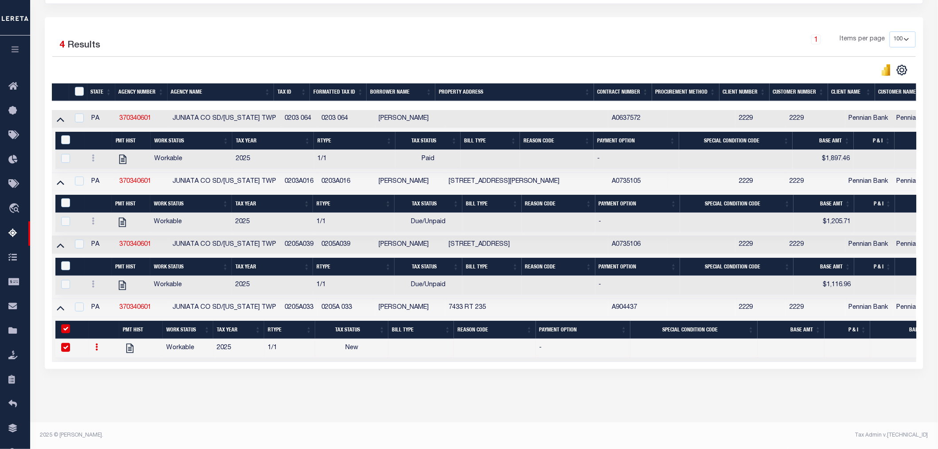
select select
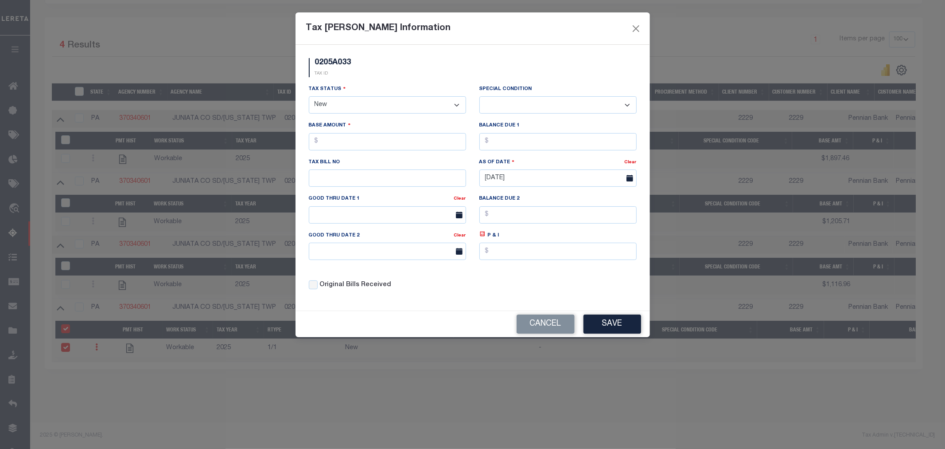
click at [343, 110] on select "- Select Status - Open Due/Unpaid Paid Incomplete No Tax Due Internal Refund Pr…" at bounding box center [387, 104] width 157 height 17
select select "PYD"
click at [309, 97] on select "- Select Status - Open Due/Unpaid Paid Incomplete No Tax Due Internal Refund Pr…" at bounding box center [387, 104] width 157 height 17
select select "0"
click at [344, 108] on select "- Select Status - Open Due/Unpaid Paid Incomplete No Tax Due Internal Refund Pr…" at bounding box center [387, 104] width 157 height 17
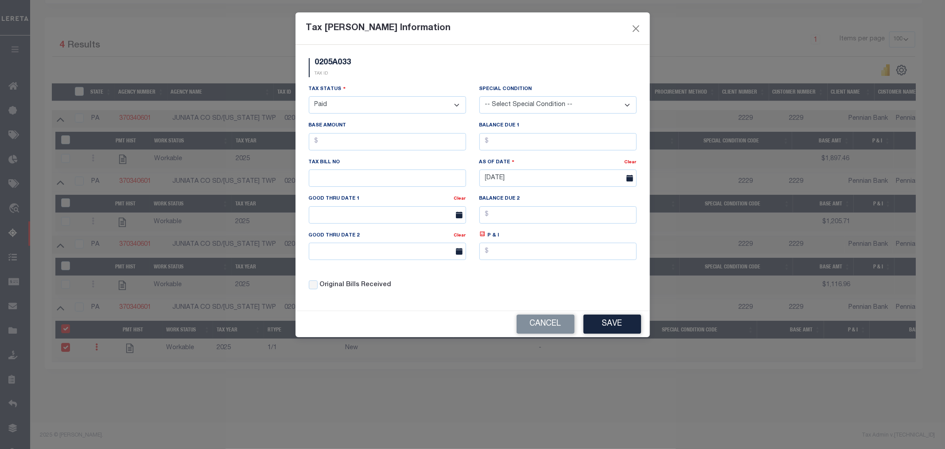
select select "DUE"
click at [309, 97] on select "- Select Status - Open Due/Unpaid Paid Incomplete No Tax Due Internal Refund Pr…" at bounding box center [387, 104] width 157 height 17
click at [359, 144] on input "text" at bounding box center [387, 141] width 157 height 17
type input "$1,040.28"
click at [507, 138] on input "text" at bounding box center [558, 141] width 157 height 17
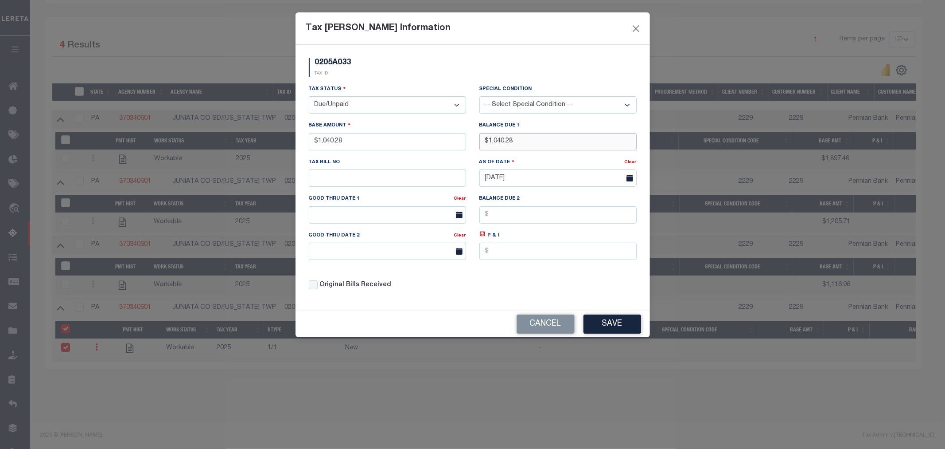
type input "$1,040.28"
click at [371, 182] on input "text" at bounding box center [387, 177] width 157 height 17
type input "1404"
click at [346, 219] on input "text" at bounding box center [387, 214] width 157 height 17
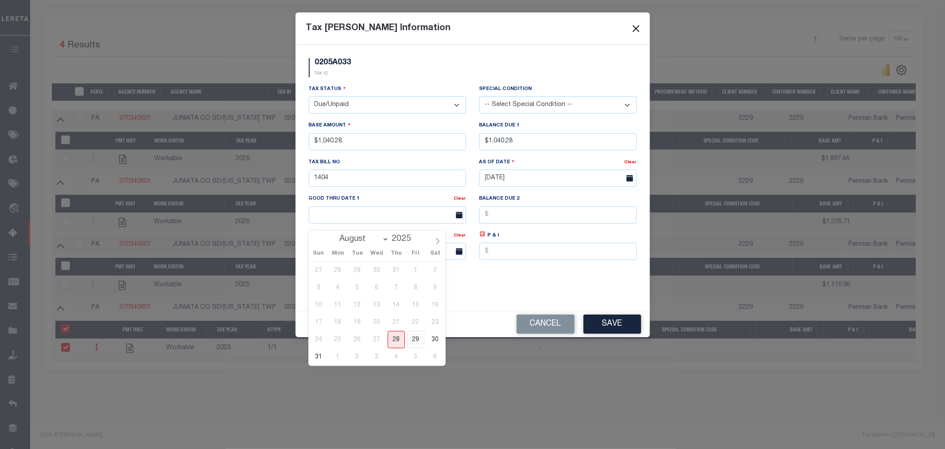
click at [418, 336] on span "29" at bounding box center [415, 339] width 17 height 17
type input "[DATE]"
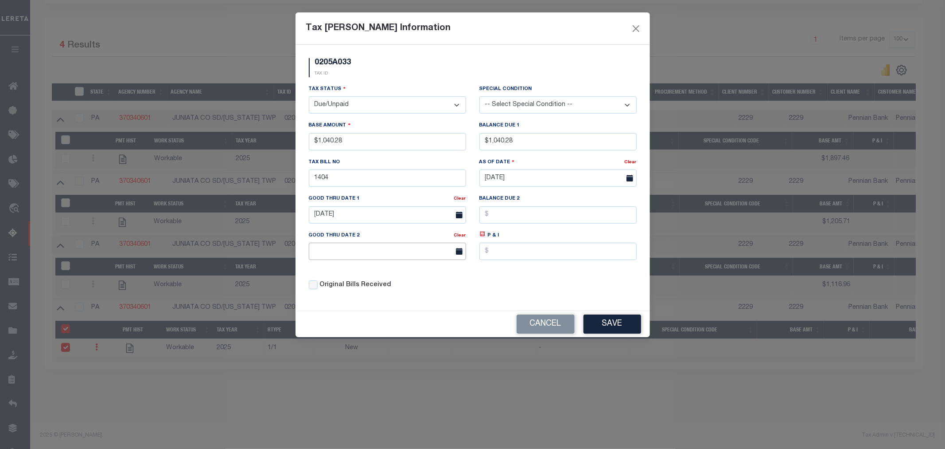
click at [442, 247] on input "text" at bounding box center [387, 250] width 157 height 17
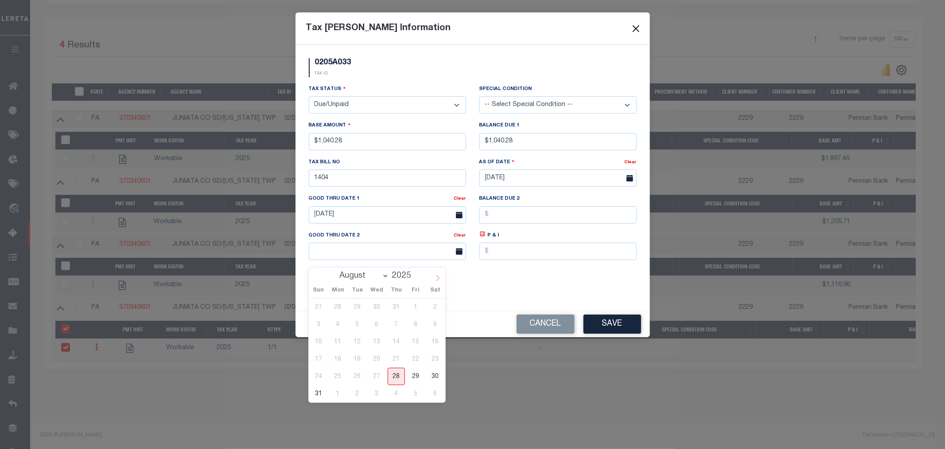
click at [439, 275] on icon at bounding box center [438, 278] width 6 height 6
select select "9"
click at [414, 367] on span "31" at bounding box center [415, 375] width 17 height 17
type input "[DATE]"
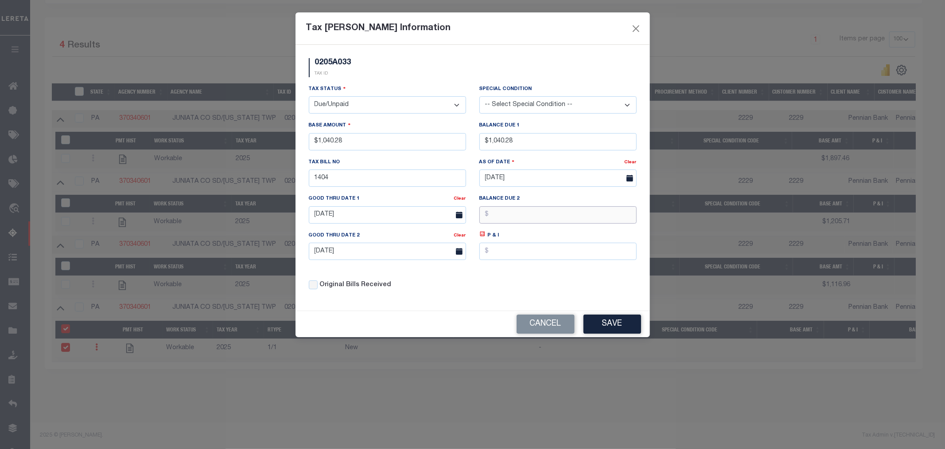
click at [519, 208] on input "text" at bounding box center [558, 214] width 157 height 17
type input "$1,061.51"
click at [463, 287] on div "Original Bills Received" at bounding box center [387, 285] width 157 height 10
click at [606, 325] on button "Save" at bounding box center [613, 323] width 58 height 19
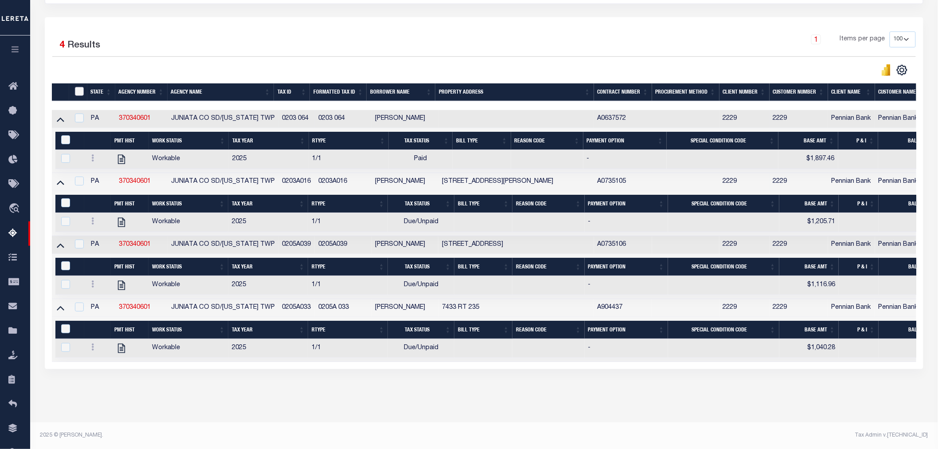
click at [78, 87] on input "ID" at bounding box center [79, 91] width 9 height 9
checkbox input "true"
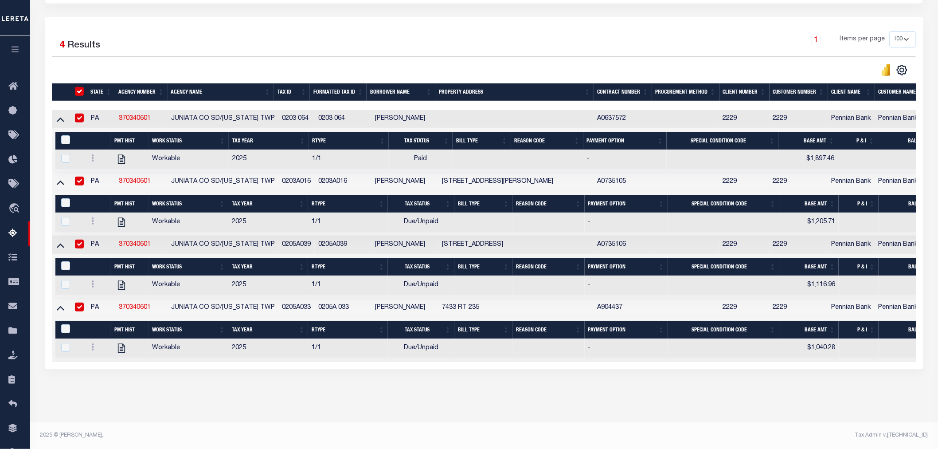
checkbox input "true"
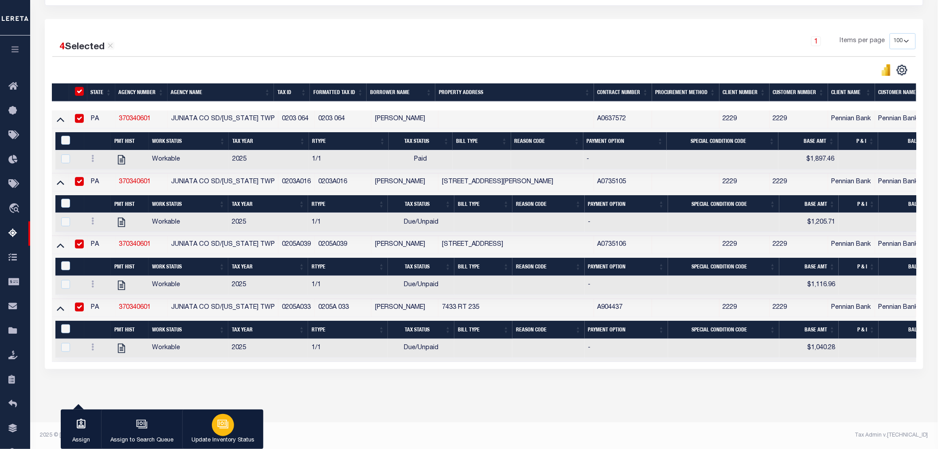
click at [223, 430] on icon "button" at bounding box center [223, 424] width 12 height 12
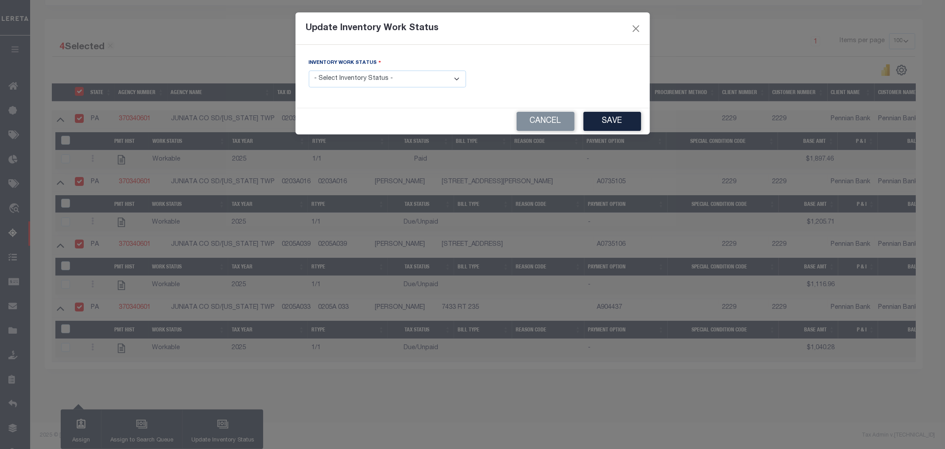
click at [361, 73] on select "- Select Inventory Status - Manual - Exception Pended - Awaiting Search Late Ad…" at bounding box center [387, 78] width 157 height 17
select select "4"
click at [309, 71] on select "- Select Inventory Status - Manual - Exception Pended - Awaiting Search Late Ad…" at bounding box center [387, 78] width 157 height 17
click at [613, 121] on button "Save" at bounding box center [613, 121] width 58 height 19
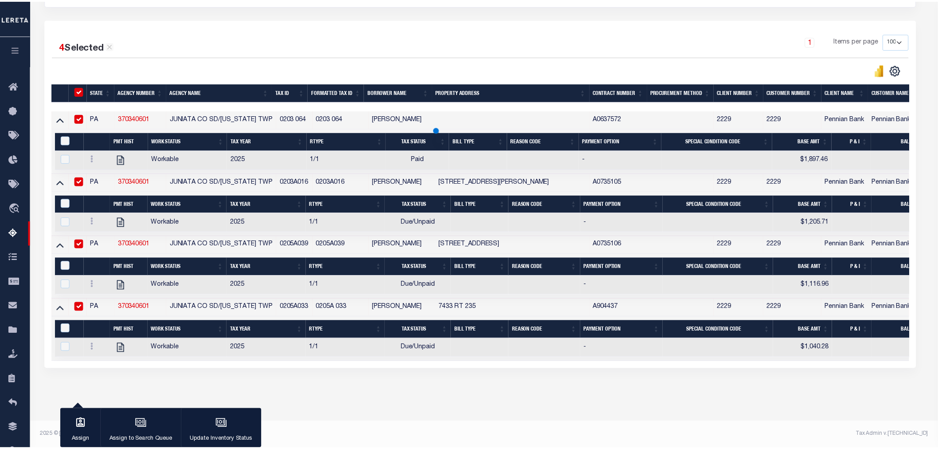
scroll to position [21, 0]
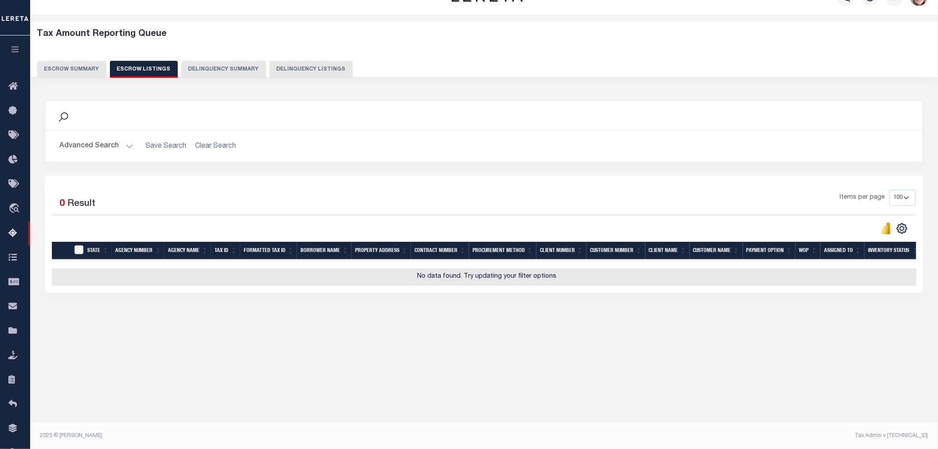
click at [90, 70] on button "Escrow Summary" at bounding box center [71, 69] width 69 height 17
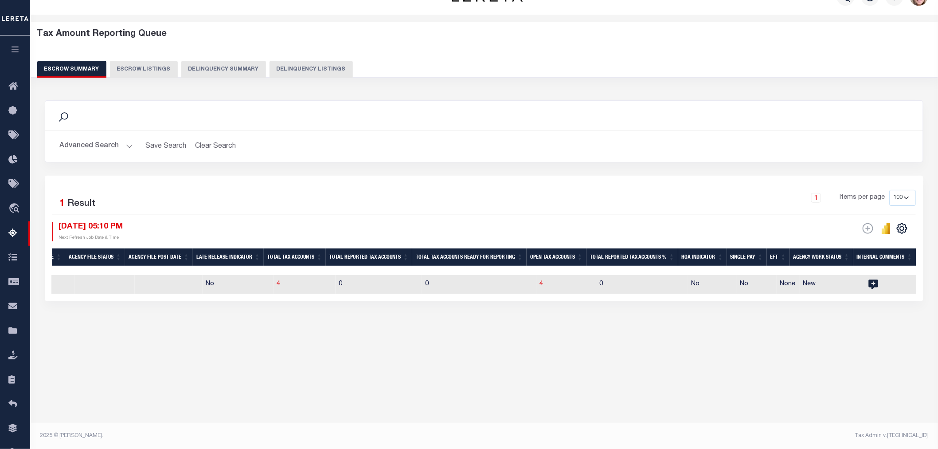
click at [108, 148] on button "Advanced Search" at bounding box center [96, 145] width 74 height 17
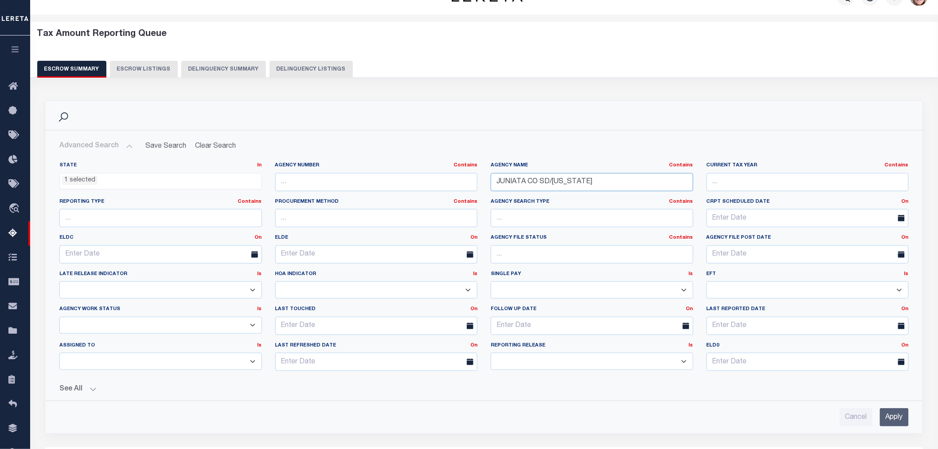
click at [567, 184] on input "JUNIATA CO SD/[US_STATE]" at bounding box center [592, 182] width 203 height 18
drag, startPoint x: 567, startPoint y: 184, endPoint x: 551, endPoint y: 187, distance: 17.2
click at [551, 187] on input "JUNIATA CO SD/[US_STATE]" at bounding box center [592, 182] width 203 height 18
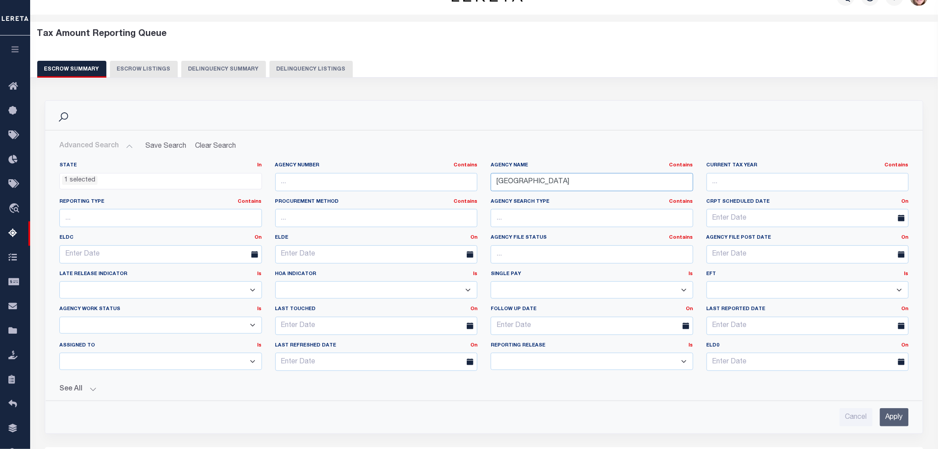
type input "[GEOGRAPHIC_DATA]"
drag, startPoint x: 597, startPoint y: 334, endPoint x: 900, endPoint y: 419, distance: 314.0
click at [900, 419] on input "Apply" at bounding box center [894, 417] width 29 height 18
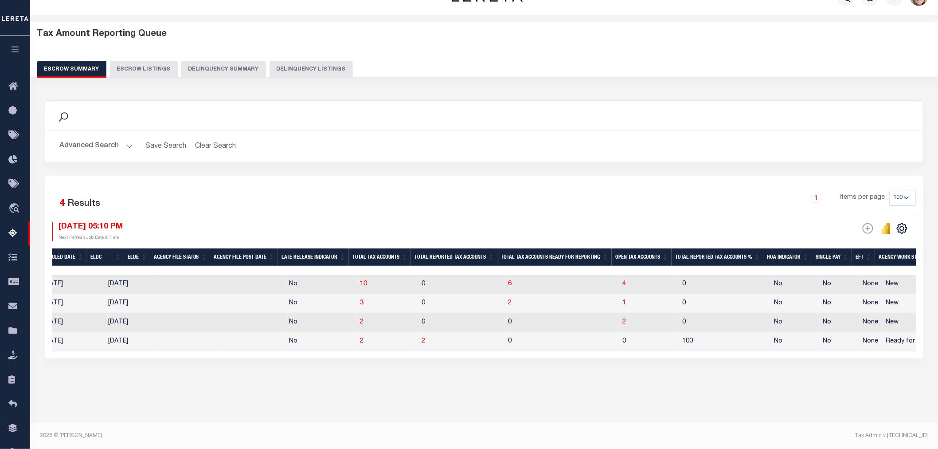
scroll to position [0, 521]
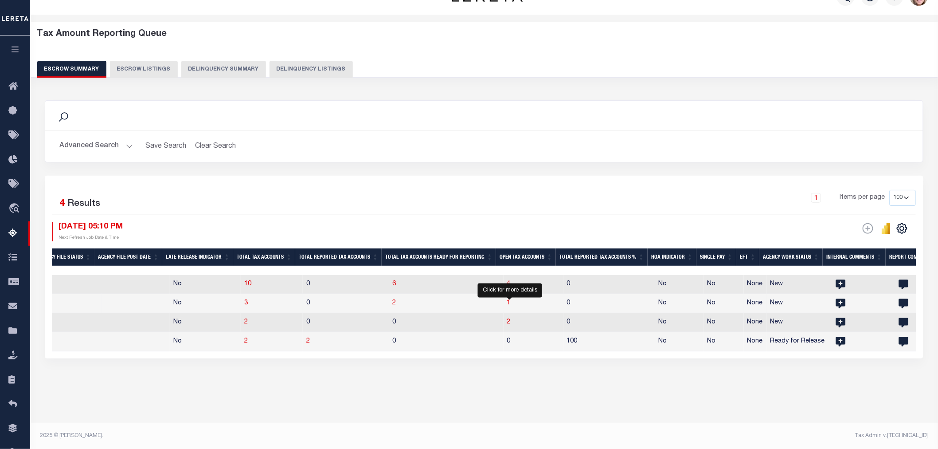
click at [511, 302] on span "1" at bounding box center [509, 303] width 4 height 6
select select "100"
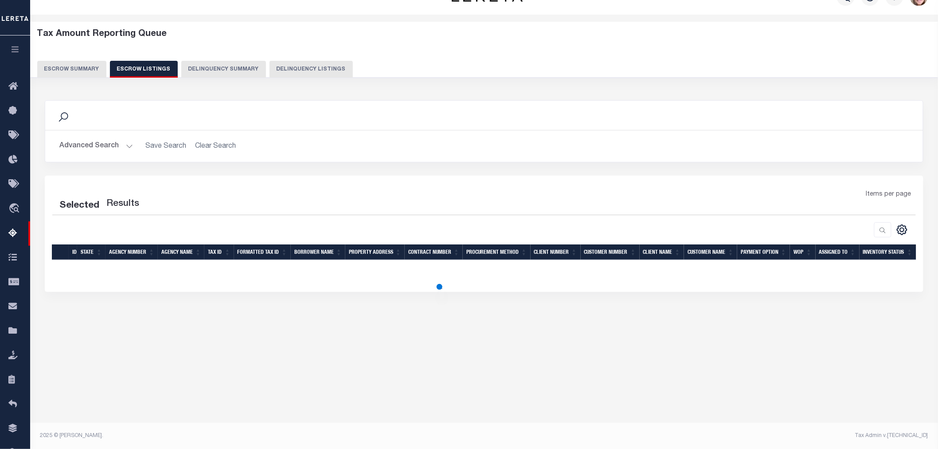
select select "100"
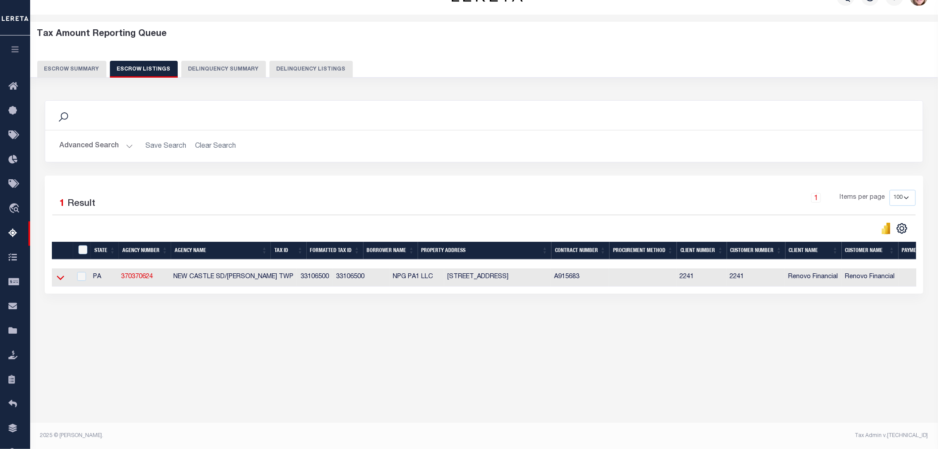
click at [60, 276] on icon at bounding box center [61, 277] width 8 height 9
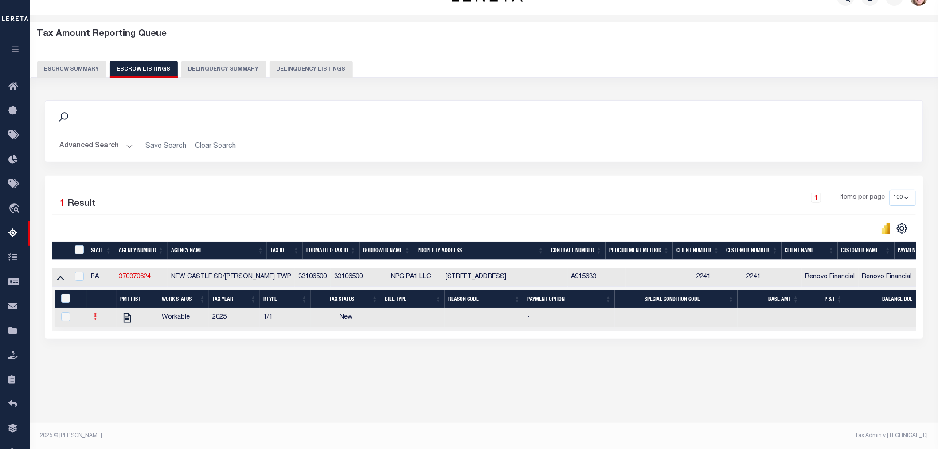
click at [96, 318] on icon at bounding box center [95, 315] width 3 height 7
click at [110, 347] on img "" at bounding box center [106, 345] width 9 height 9
checkbox input "true"
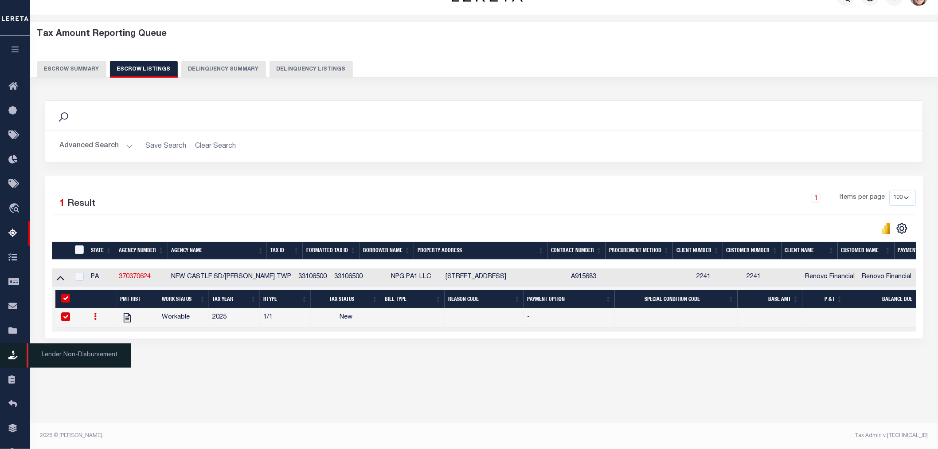
select select
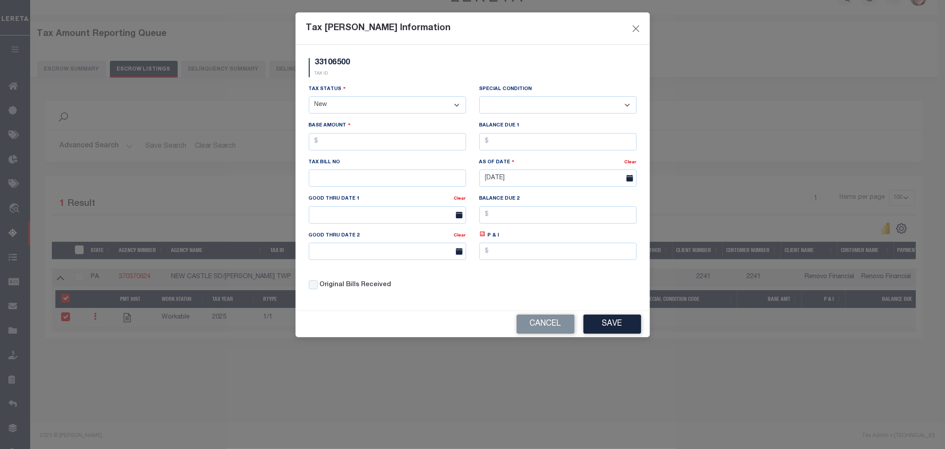
click at [354, 101] on select "- Select Status - Open Due/Unpaid Paid Incomplete No Tax Due Internal Refund Pr…" at bounding box center [387, 104] width 157 height 17
select select "DUE"
click at [309, 97] on select "- Select Status - Open Due/Unpaid Paid Incomplete No Tax Due Internal Refund Pr…" at bounding box center [387, 104] width 157 height 17
select select "0"
click at [349, 144] on input "text" at bounding box center [387, 141] width 157 height 17
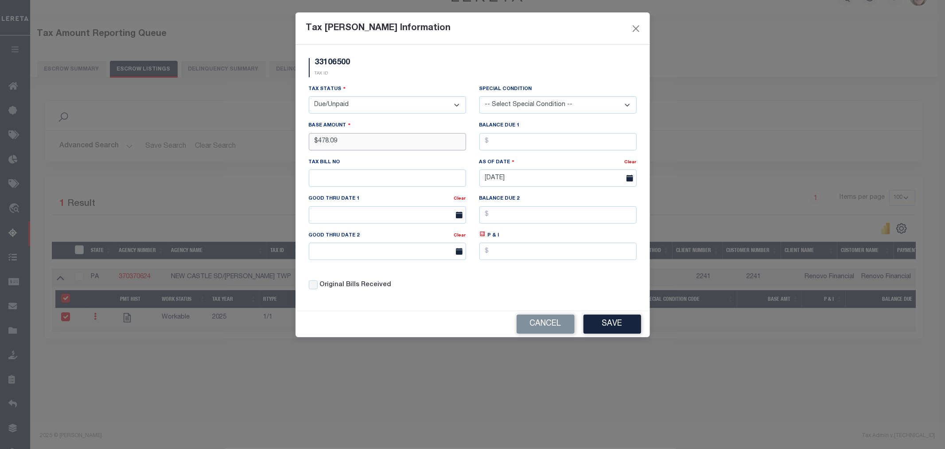
type input "$478.09"
click at [330, 184] on input "text" at bounding box center [387, 177] width 157 height 17
type input "819"
click at [338, 224] on body "Home Tax Amount Reporting Queue Profile" at bounding box center [472, 214] width 945 height 470
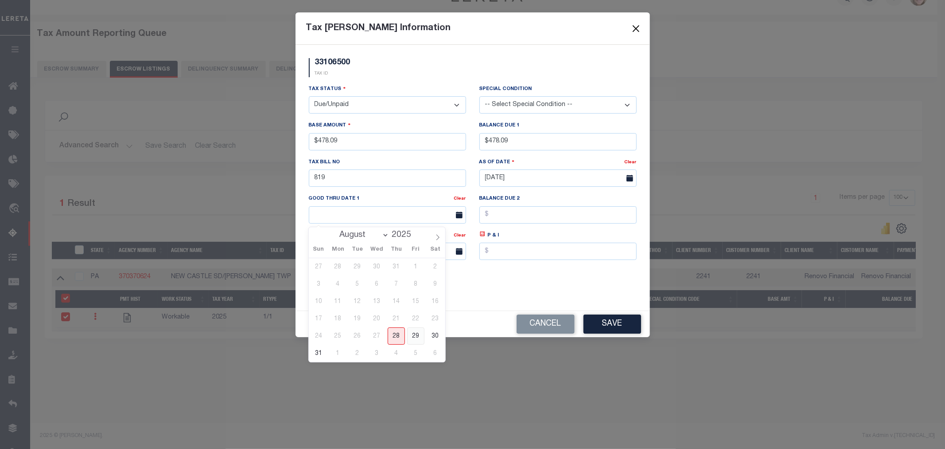
click at [420, 337] on span "29" at bounding box center [415, 335] width 17 height 17
type input "[DATE]"
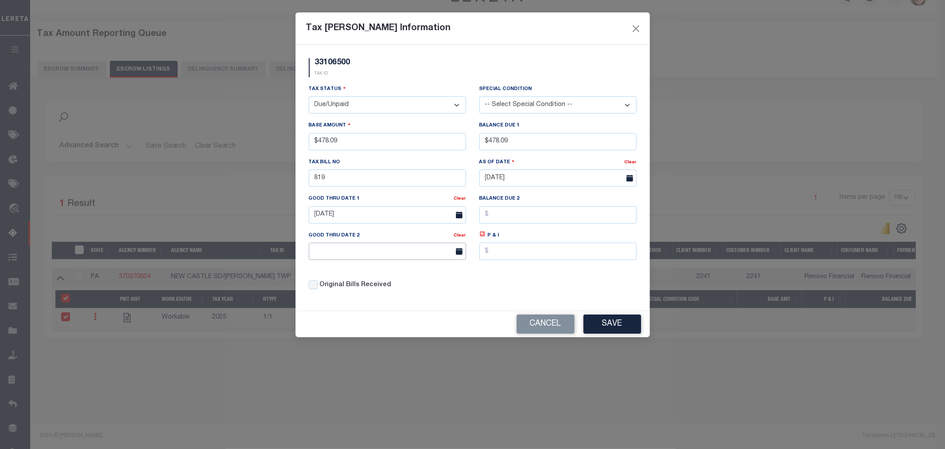
click at [379, 252] on input "text" at bounding box center [387, 250] width 157 height 17
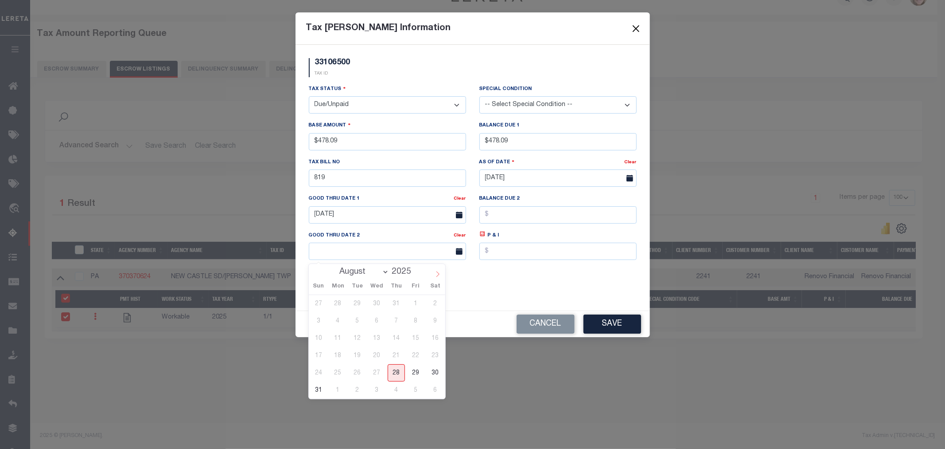
click at [436, 276] on icon at bounding box center [438, 274] width 6 height 6
select select "9"
click at [409, 372] on span "31" at bounding box center [415, 372] width 17 height 17
type input "[DATE]"
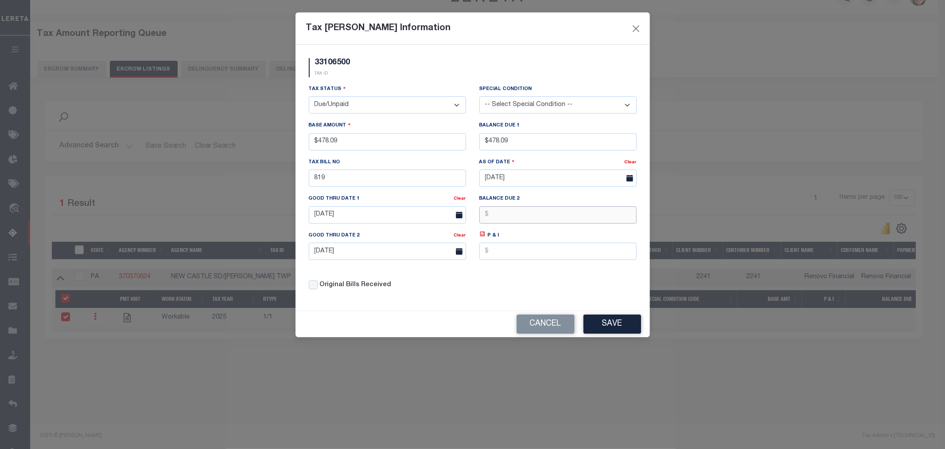
click at [519, 214] on input "text" at bounding box center [558, 214] width 157 height 17
type input "$487.85"
click at [603, 327] on button "Save" at bounding box center [613, 323] width 58 height 19
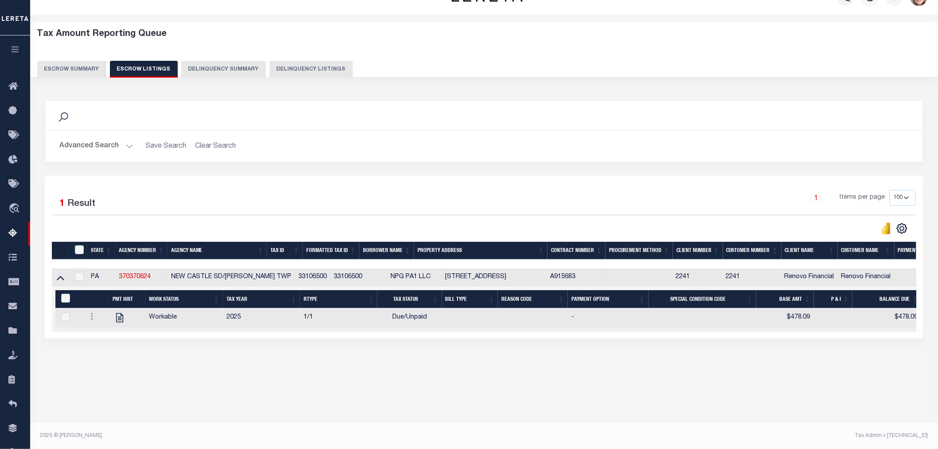
click at [74, 247] on div "ID" at bounding box center [80, 250] width 15 height 10
click at [78, 247] on input "ID" at bounding box center [79, 249] width 9 height 9
checkbox input "true"
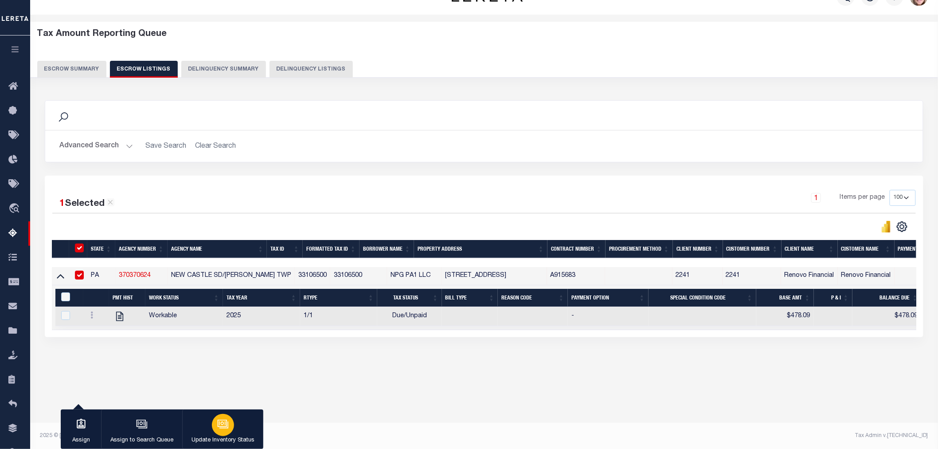
click at [224, 426] on icon "button" at bounding box center [223, 424] width 12 height 12
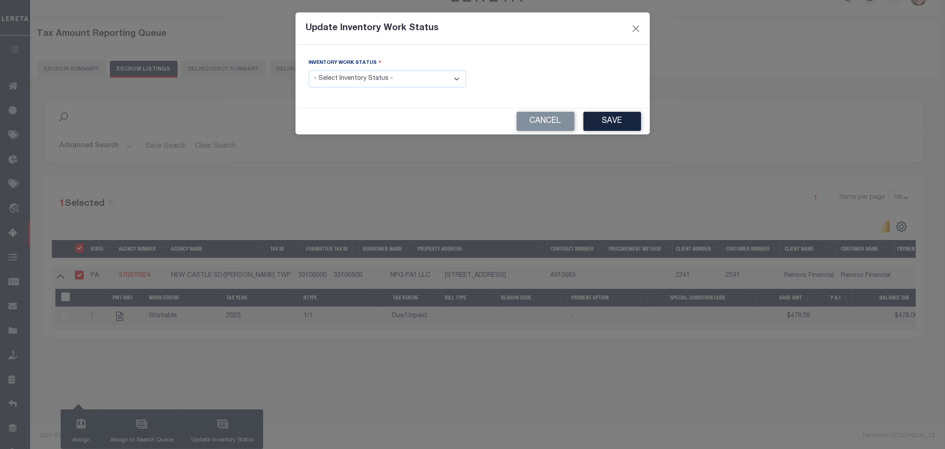
click at [370, 77] on select "- Select Inventory Status - Manual - Exception Pended - Awaiting Search Late Ad…" at bounding box center [387, 78] width 157 height 17
select select "4"
click at [309, 71] on select "- Select Inventory Status - Manual - Exception Pended - Awaiting Search Late Ad…" at bounding box center [387, 78] width 157 height 17
click at [631, 102] on div "Inventory Work Status - Select Inventory Status - Manual - Exception Pended - A…" at bounding box center [473, 76] width 355 height 63
click at [615, 116] on button "Save" at bounding box center [613, 121] width 58 height 19
